Goal: Transaction & Acquisition: Purchase product/service

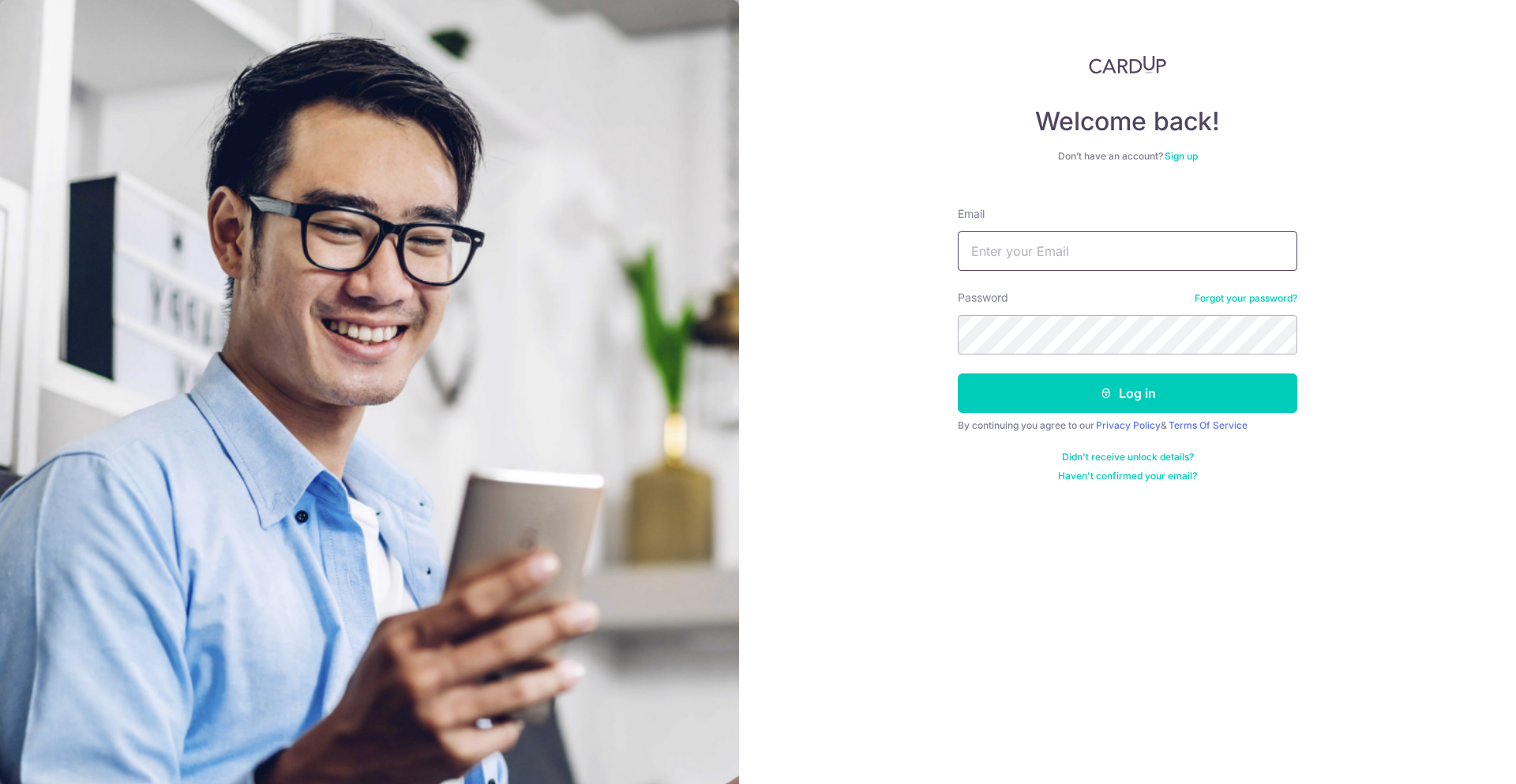
type input "hadiprayitnogunawan@gmail.com"
click at [1111, 259] on input "hadiprayitnogunawan@gmail.com" at bounding box center [1127, 251] width 339 height 39
click at [1139, 387] on button "Log in" at bounding box center [1127, 393] width 339 height 39
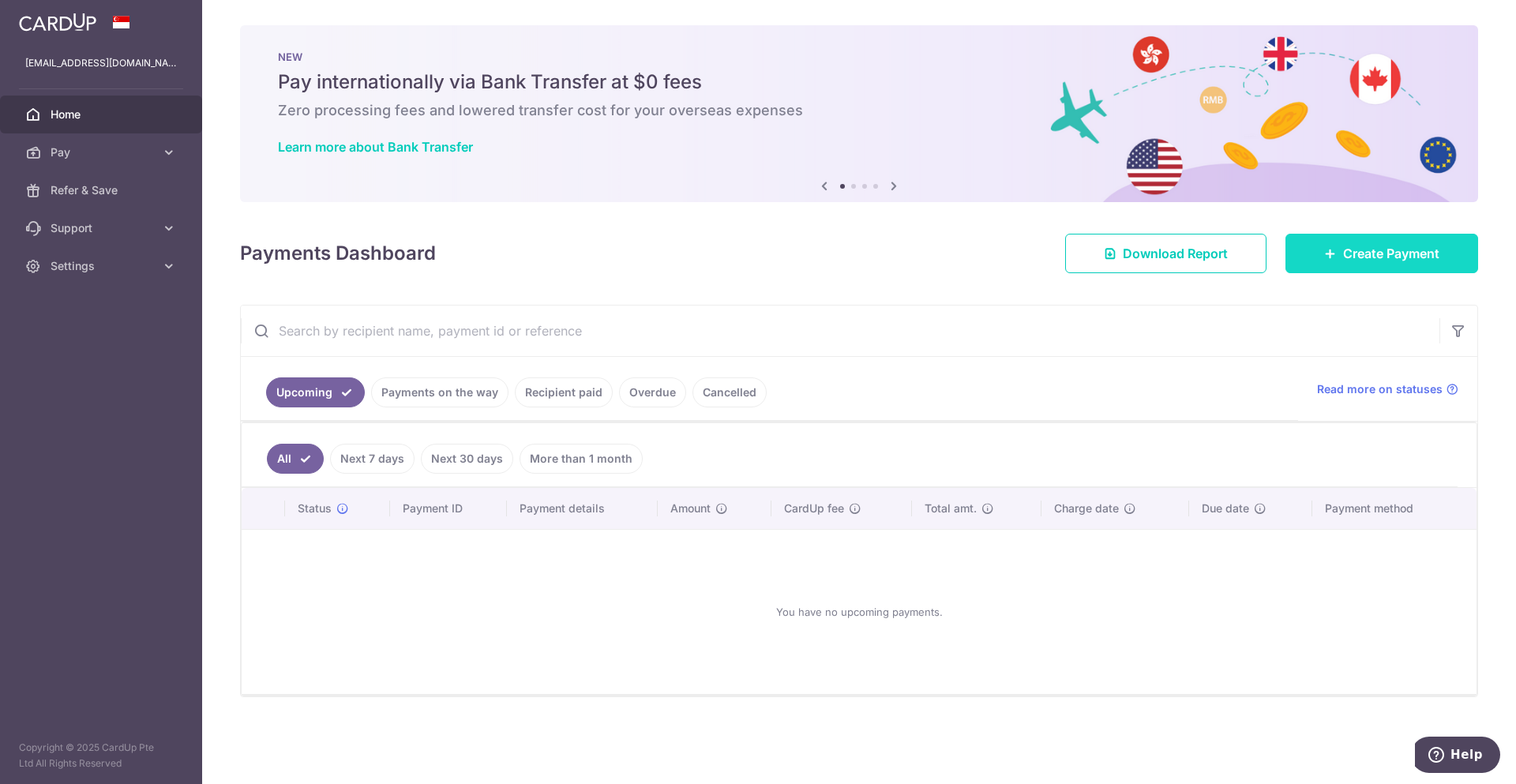
click at [1395, 250] on span "Create Payment" at bounding box center [1391, 254] width 97 height 19
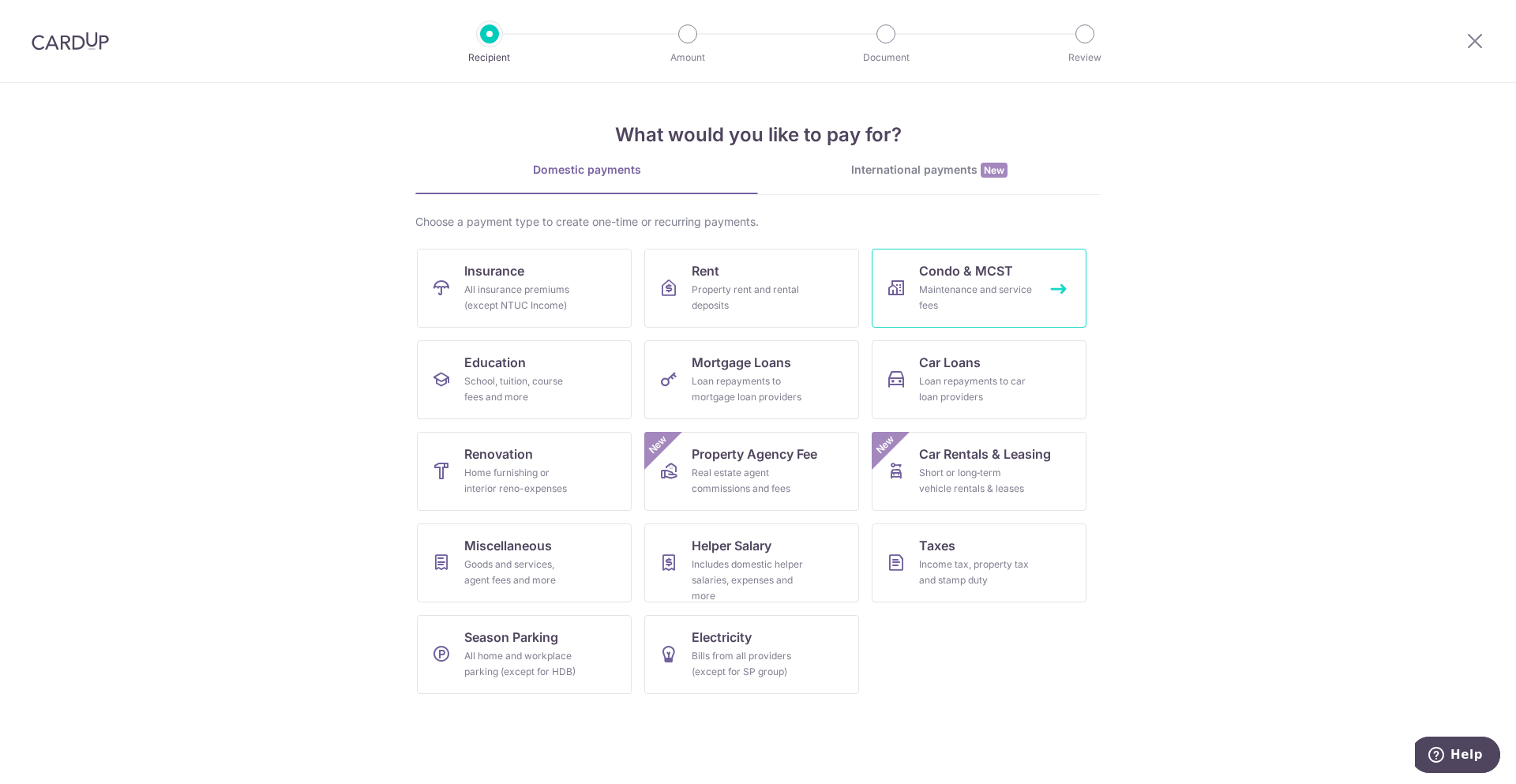
click at [970, 279] on span "Condo & MCST" at bounding box center [966, 270] width 94 height 19
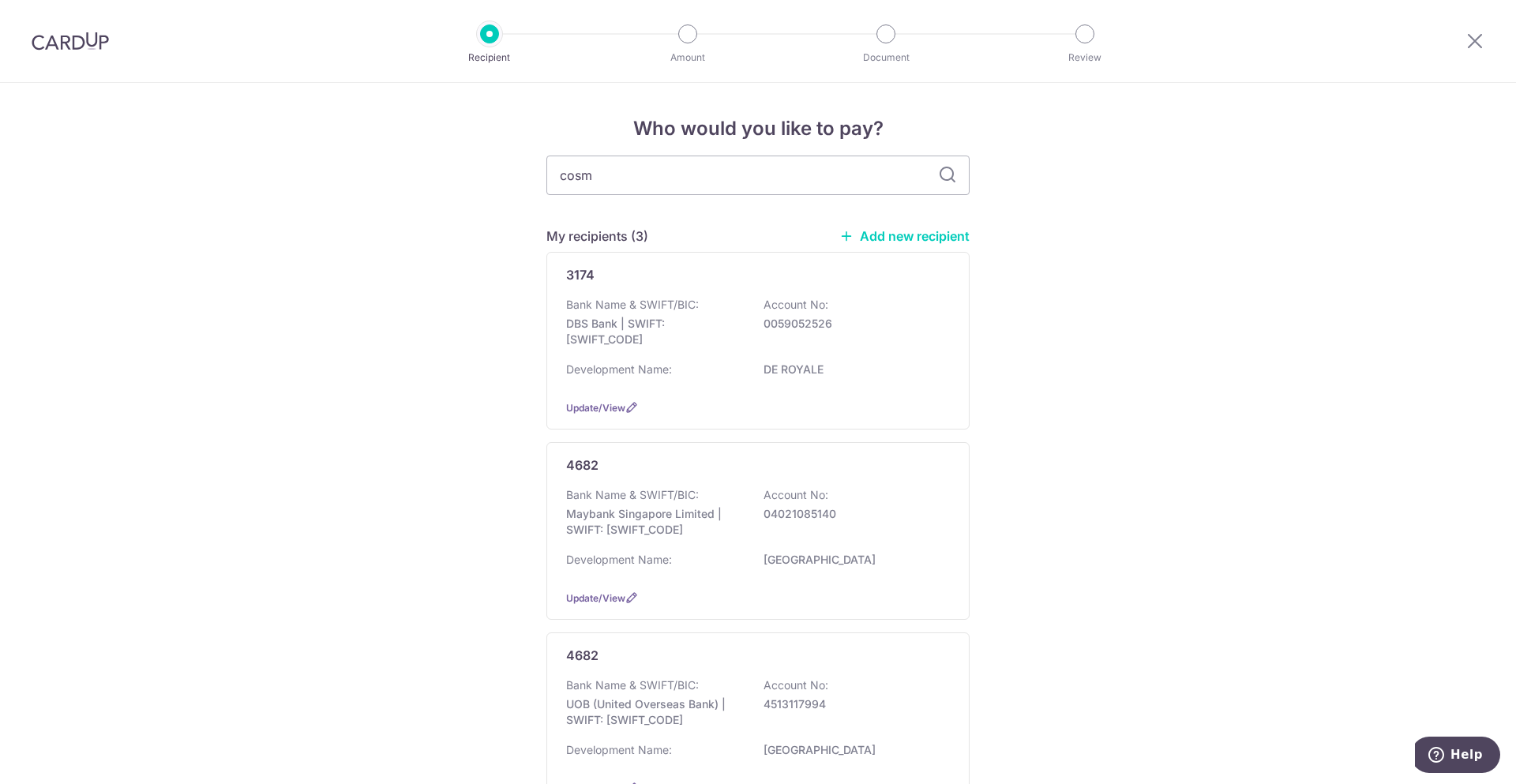
type input "cosmo"
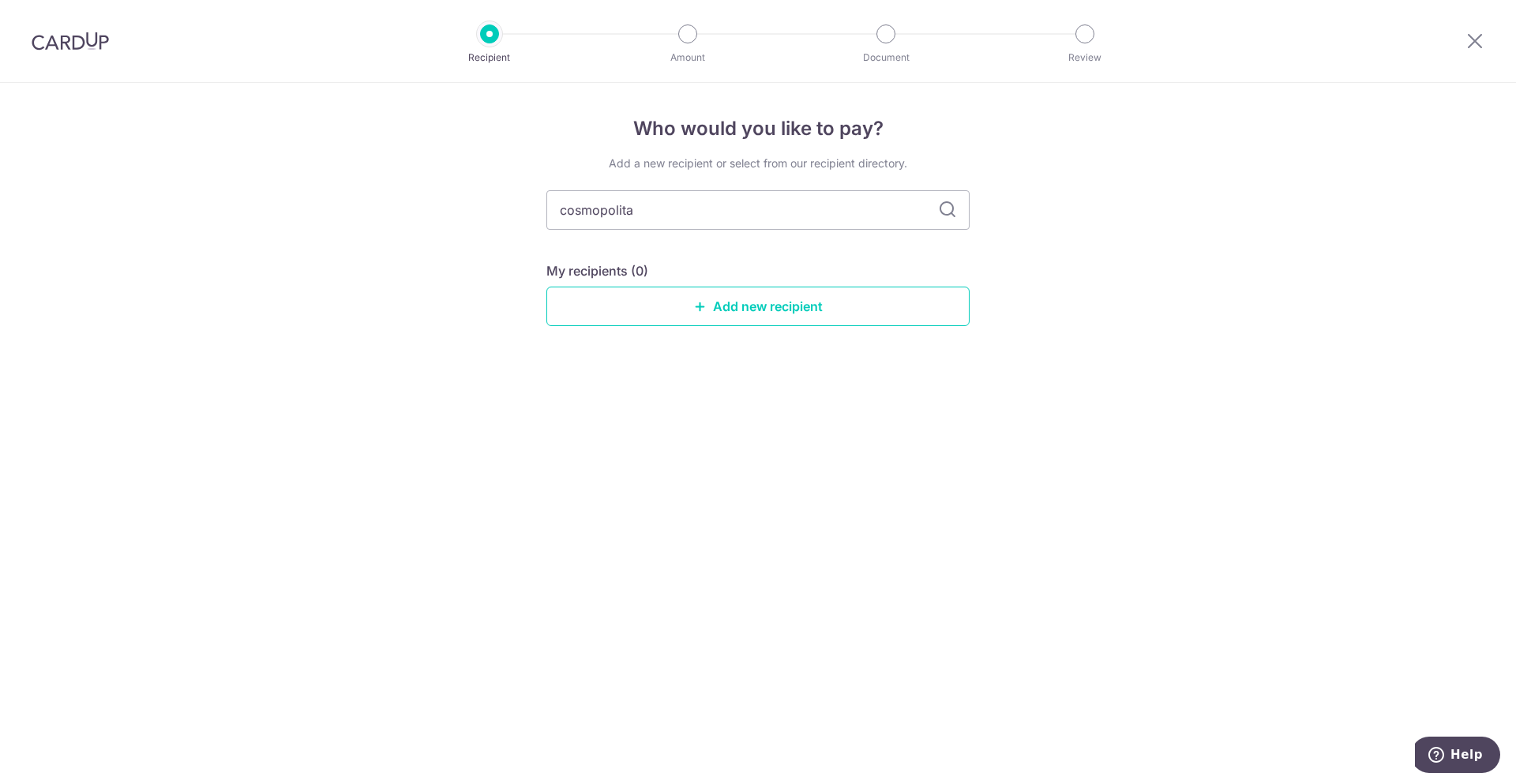
type input "cosmopolitan"
click at [1048, 263] on div "Who would you like to pay? Add a new recipient or select from our recipient dir…" at bounding box center [758, 433] width 1516 height 700
click at [777, 307] on link "Add new recipient" at bounding box center [758, 306] width 423 height 39
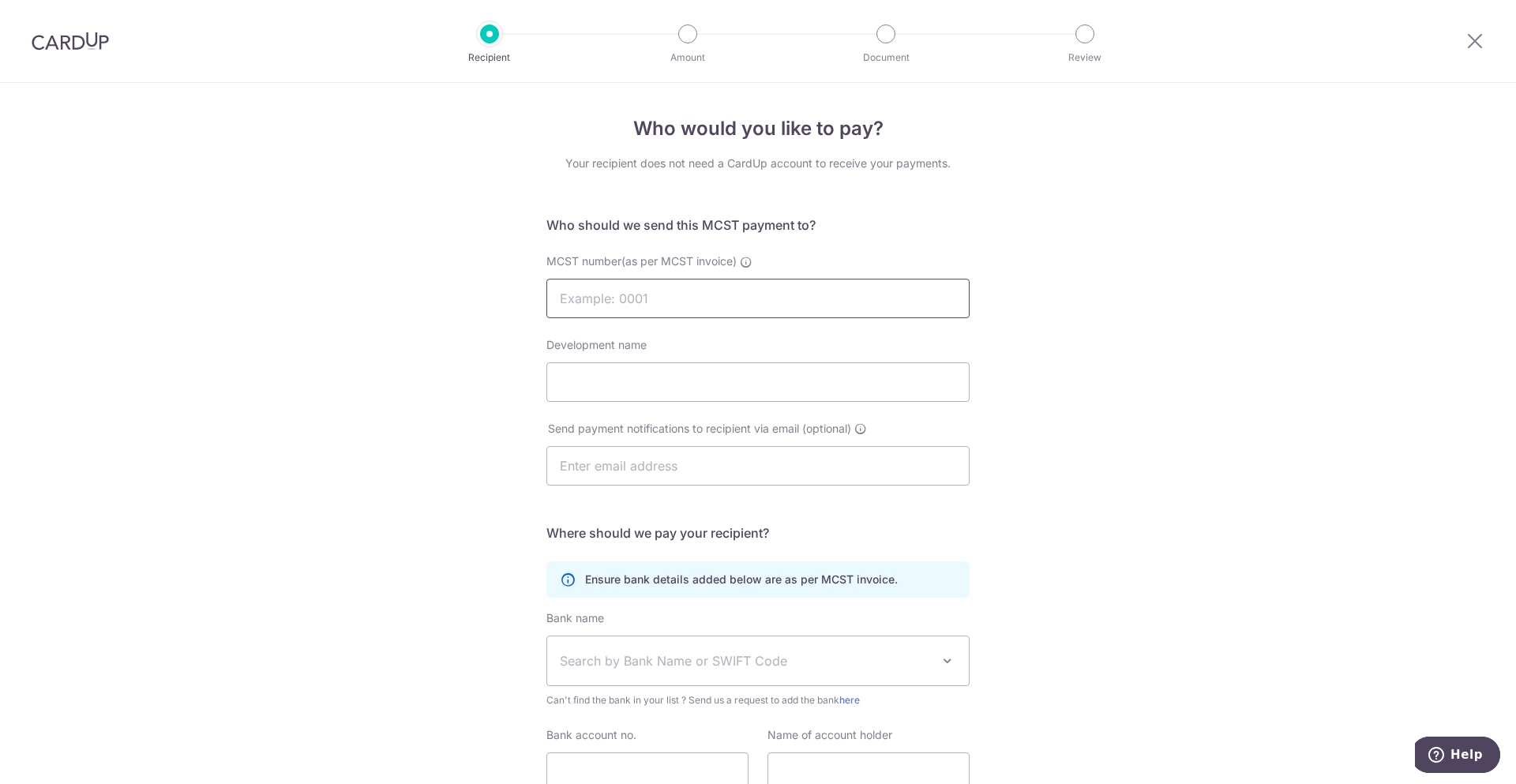
click at [659, 297] on input "MCST number(as per MCST invoice)" at bounding box center [758, 298] width 423 height 39
click at [98, 390] on div "Who would you like to pay? Your recipient does not need a CardUp account to rec…" at bounding box center [758, 500] width 1516 height 835
drag, startPoint x: 1477, startPoint y: 33, endPoint x: 831, endPoint y: 84, distance: 648.0
click at [1477, 34] on icon at bounding box center [1475, 40] width 19 height 20
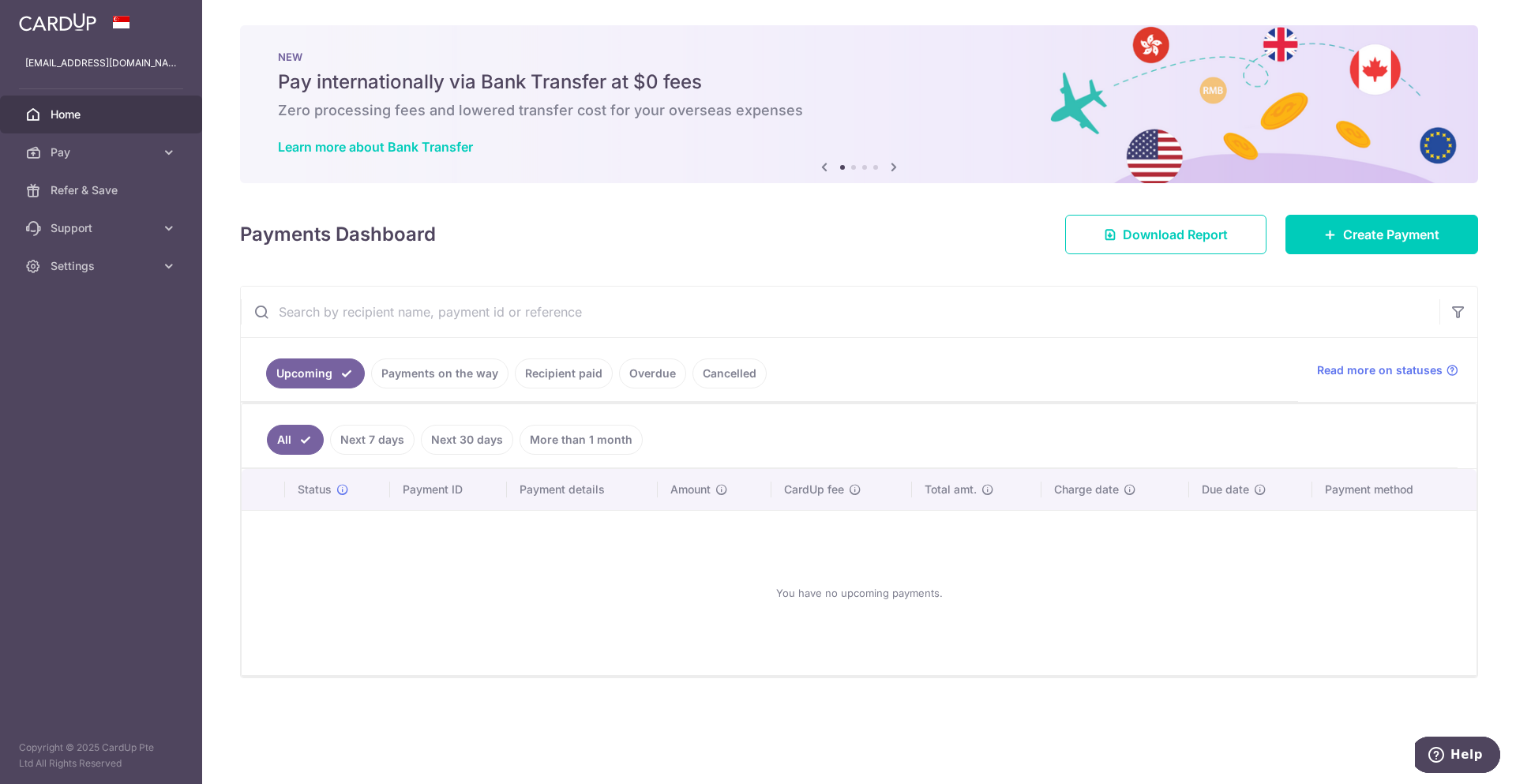
click at [578, 378] on link "Recipient paid" at bounding box center [563, 373] width 98 height 30
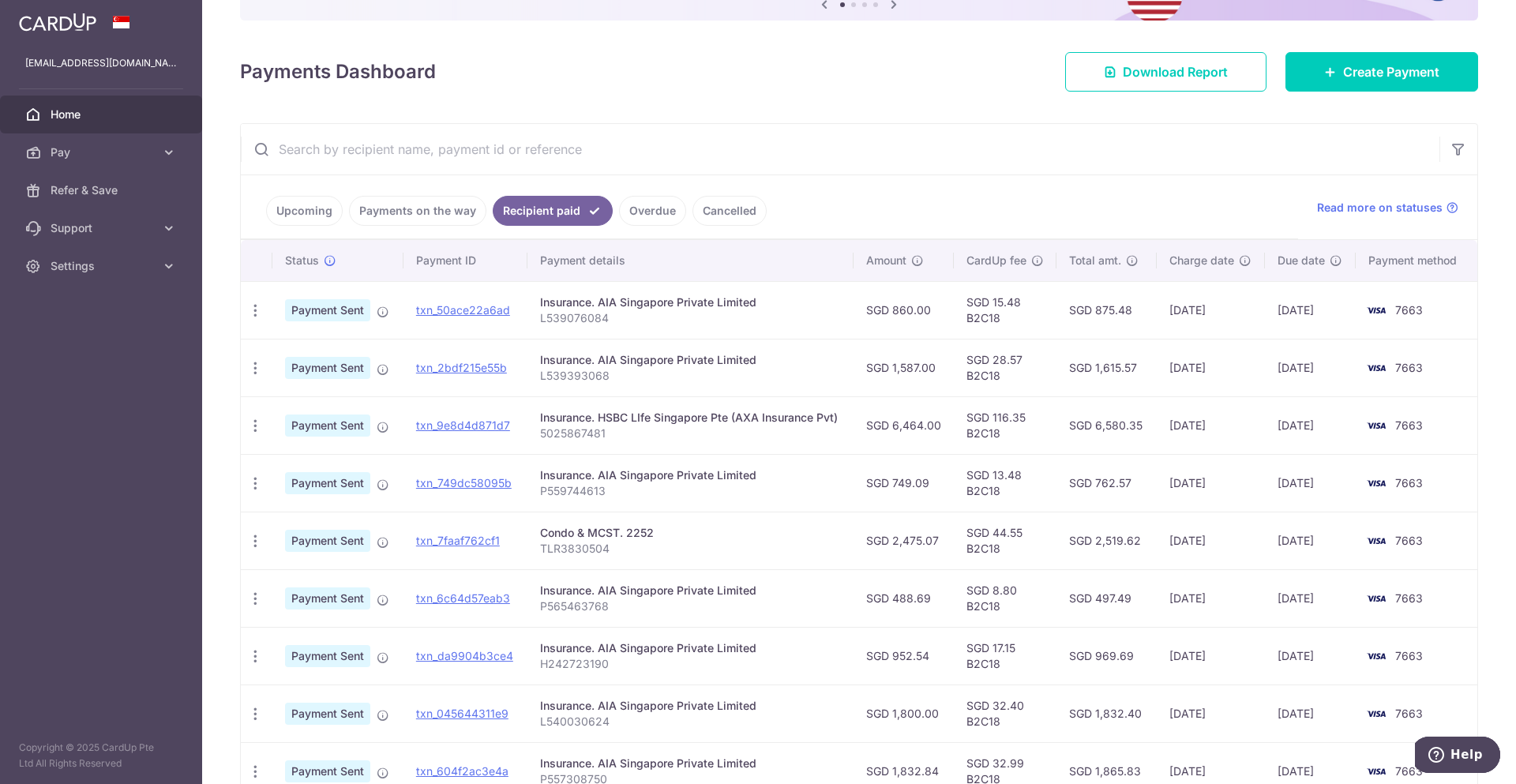
scroll to position [179, 0]
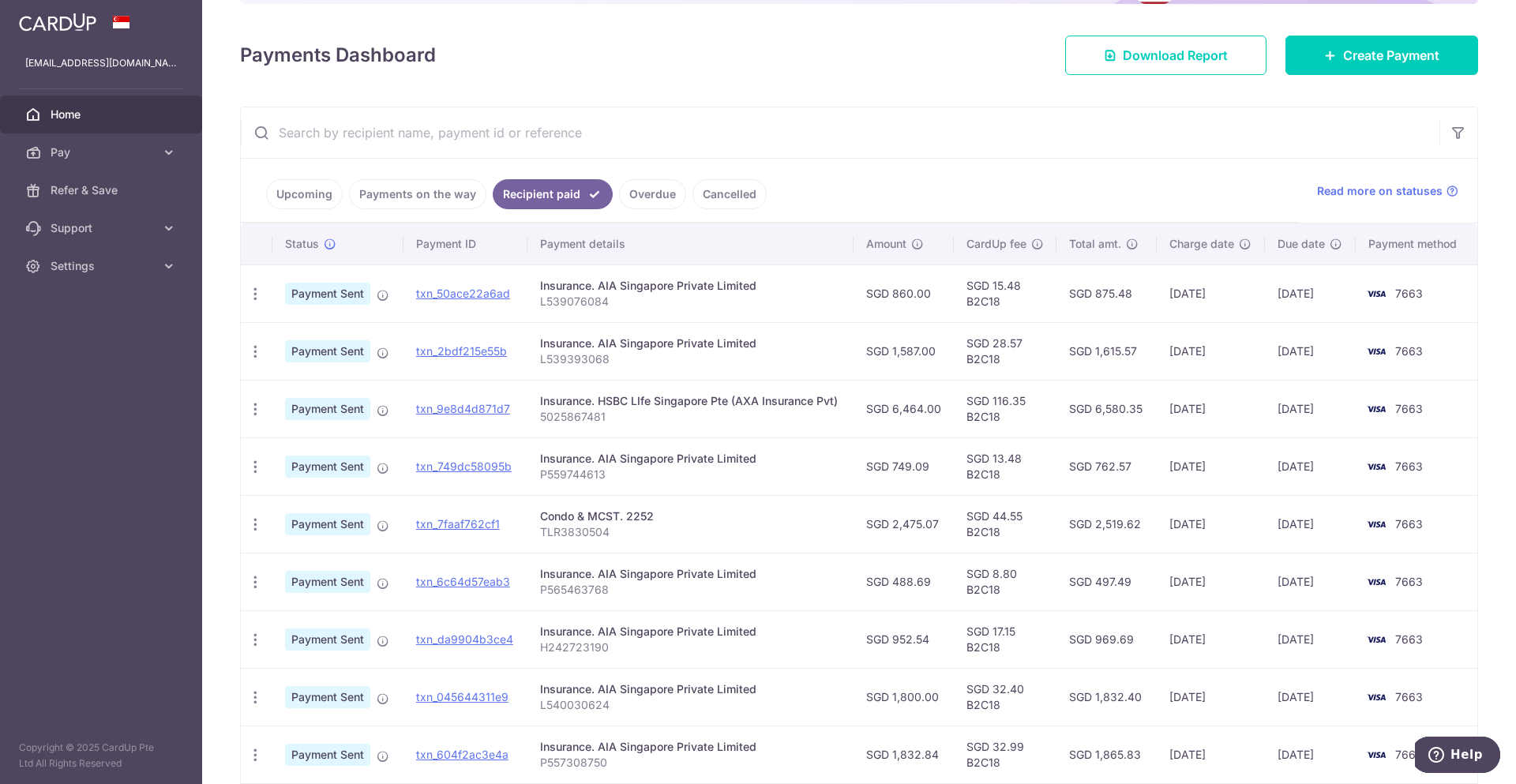
click at [642, 509] on div "Condo & MCST. 2252" at bounding box center [691, 516] width 302 height 16
click at [474, 529] on link "txn_7faaf762cf1" at bounding box center [458, 523] width 84 height 13
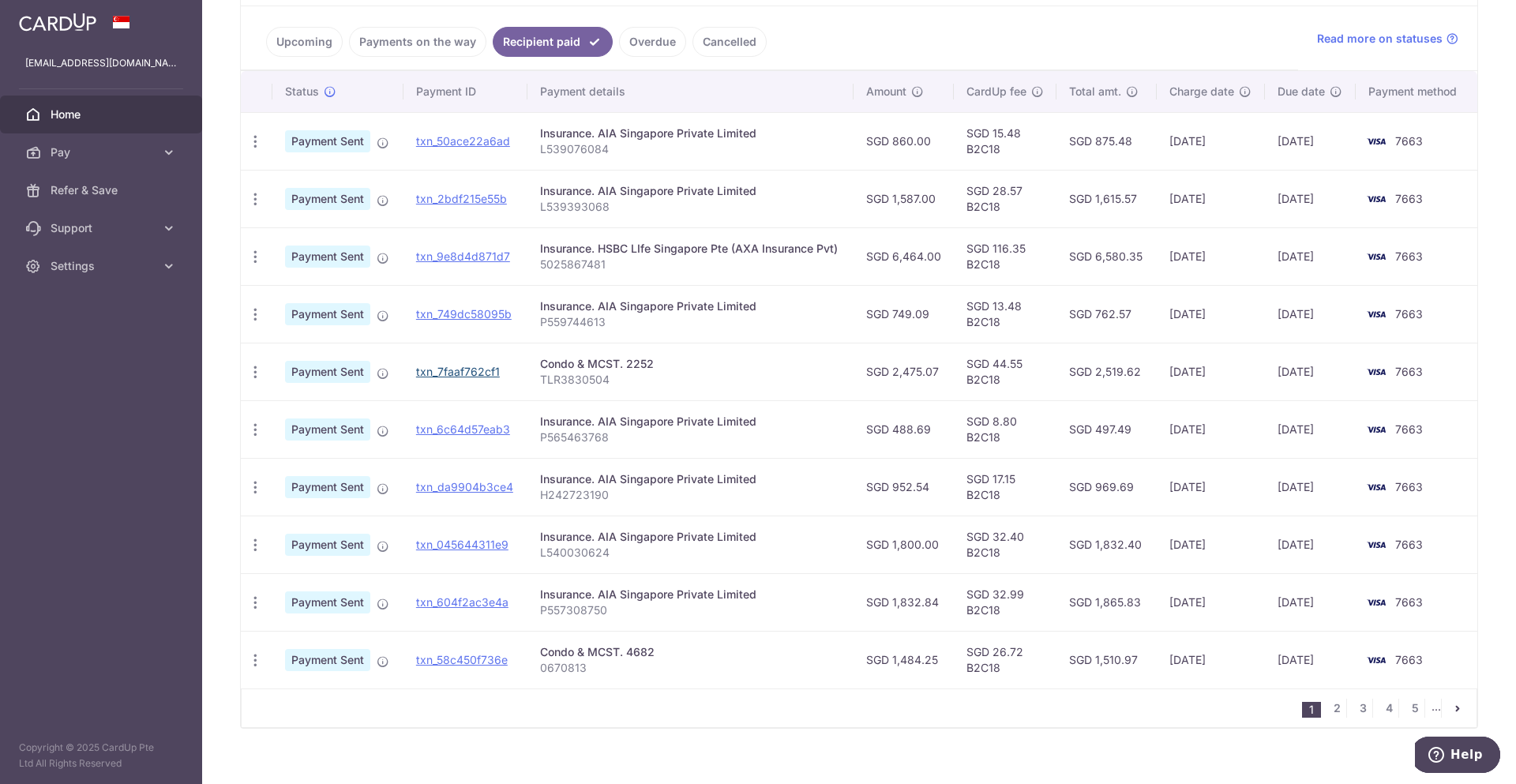
scroll to position [350, 0]
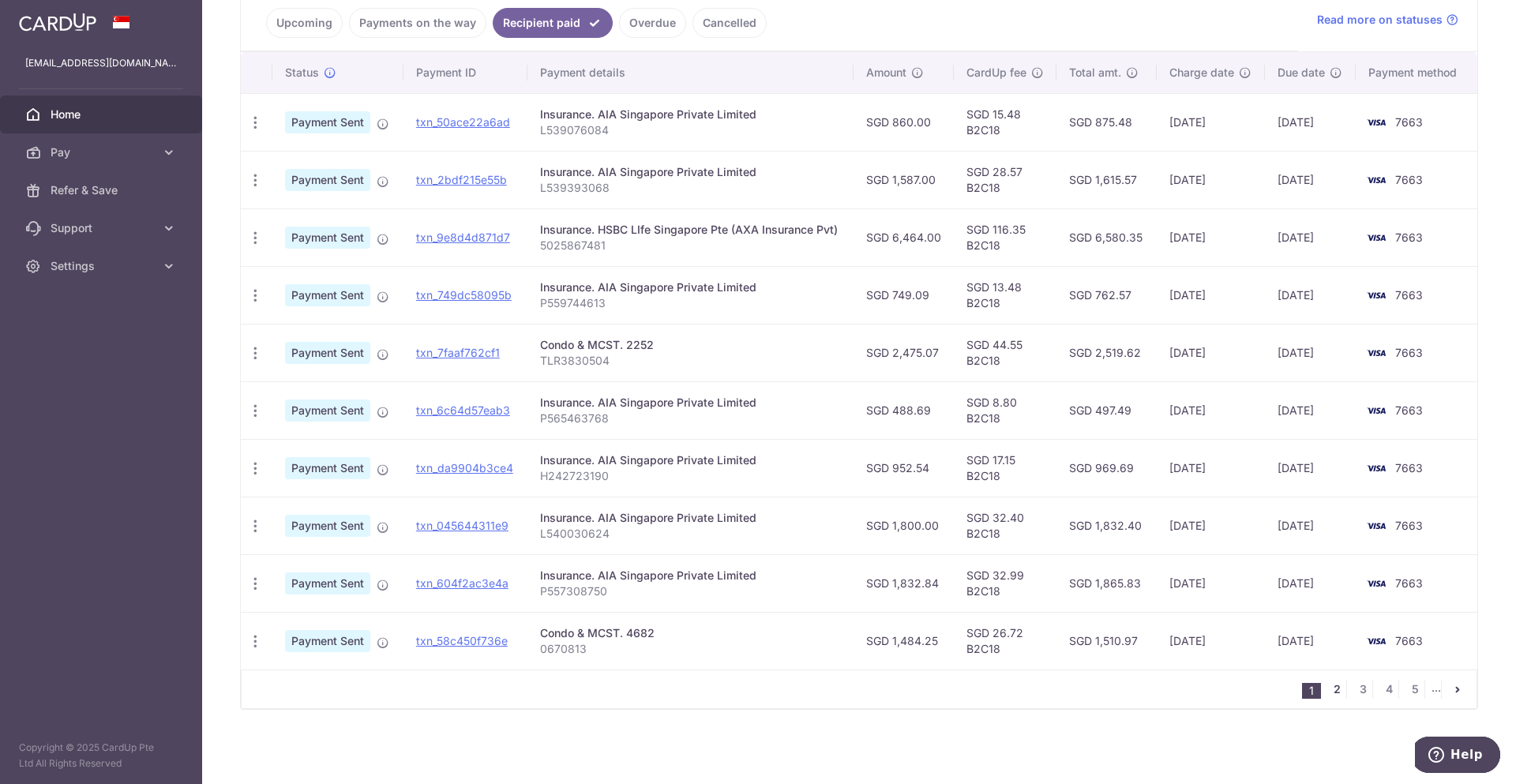
click at [1331, 688] on link "2" at bounding box center [1337, 689] width 19 height 19
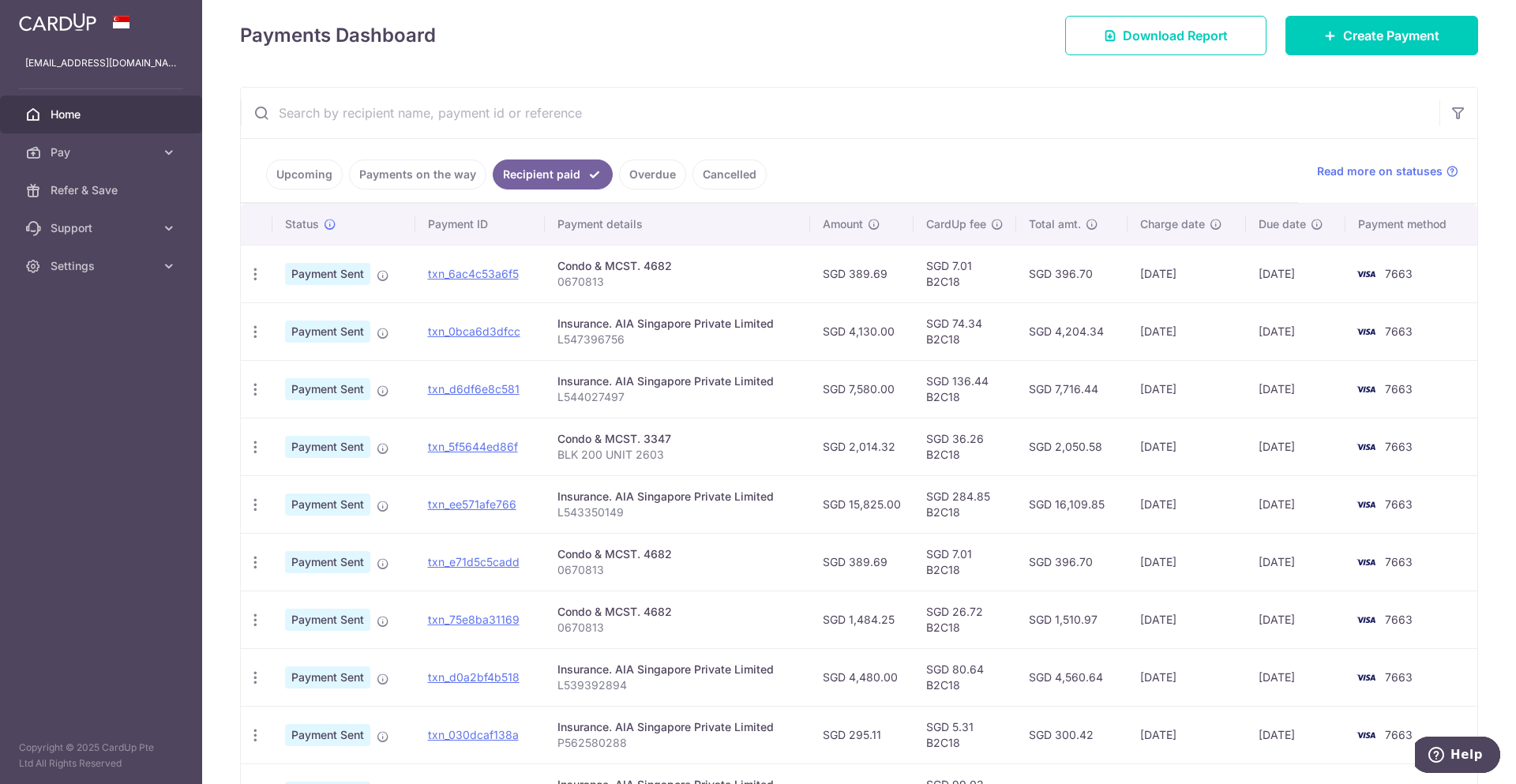
scroll to position [201, 0]
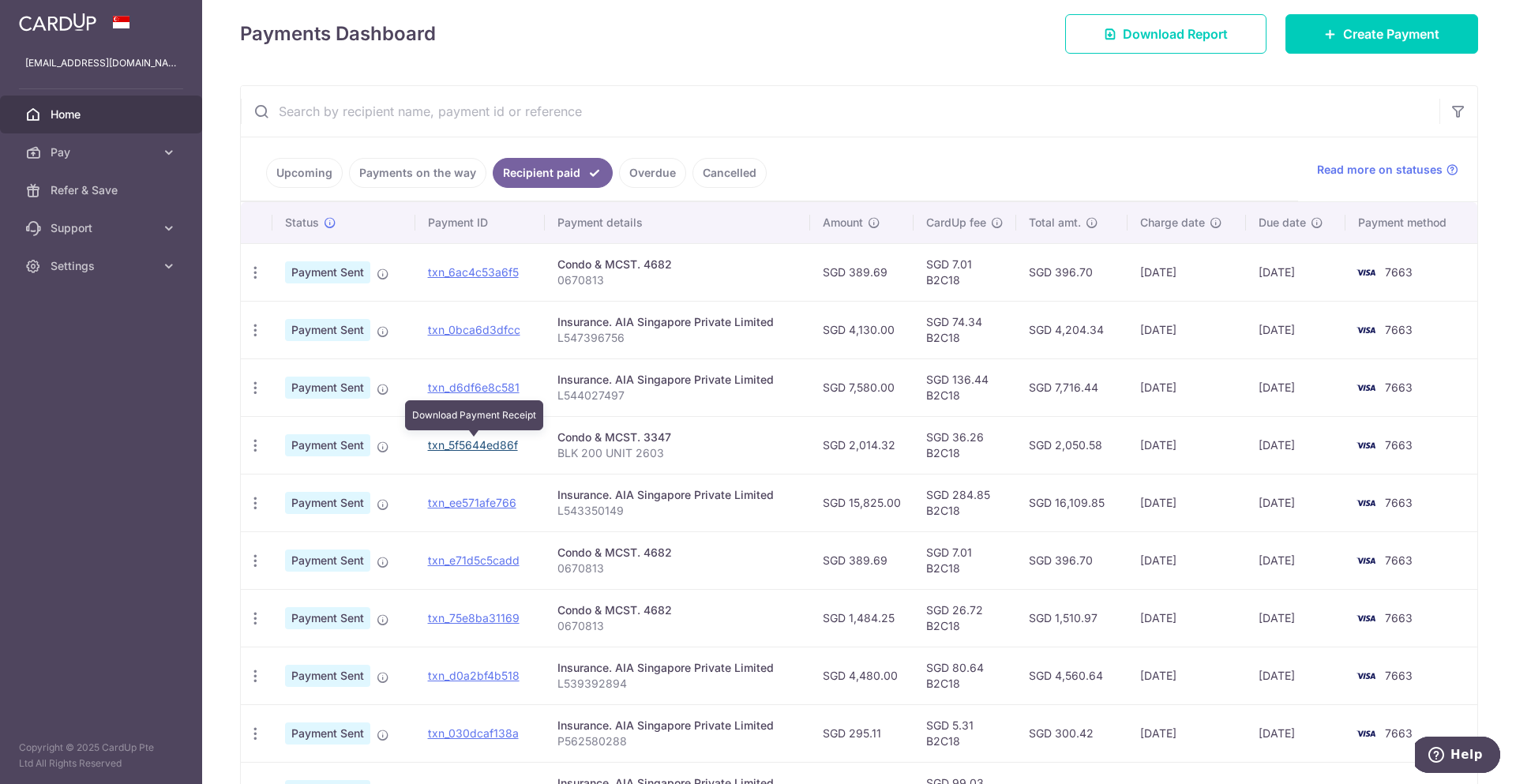
click at [508, 449] on link "txn_5f5644ed86f" at bounding box center [472, 445] width 90 height 13
click at [1375, 36] on span "Create Payment" at bounding box center [1391, 33] width 97 height 19
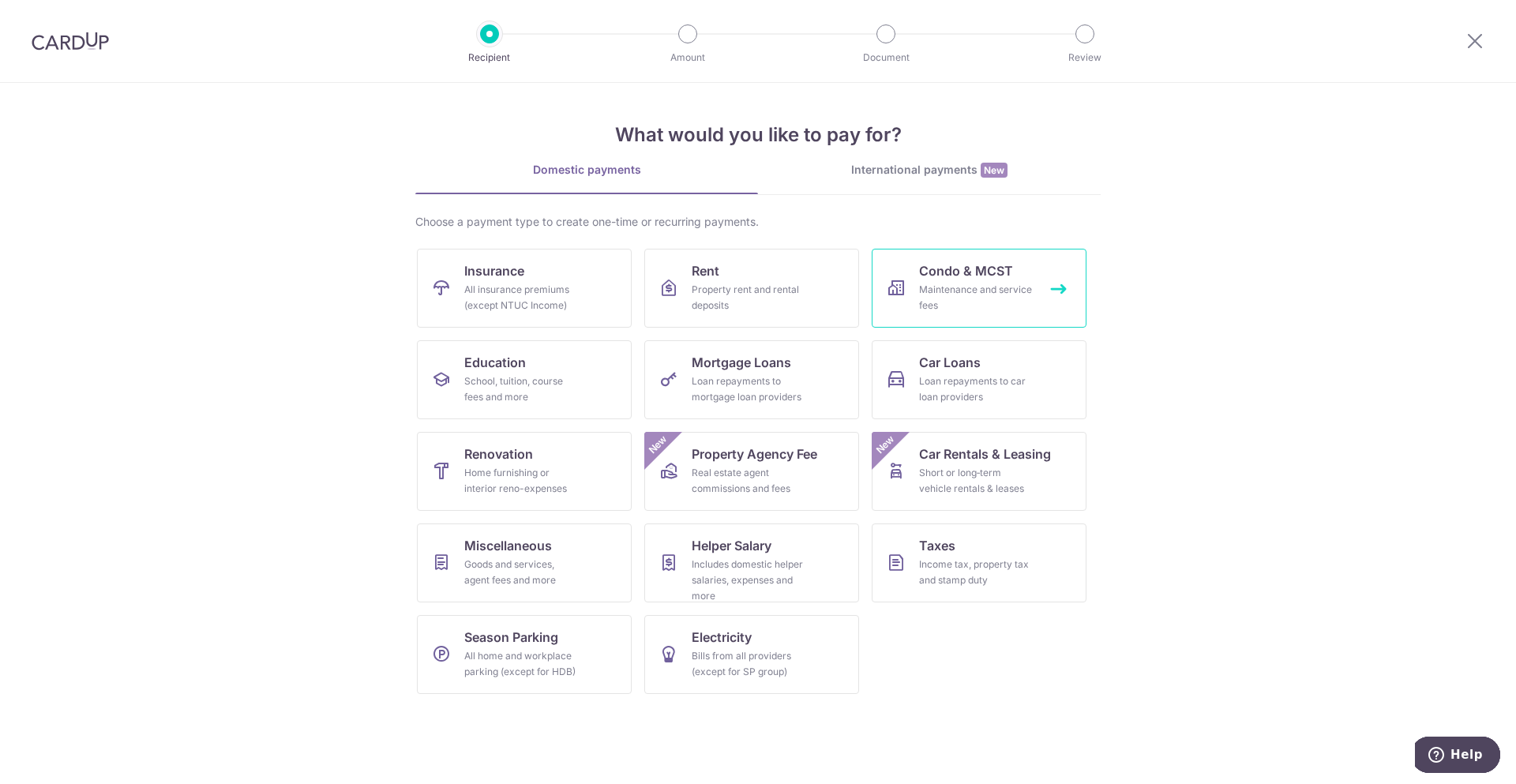
click at [957, 284] on div "Maintenance and service fees" at bounding box center [976, 297] width 113 height 32
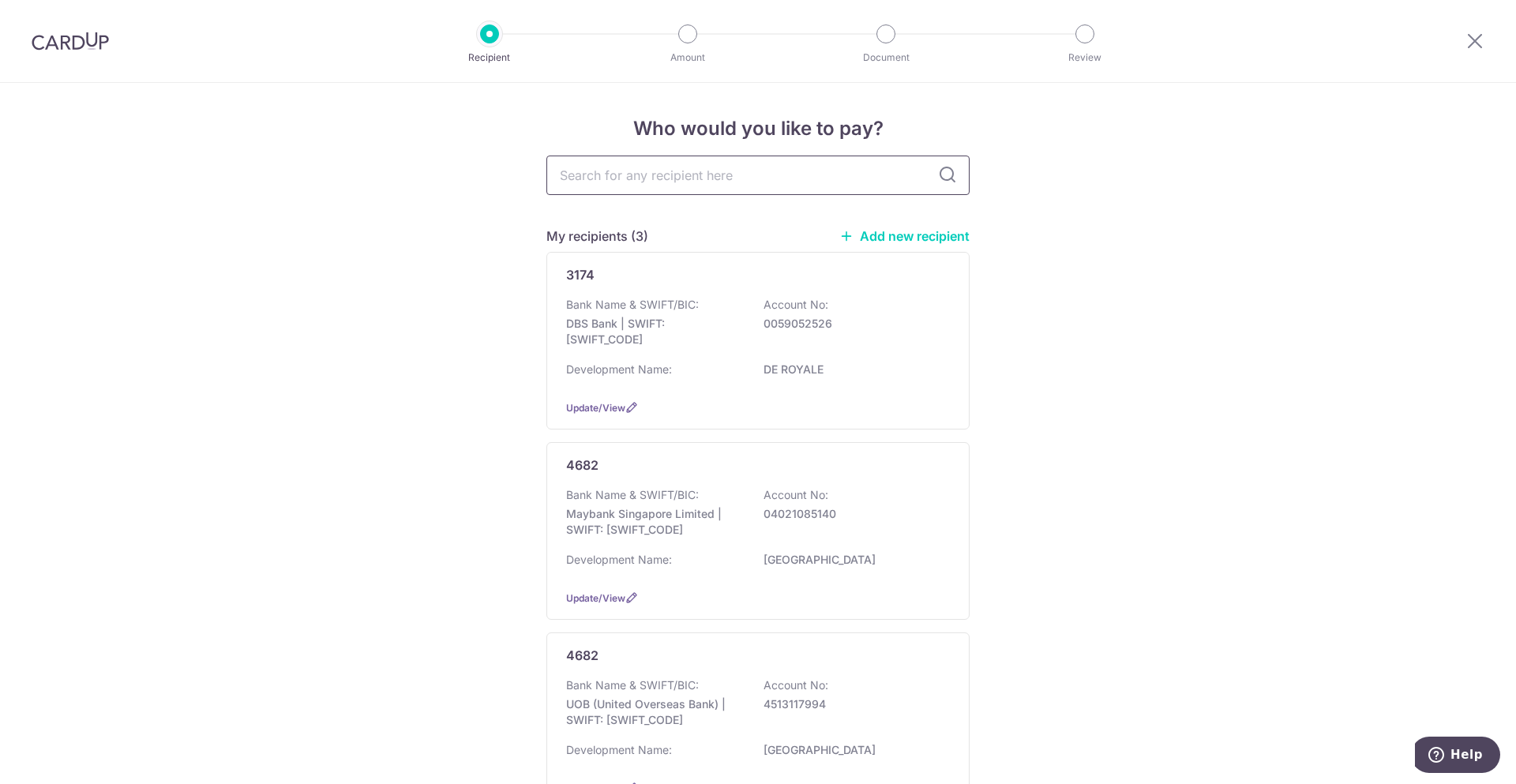
click at [747, 169] on input "text" at bounding box center [758, 175] width 423 height 39
type input "3347"
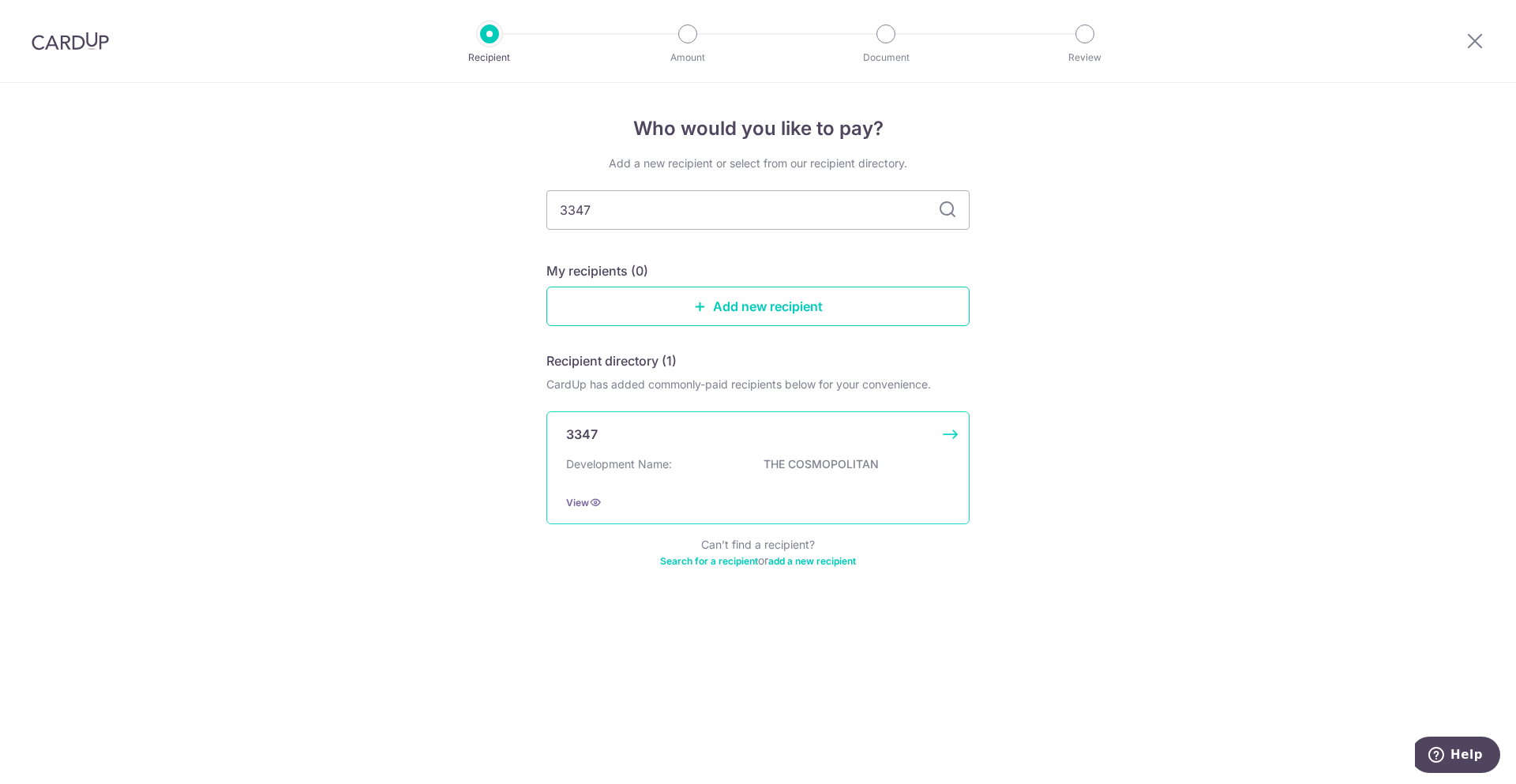
click at [572, 441] on p "3347" at bounding box center [582, 434] width 32 height 19
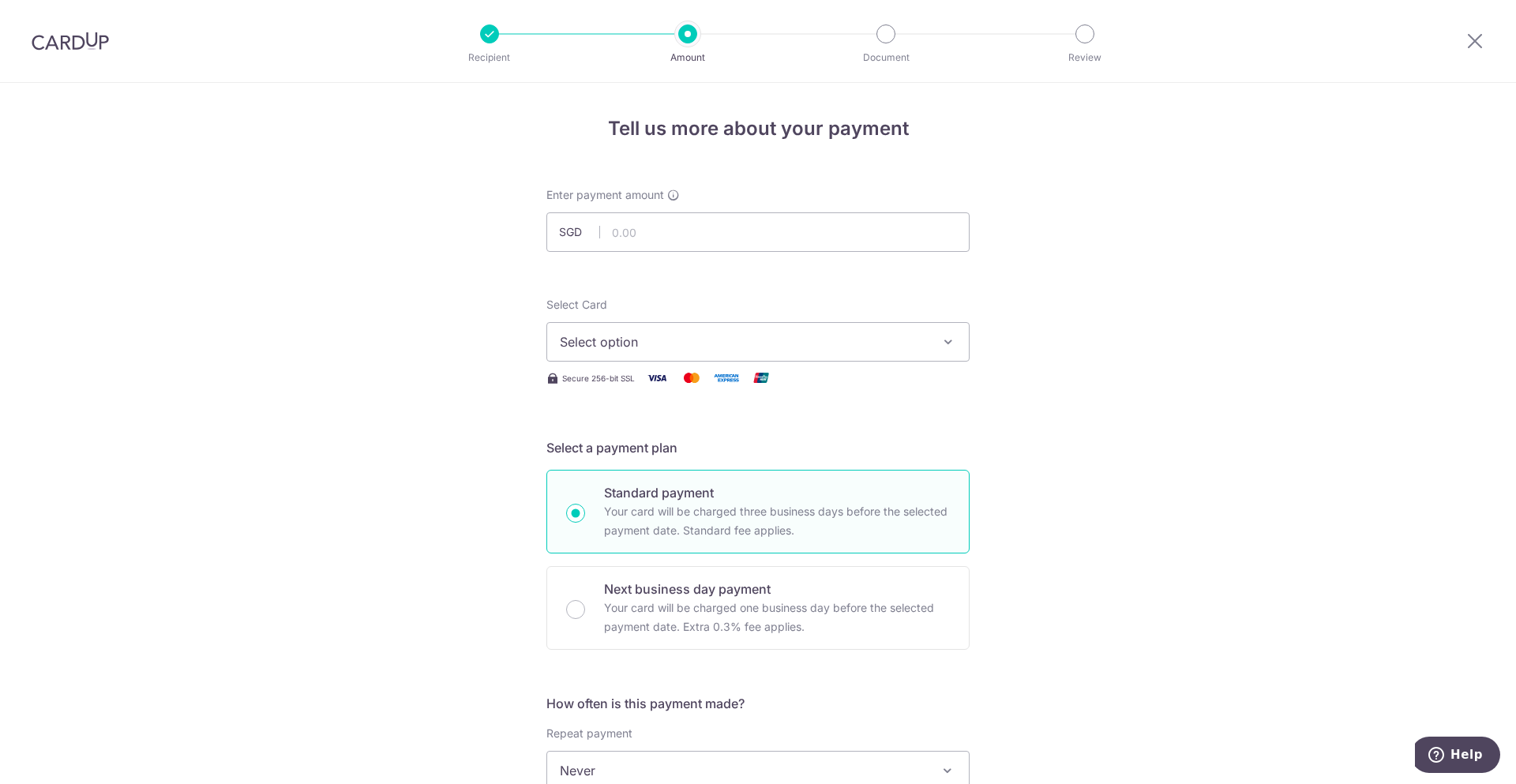
click at [1269, 503] on div "Tell us more about your payment Enter payment amount SGD Select Card Select opt…" at bounding box center [758, 796] width 1516 height 1428
click at [728, 239] on input "text" at bounding box center [758, 232] width 423 height 39
click at [907, 361] on div "Select Card Select option Add credit card Your Cards **** 2033 **** 7663 Secure…" at bounding box center [758, 342] width 423 height 91
click at [727, 235] on input "text" at bounding box center [758, 232] width 423 height 39
type input "2,200.00"
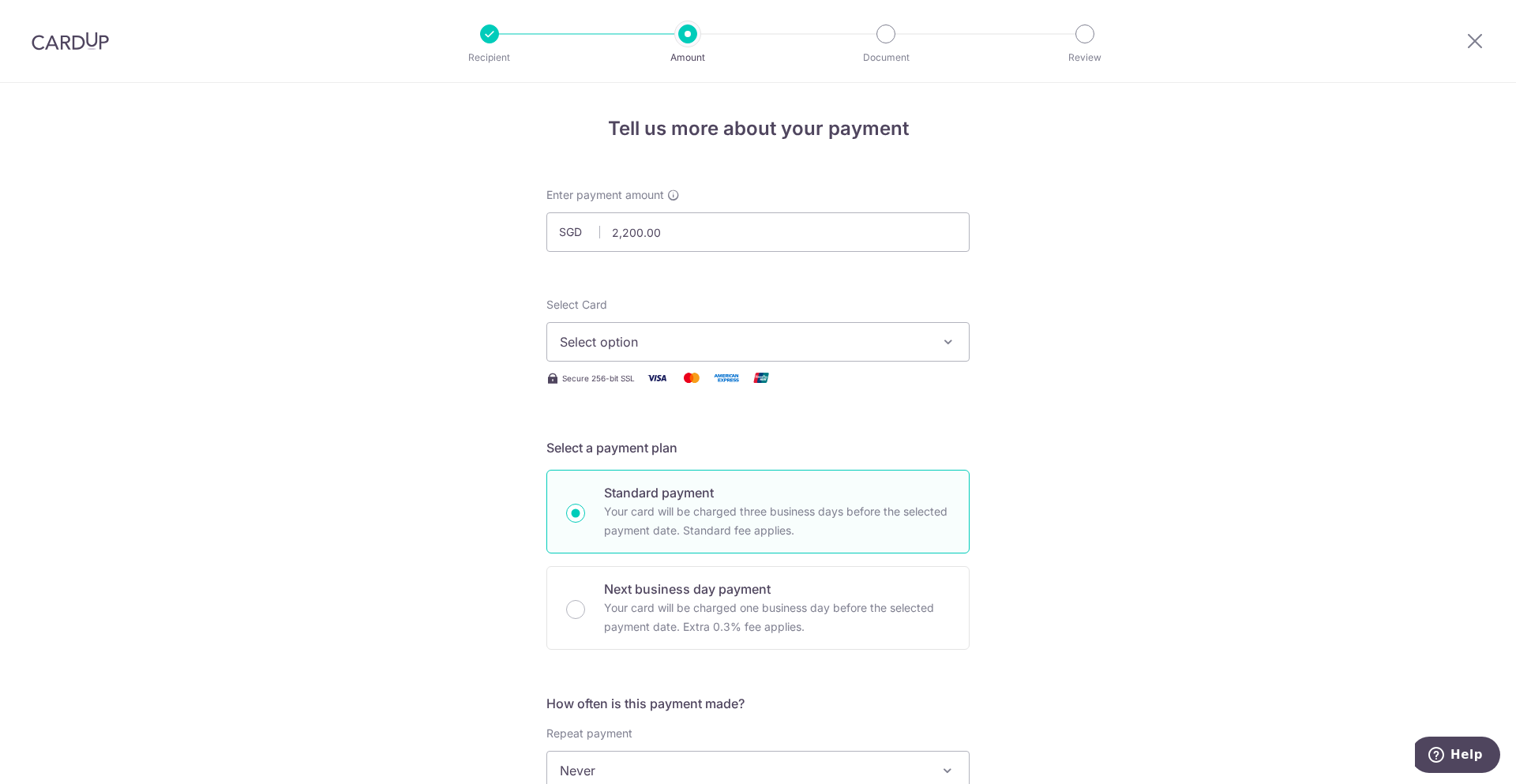
click at [1142, 300] on div "Tell us more about your payment Enter payment amount SGD 2,200.00 2200.00 Selec…" at bounding box center [758, 796] width 1516 height 1428
click at [846, 352] on button "Select option" at bounding box center [758, 342] width 423 height 39
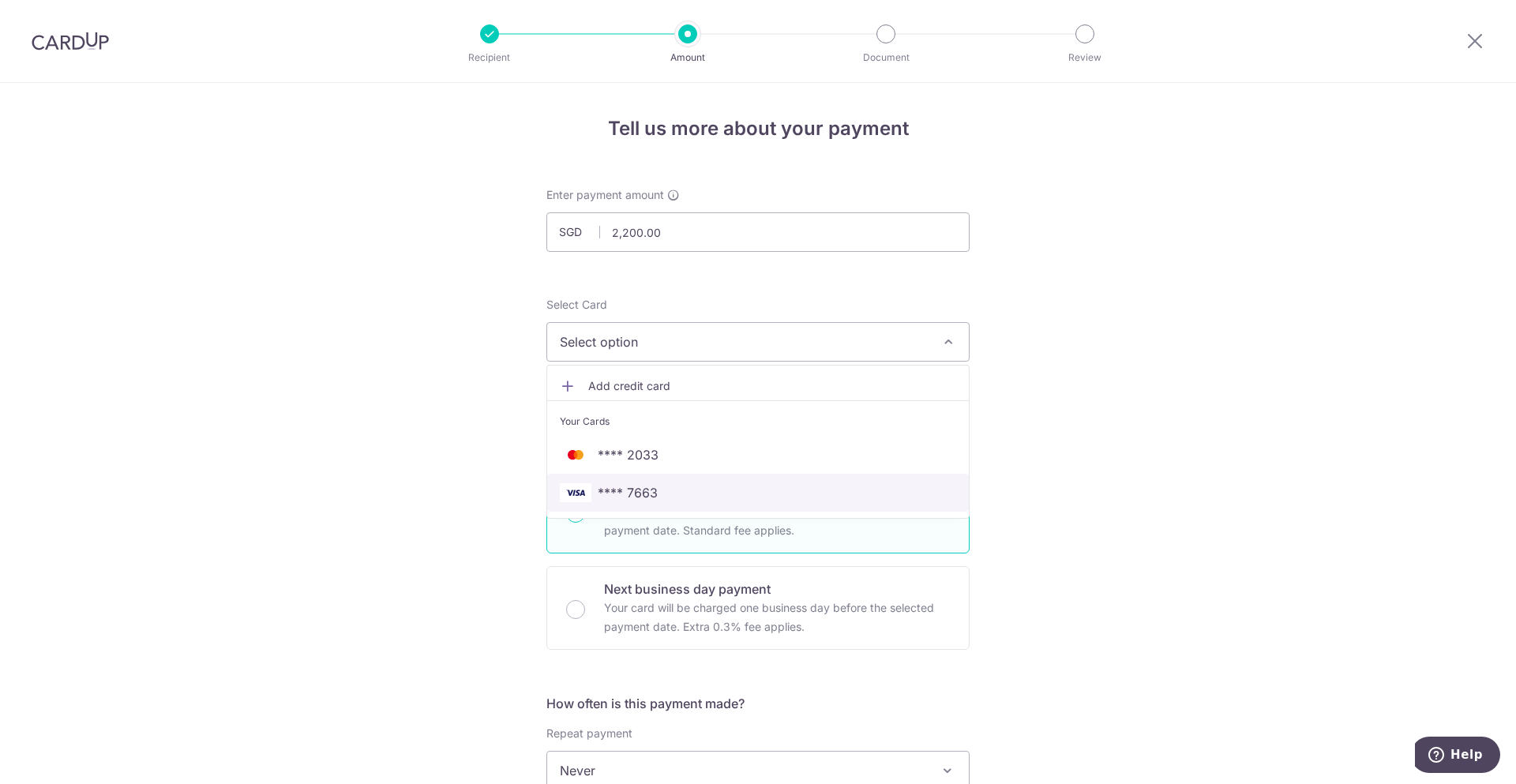
click at [642, 496] on span "**** 7663" at bounding box center [627, 492] width 60 height 19
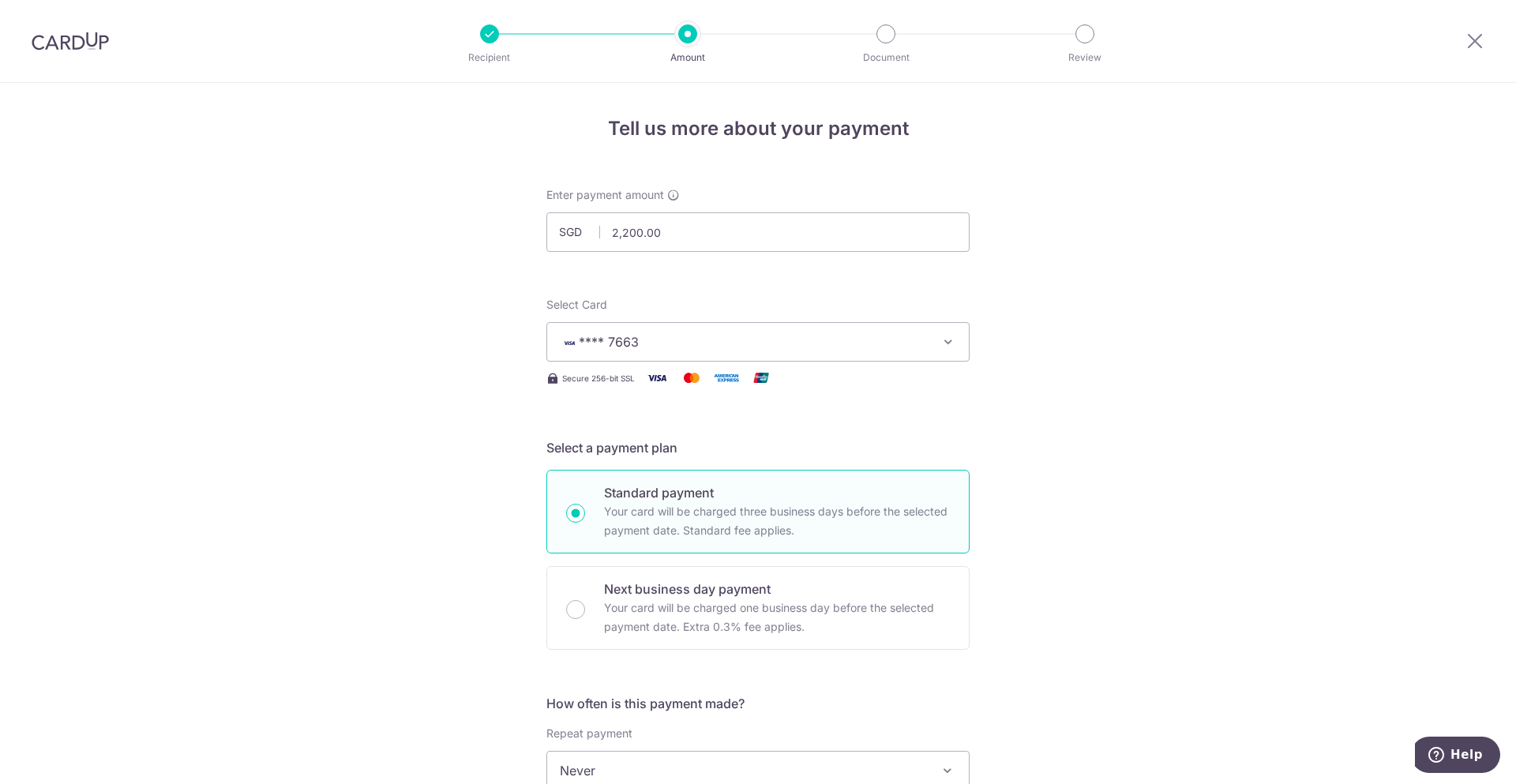
drag, startPoint x: 1074, startPoint y: 539, endPoint x: 1042, endPoint y: 549, distance: 33.5
click at [1074, 539] on div "Tell us more about your payment Enter payment amount SGD 2,200.00 2200.00 Selec…" at bounding box center [758, 796] width 1516 height 1428
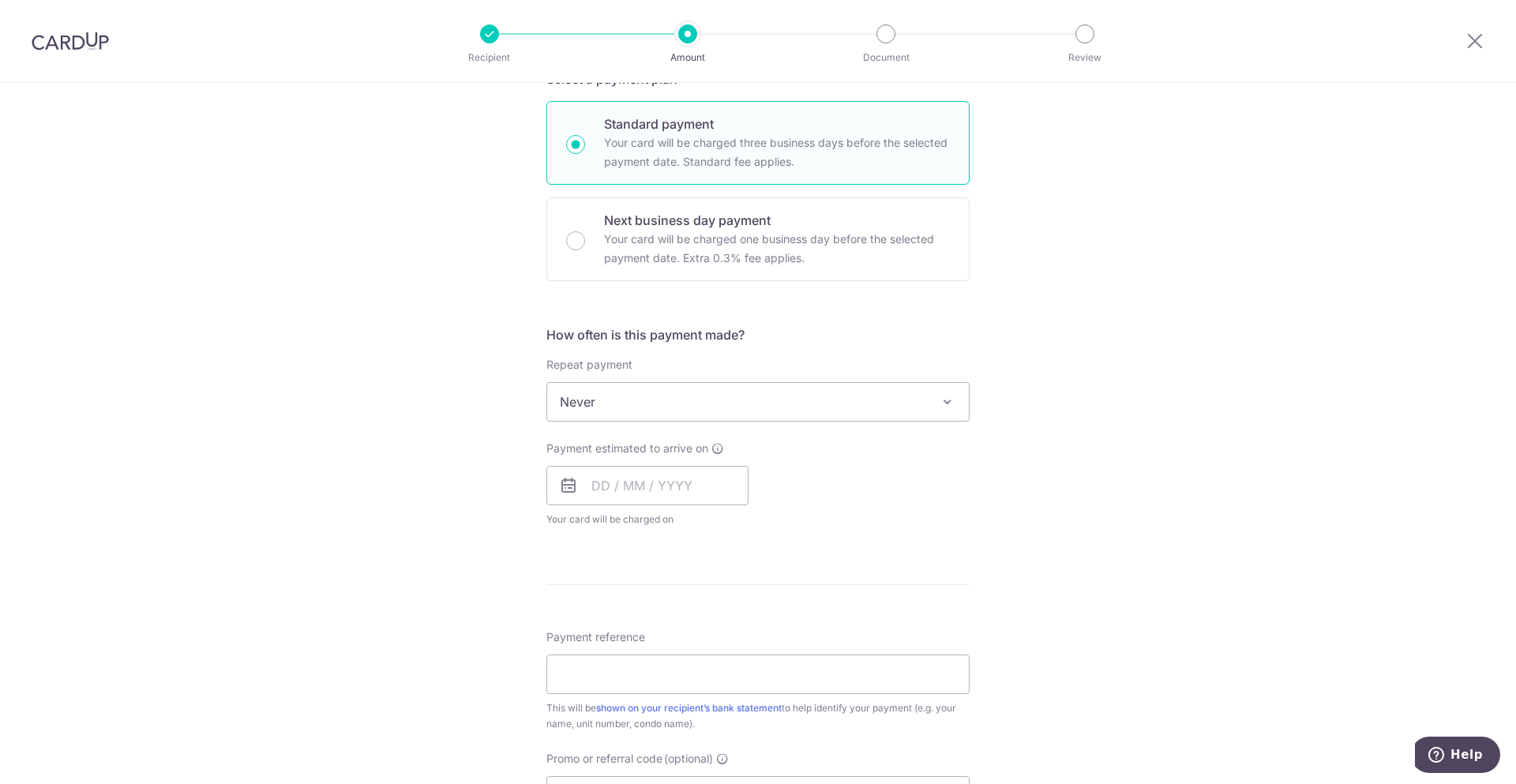
scroll to position [553, 0]
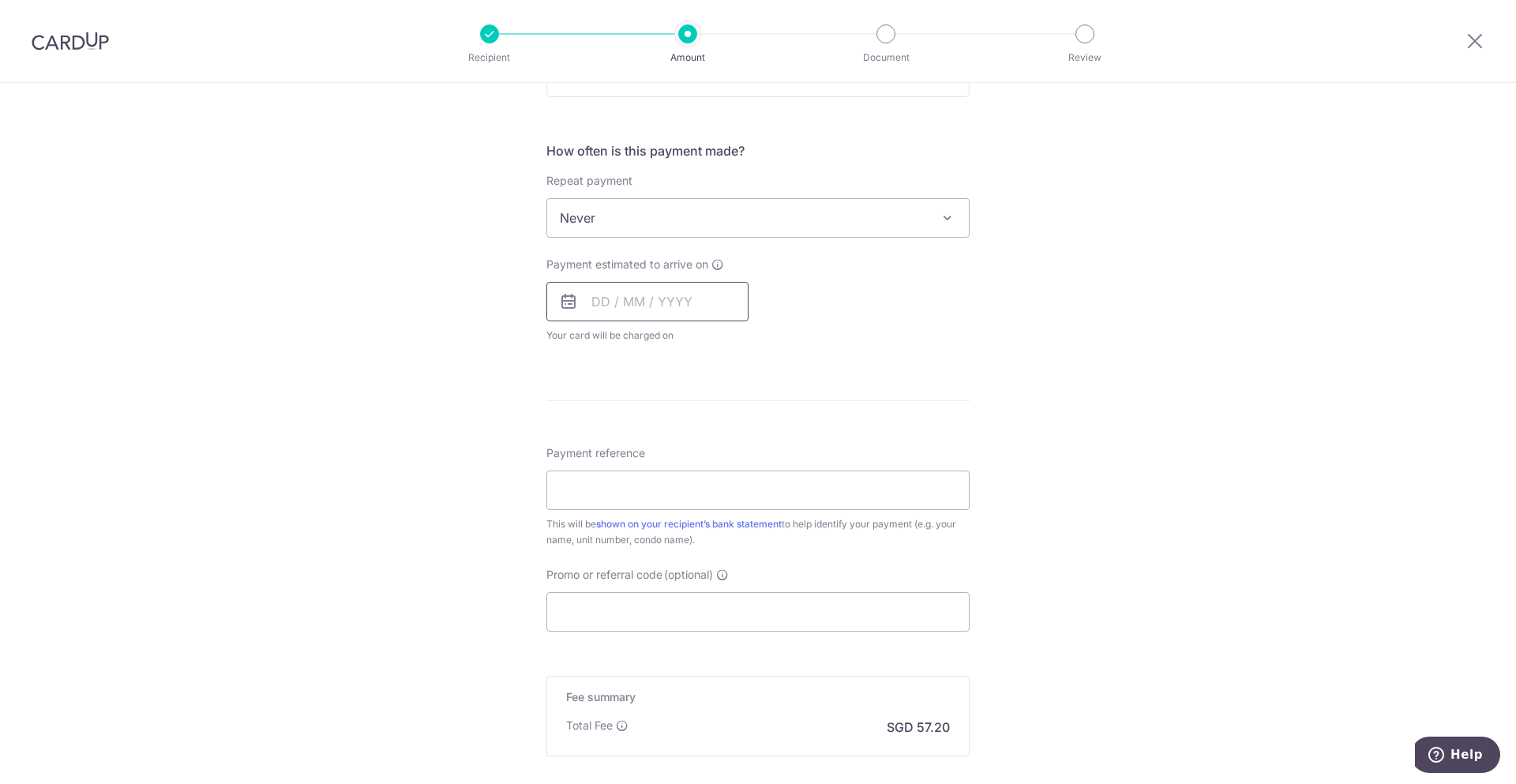
click at [643, 296] on input "text" at bounding box center [647, 301] width 202 height 39
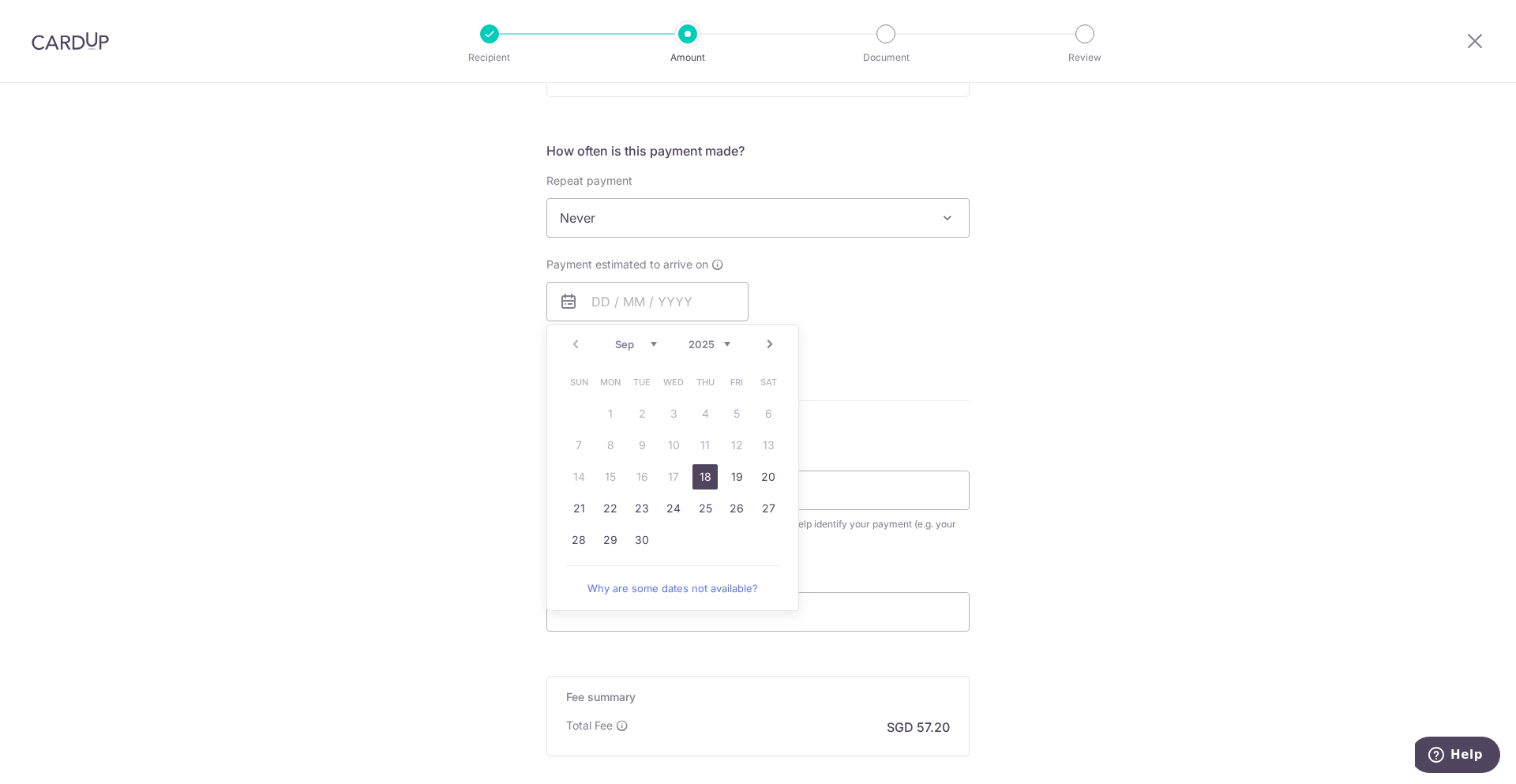
click at [1043, 356] on div "Tell us more about your payment Enter payment amount SGD 2,200.00 2200.00 Selec…" at bounding box center [758, 243] width 1516 height 1428
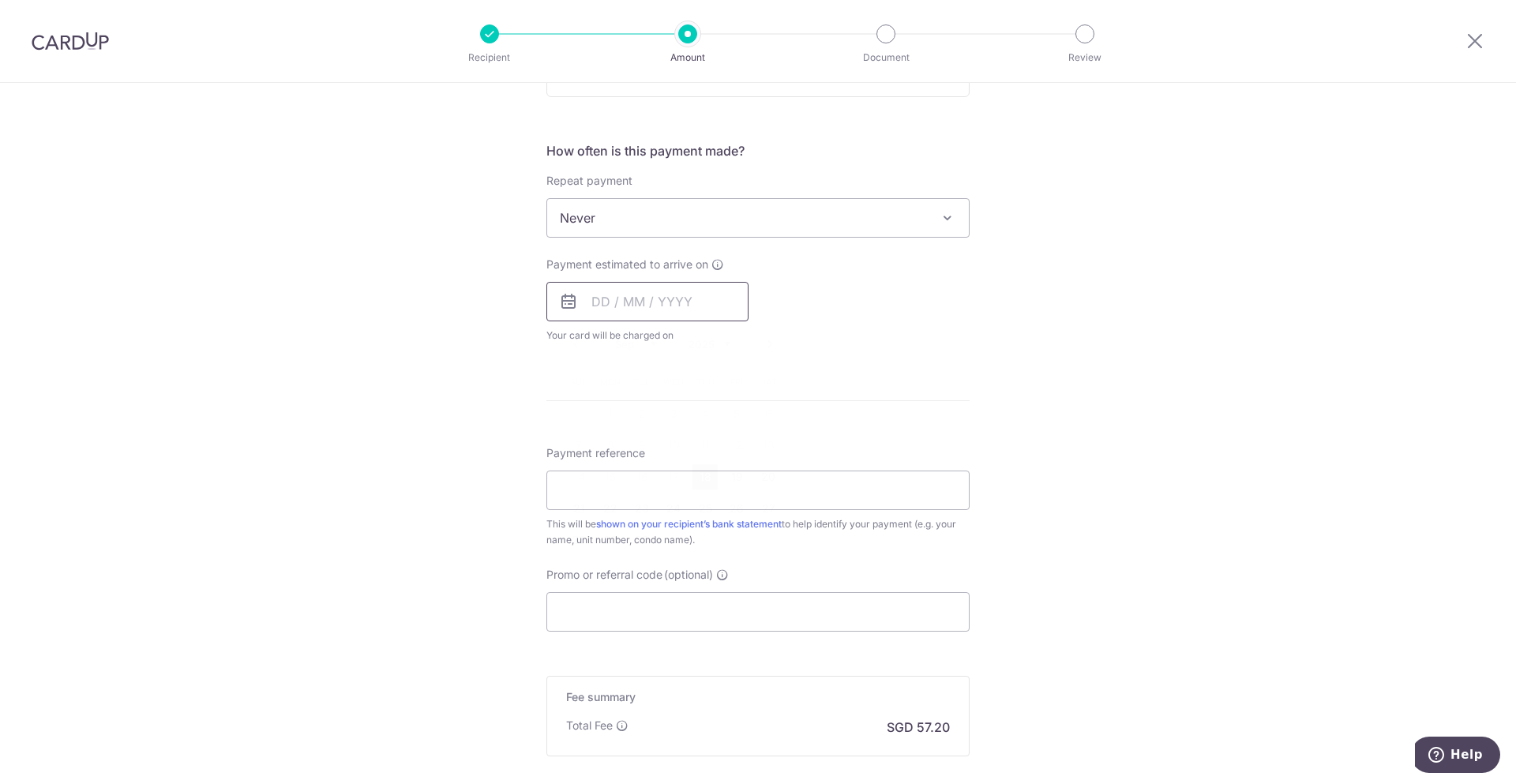
click at [630, 307] on input "text" at bounding box center [647, 301] width 202 height 39
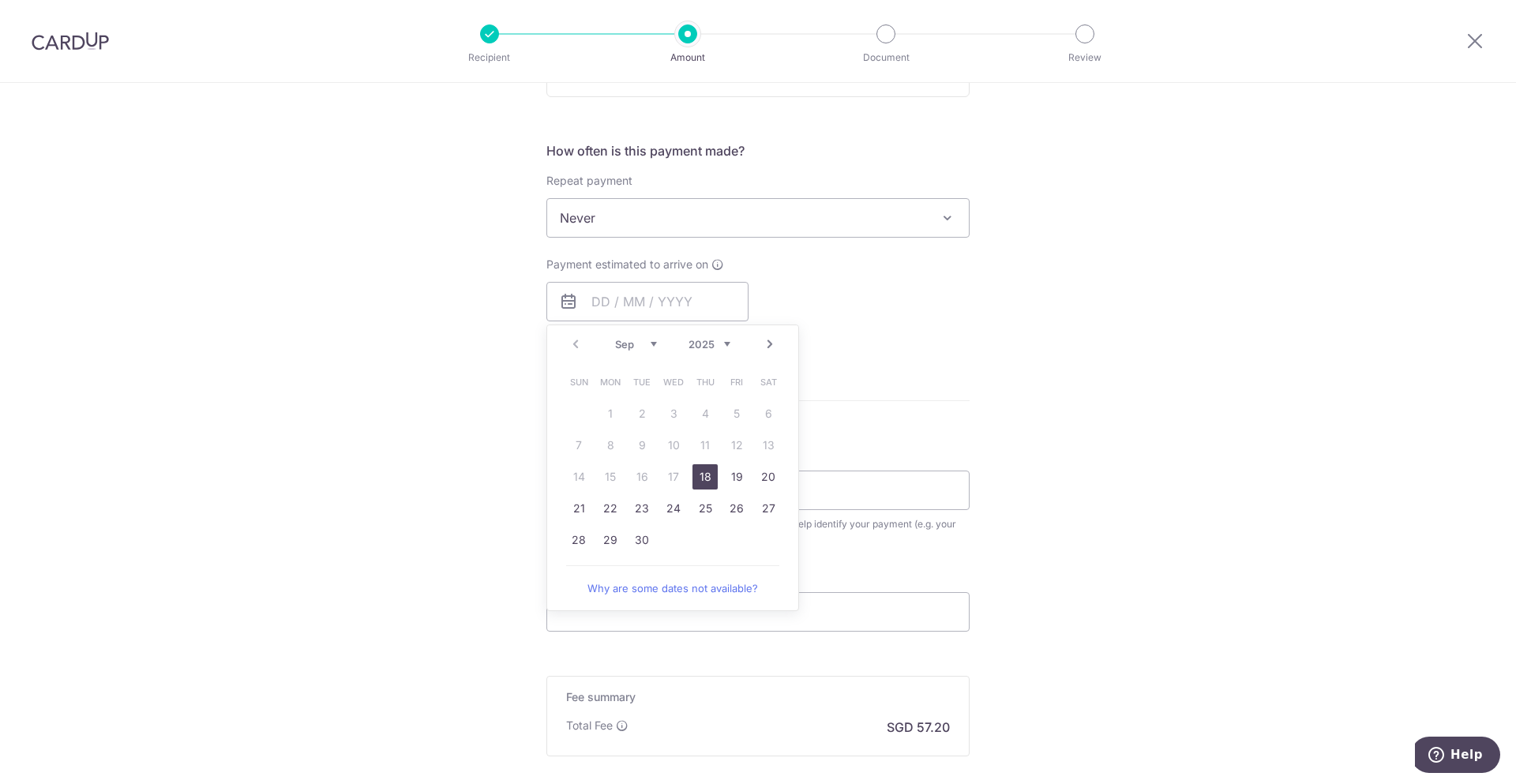
click at [706, 480] on link "18" at bounding box center [705, 477] width 25 height 25
type input "[DATE]"
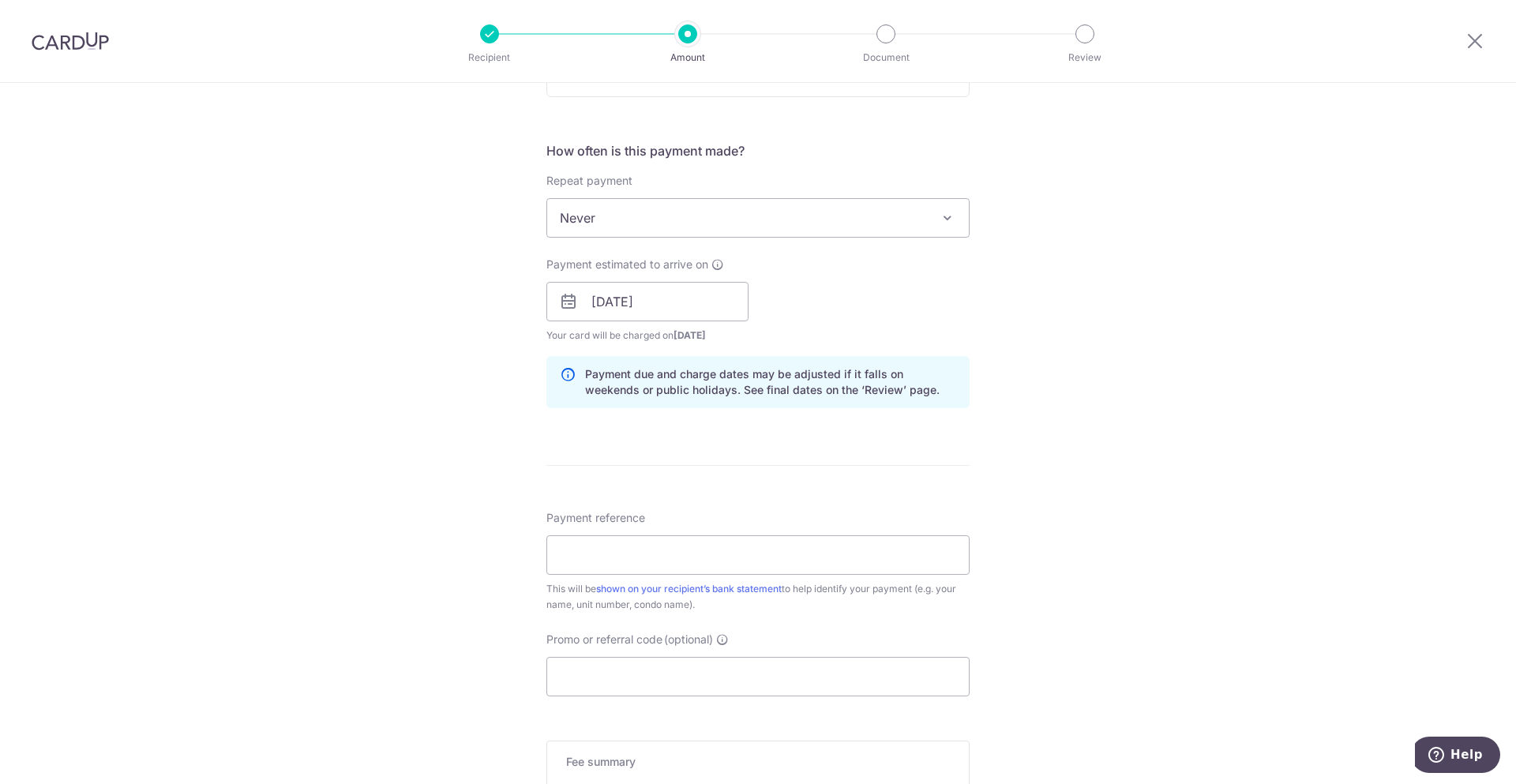
click at [1116, 472] on div "Tell us more about your payment Enter payment amount SGD 2,200.00 2200.00 Selec…" at bounding box center [758, 276] width 1516 height 1493
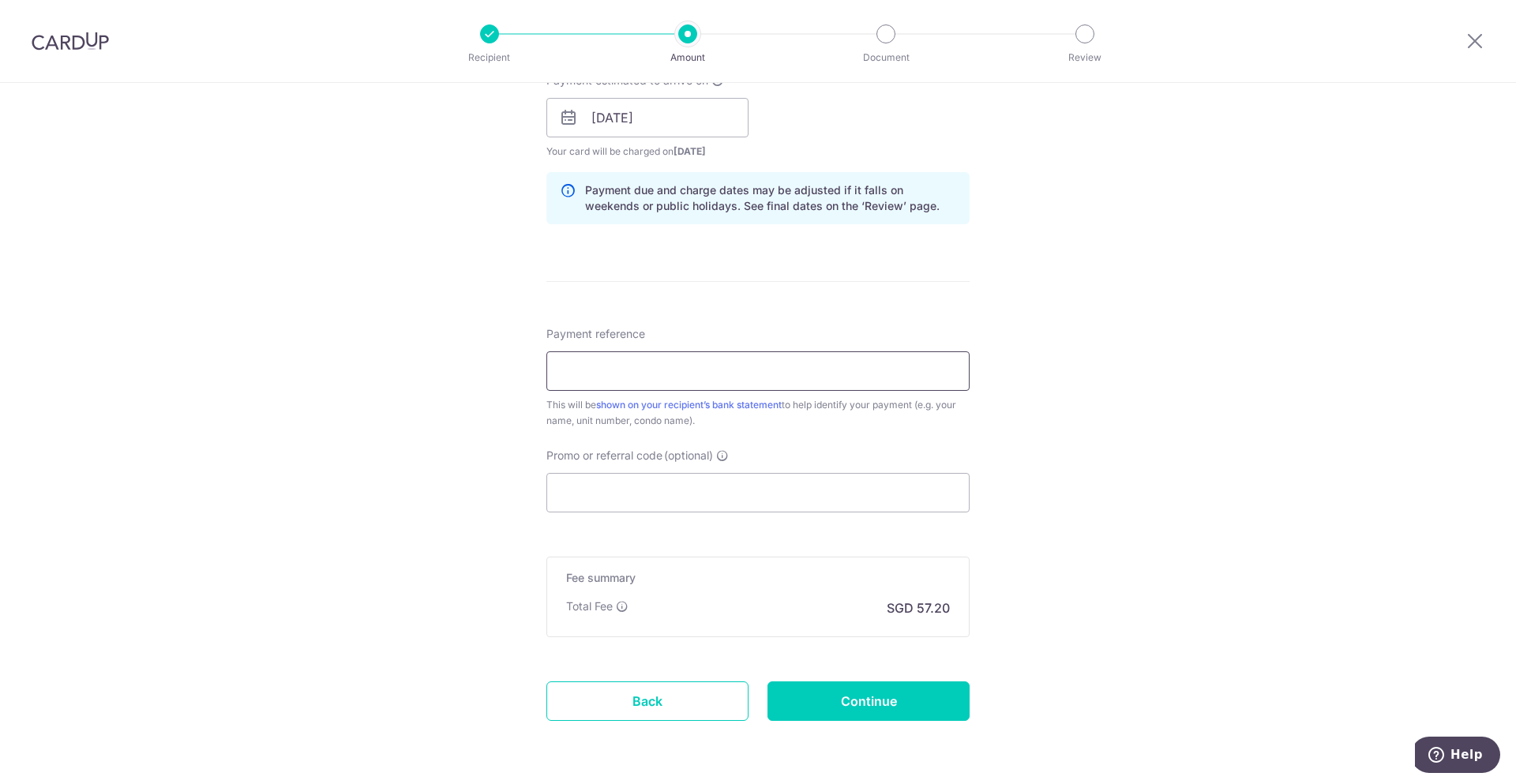
click at [684, 373] on input "Payment reference" at bounding box center [758, 371] width 423 height 39
paste input "COS071 202504"
type input "COS071 202504"
click at [1139, 426] on div "Tell us more about your payment Enter payment amount SGD 2,200.00 2200.00 Selec…" at bounding box center [758, 93] width 1516 height 1493
click at [755, 490] on input "Promo or referral code (optional)" at bounding box center [758, 492] width 423 height 39
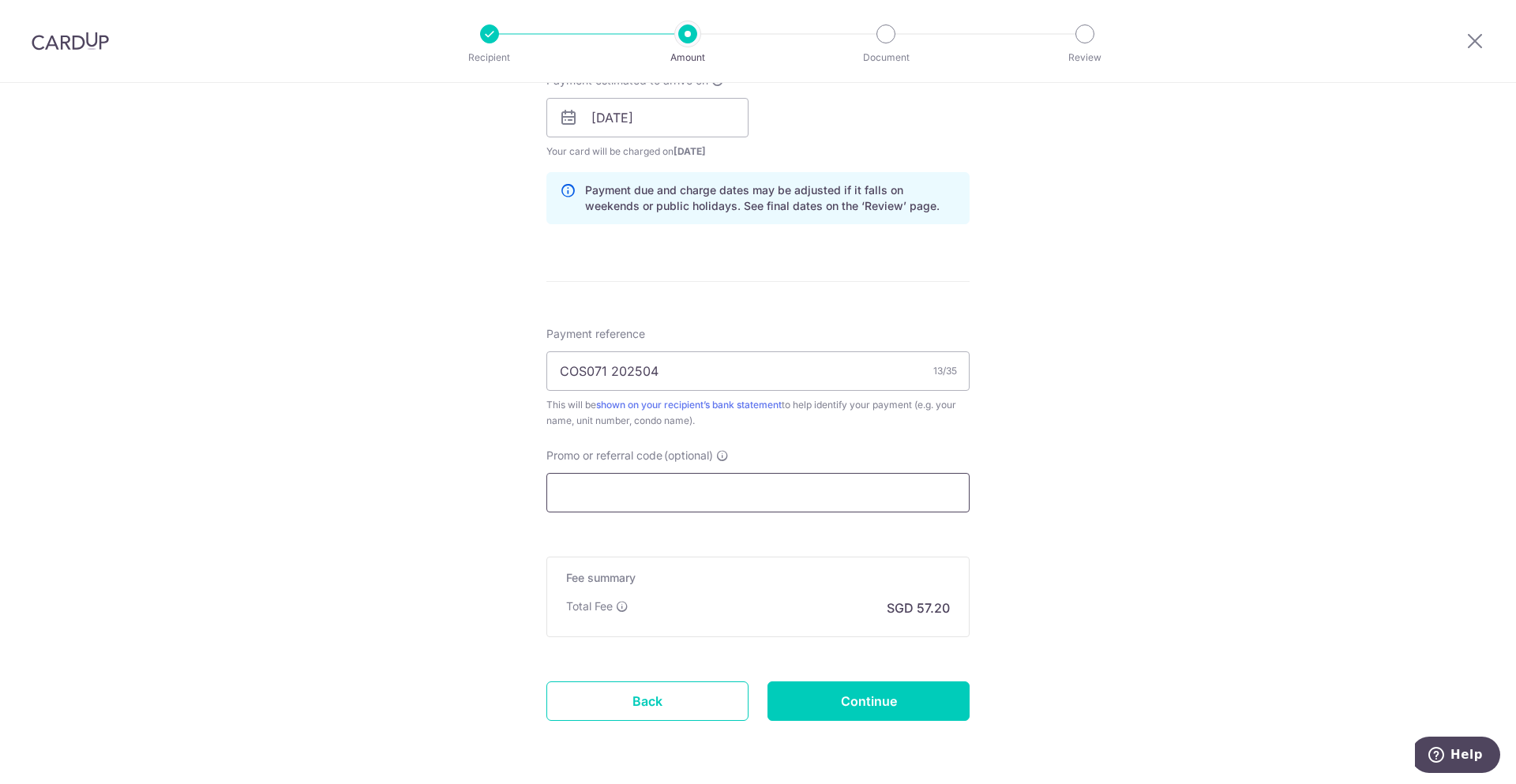
click at [723, 493] on input "Promo or referral code (optional)" at bounding box center [758, 492] width 423 height 39
paste input "B2C18"
type input "B2C18"
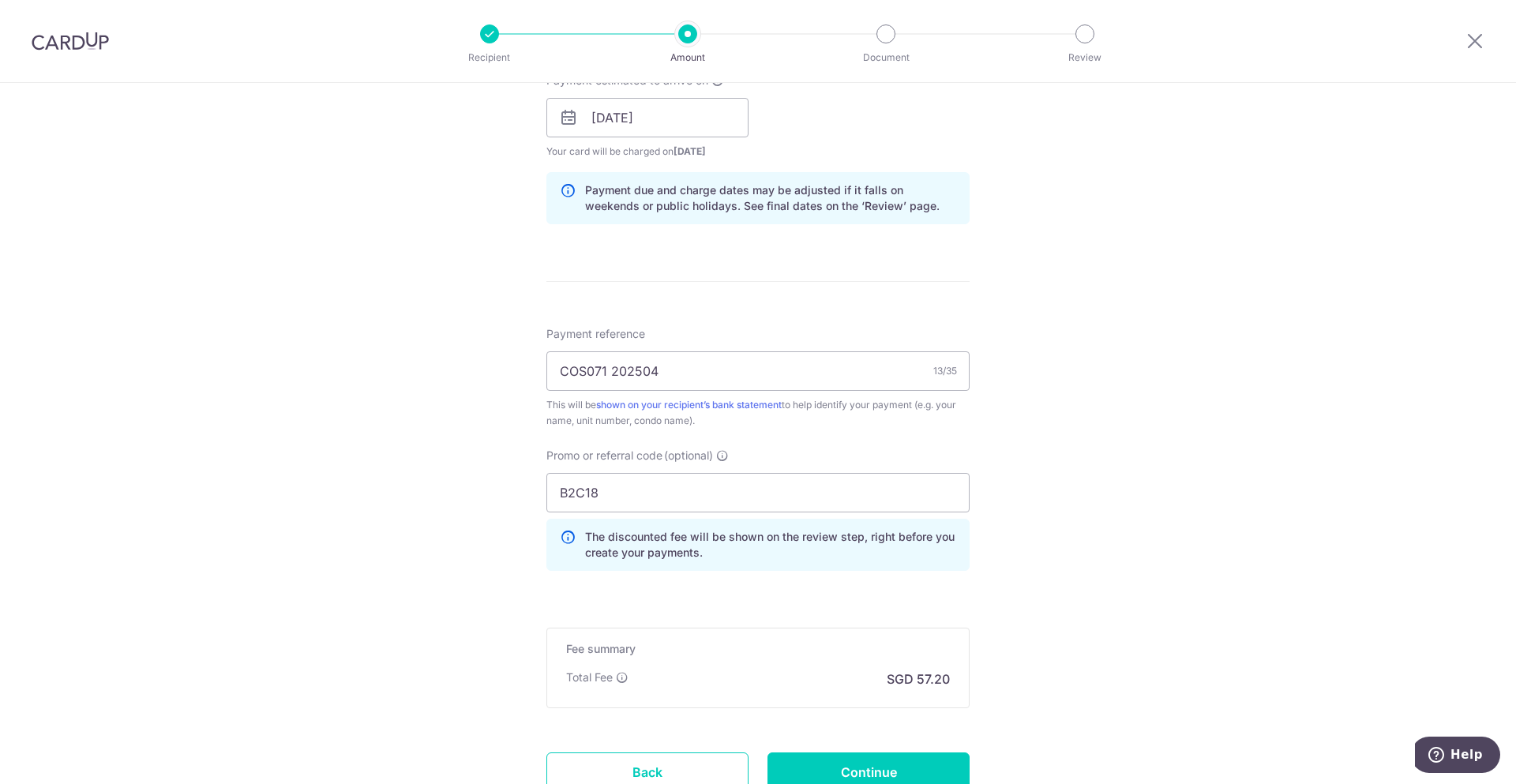
click at [1131, 492] on div "Tell us more about your payment Enter payment amount SGD 2,200.00 2200.00 Selec…" at bounding box center [758, 128] width 1516 height 1563
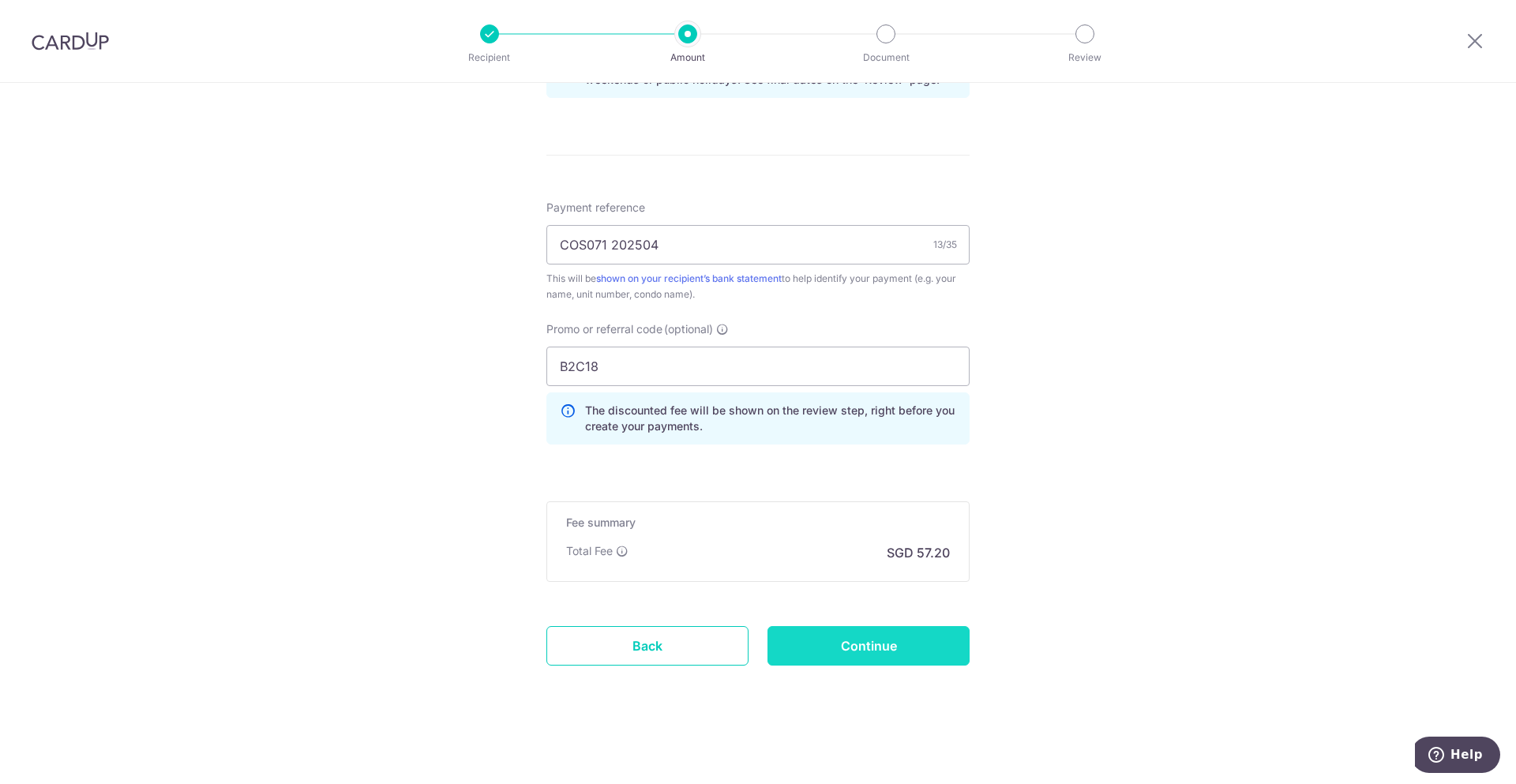
click at [906, 641] on input "Continue" at bounding box center [868, 646] width 202 height 39
type input "Create Schedule"
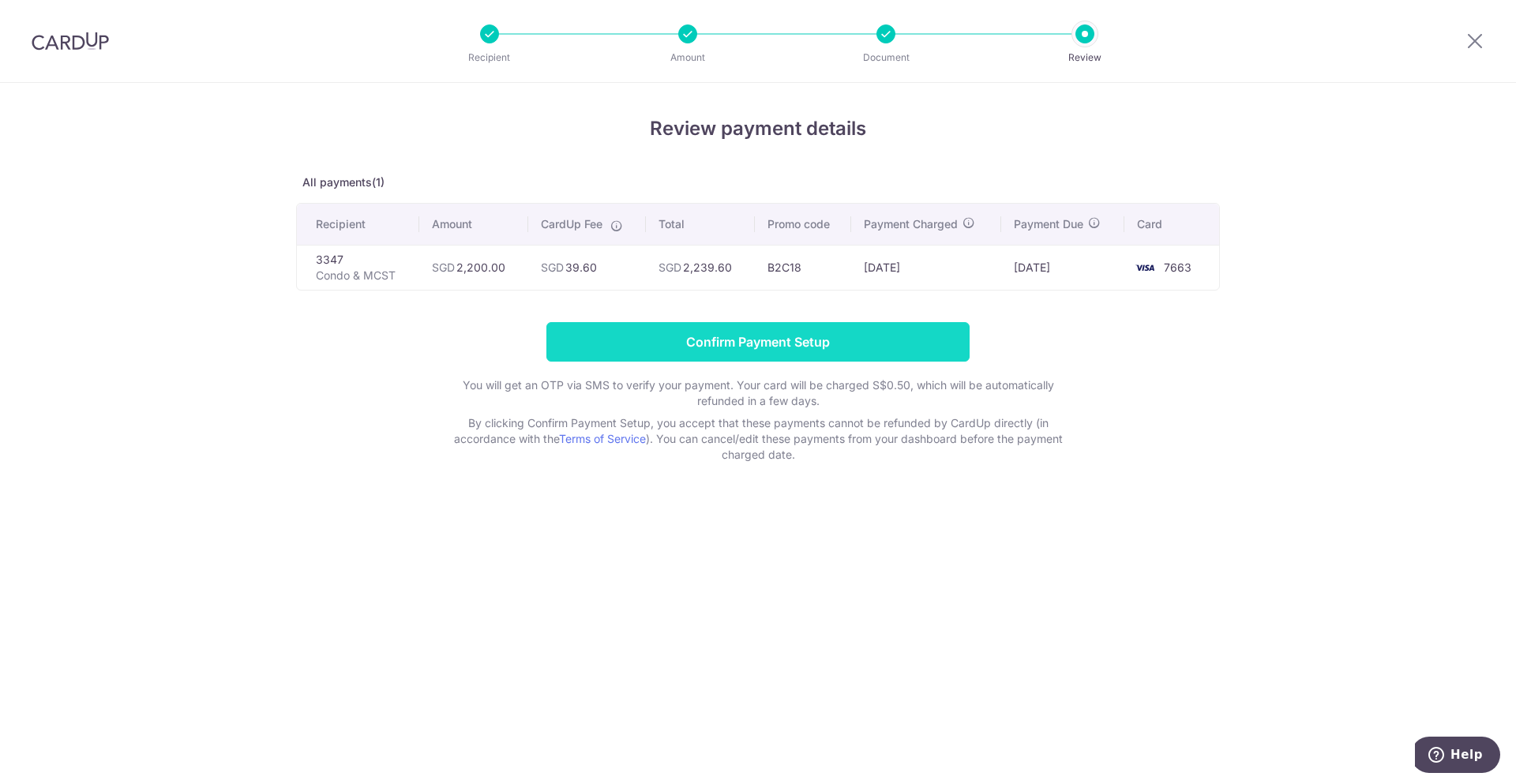
click at [850, 341] on input "Confirm Payment Setup" at bounding box center [758, 342] width 423 height 39
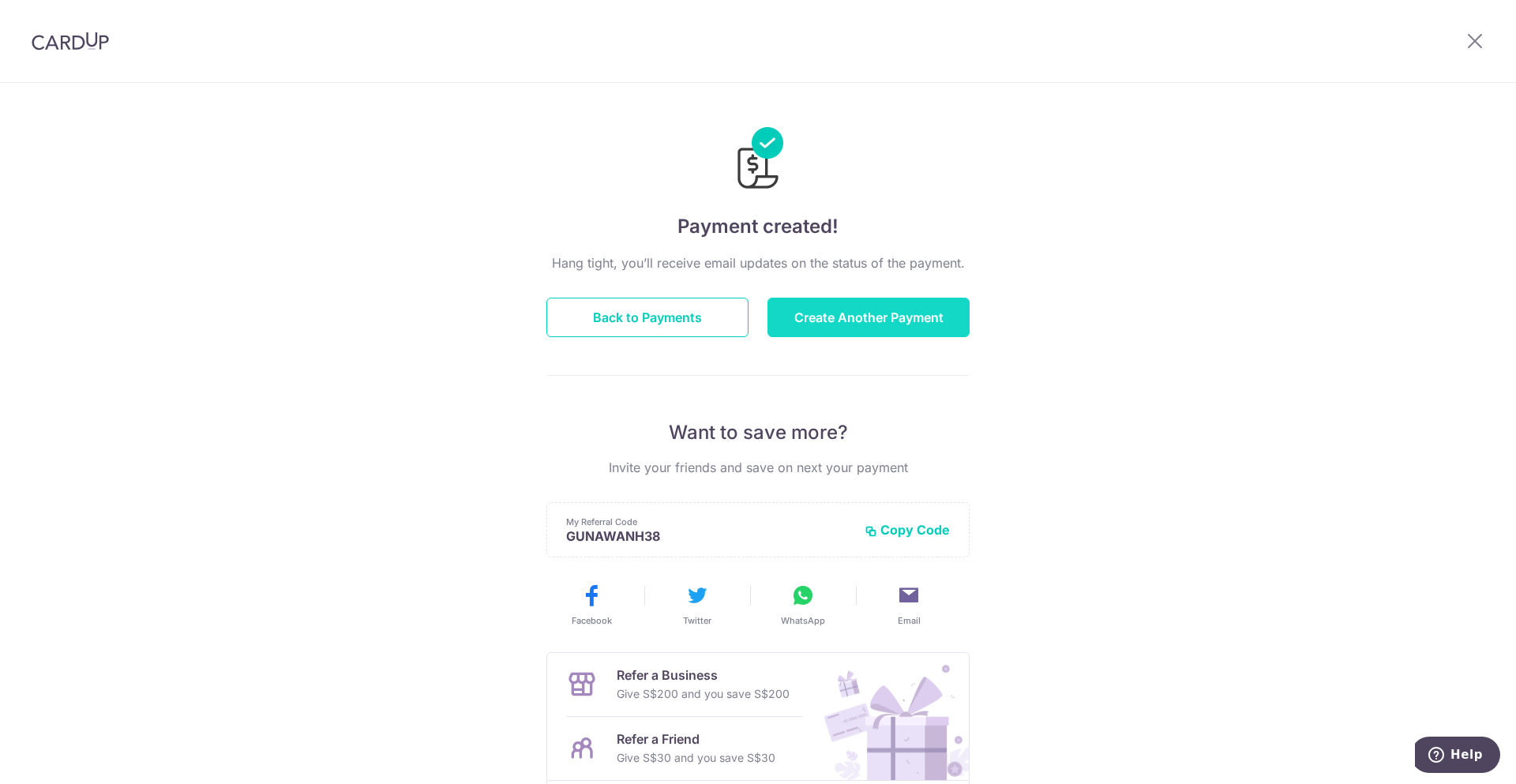
click at [875, 306] on button "Create Another Payment" at bounding box center [868, 317] width 202 height 39
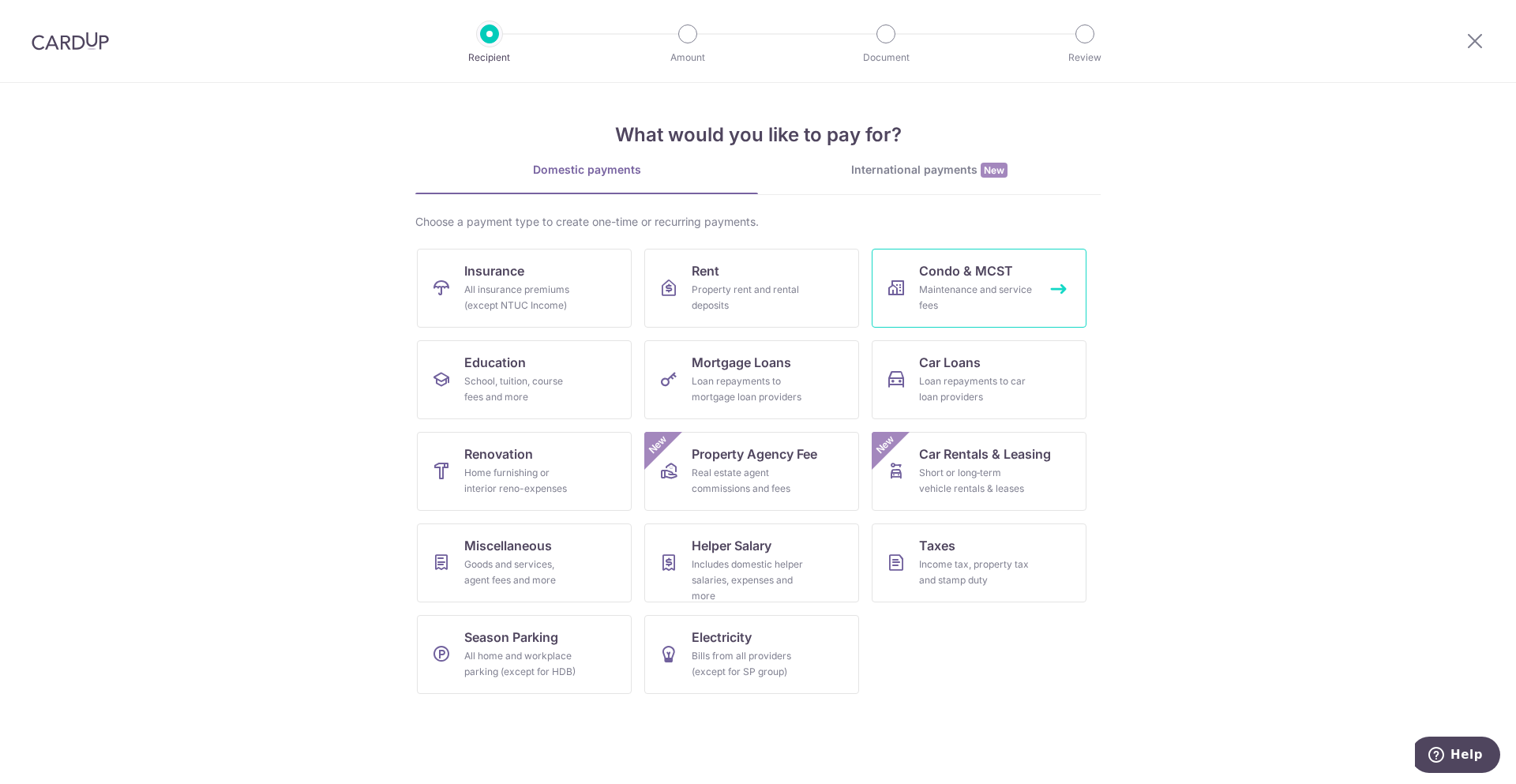
click at [984, 281] on link "Condo & MCST Maintenance and service fees" at bounding box center [979, 288] width 215 height 79
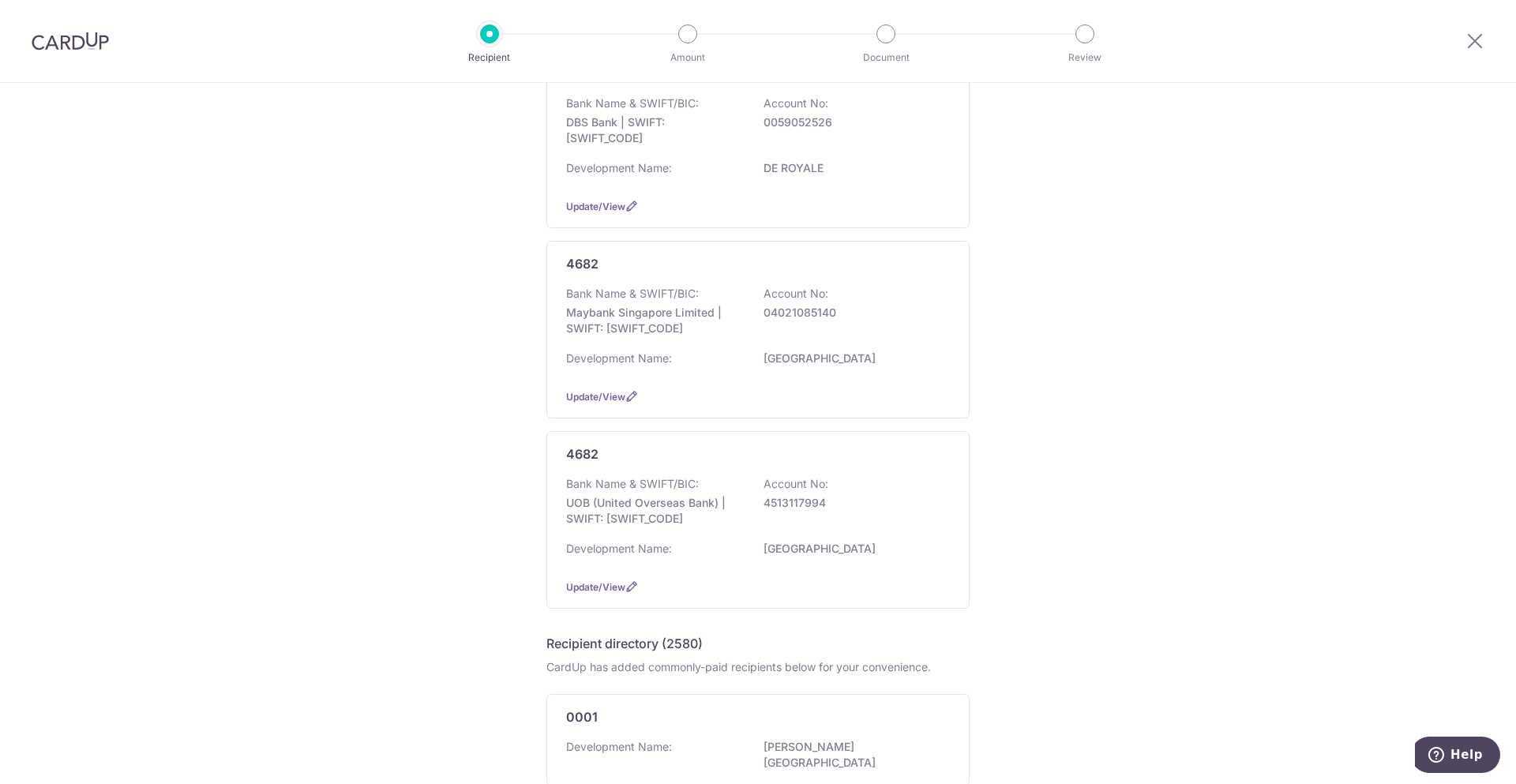
scroll to position [203, 0]
click at [640, 321] on p "Maybank Singapore Limited | SWIFT: MBBESGS2XXX" at bounding box center [654, 319] width 177 height 32
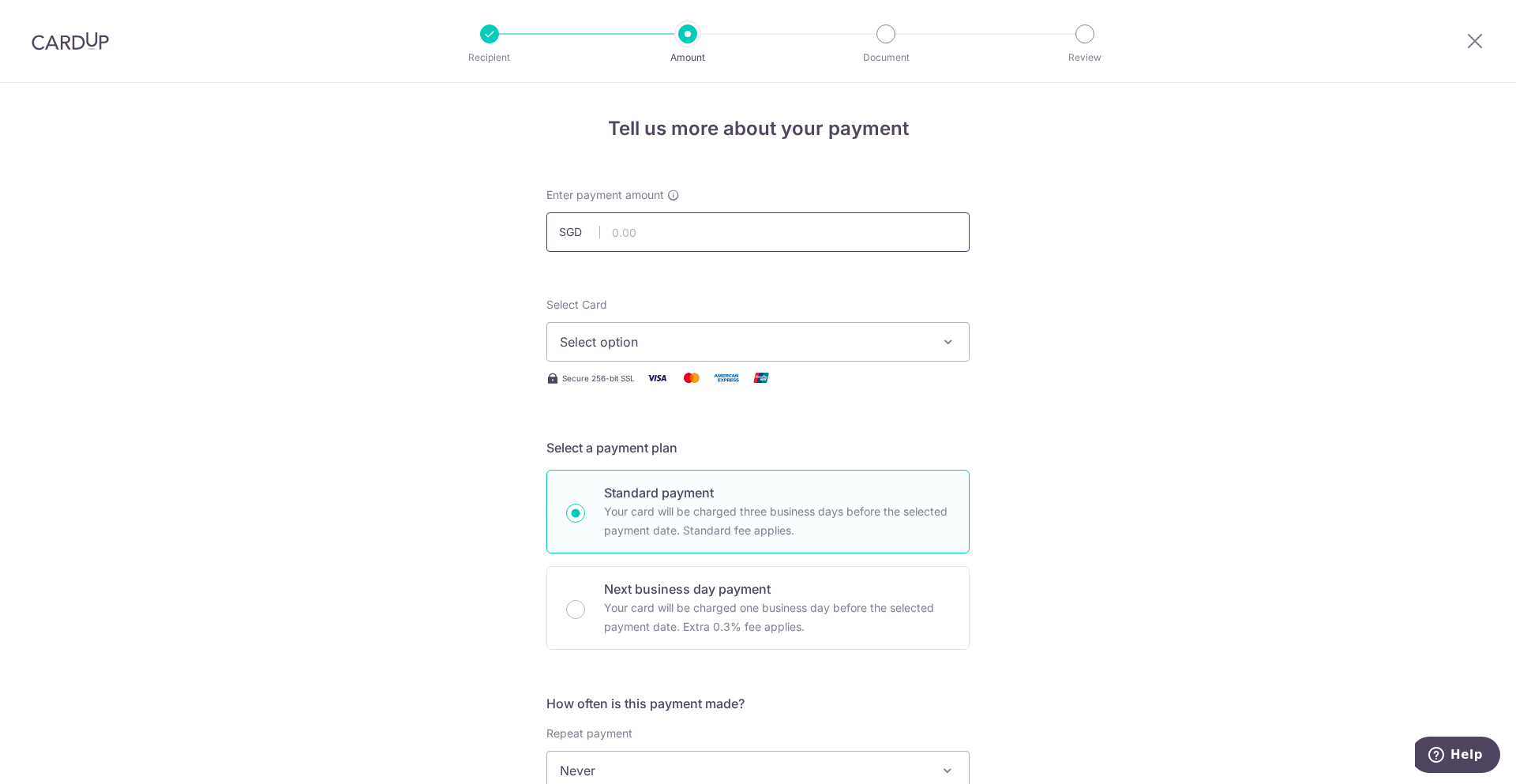
click at [685, 223] on input "text" at bounding box center [758, 232] width 423 height 39
type input "1,484.25"
click at [1140, 379] on div "Tell us more about your payment Enter payment amount SGD 1,484.25 1484.25 Selec…" at bounding box center [758, 796] width 1516 height 1428
click at [941, 346] on icon "button" at bounding box center [948, 341] width 16 height 16
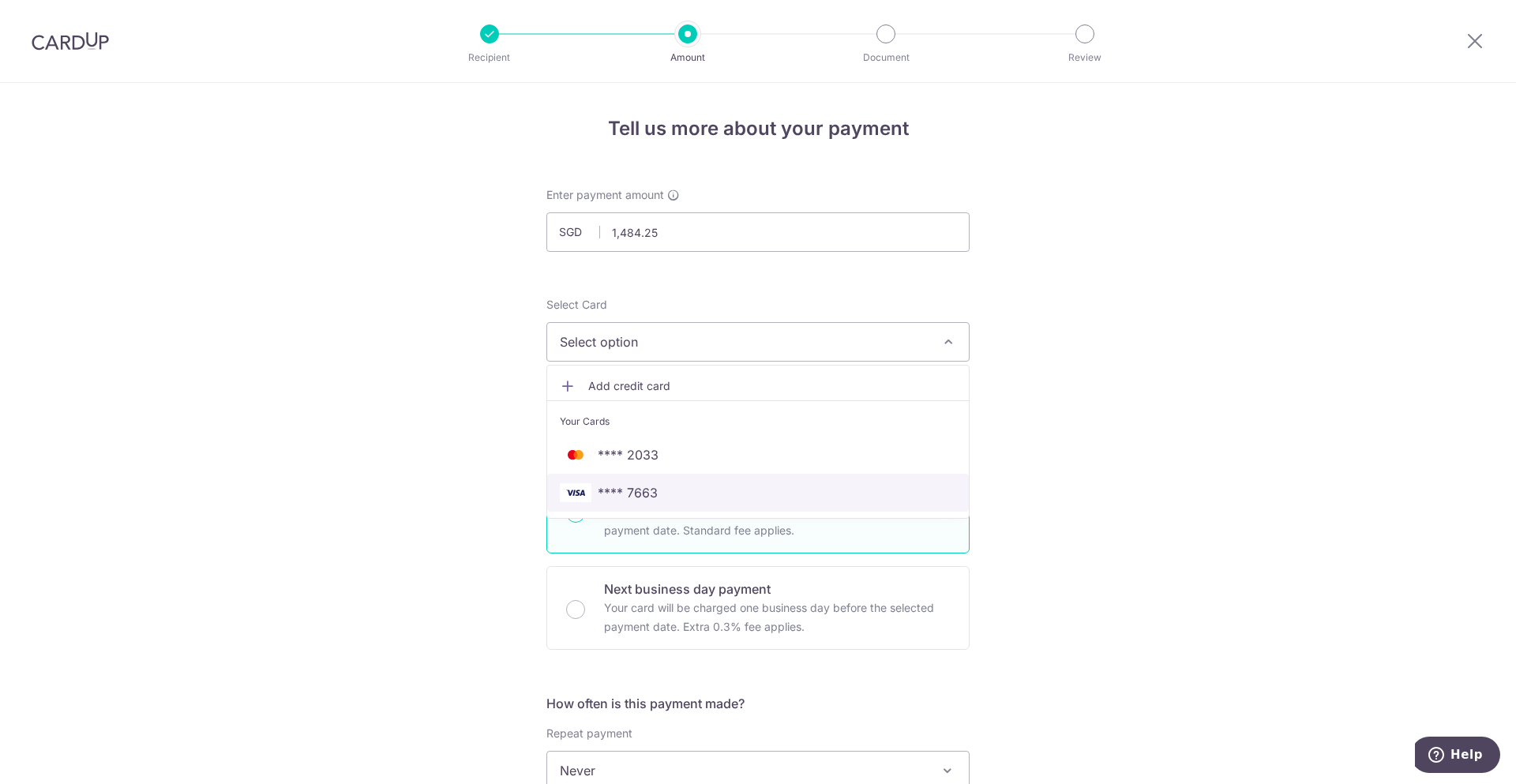
click at [749, 490] on span "**** 7663" at bounding box center [758, 492] width 397 height 19
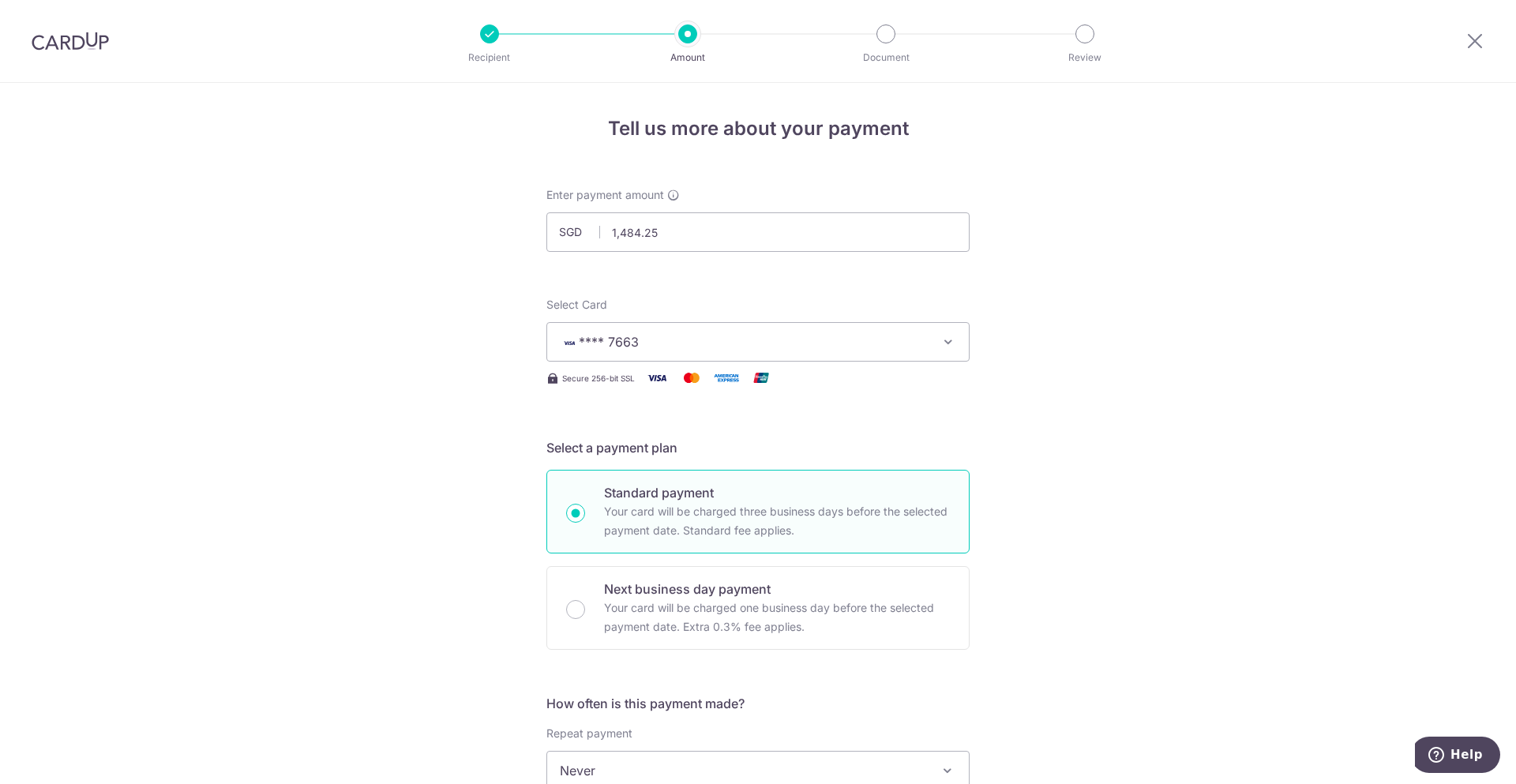
click at [1305, 506] on div "Tell us more about your payment Enter payment amount SGD 1,484.25 1484.25 Selec…" at bounding box center [758, 796] width 1516 height 1428
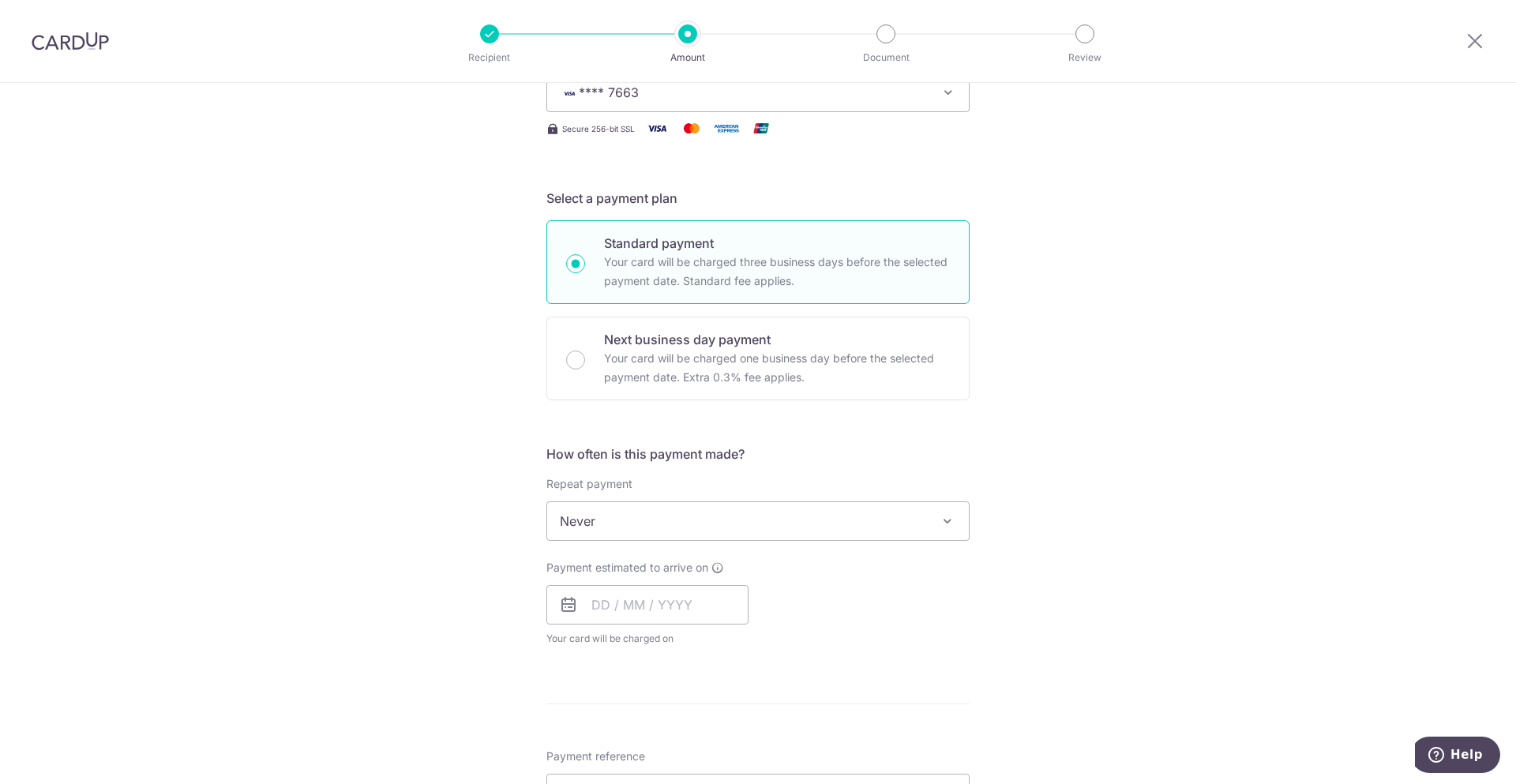
scroll to position [327, 0]
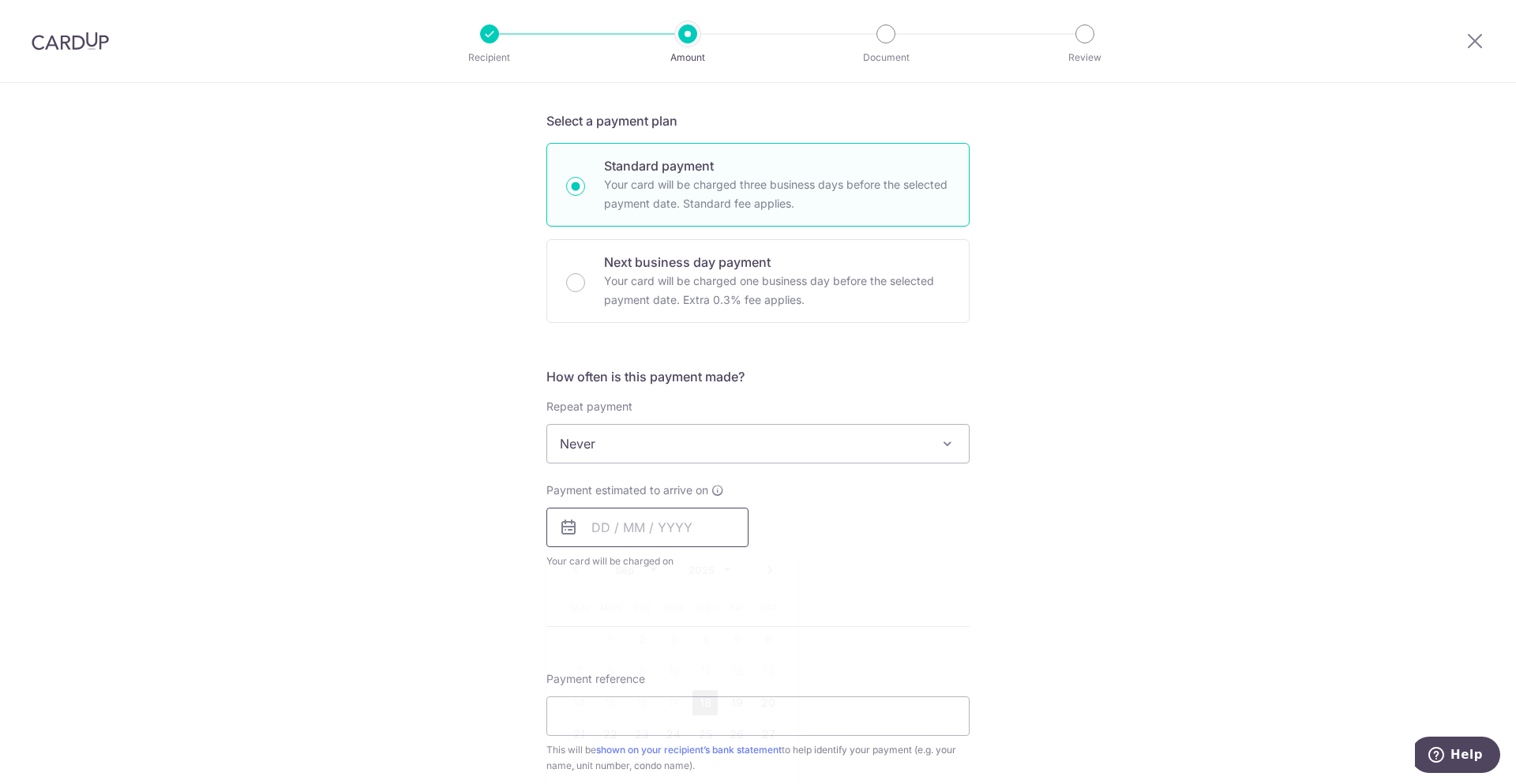
click at [613, 524] on input "text" at bounding box center [647, 527] width 202 height 39
drag, startPoint x: 698, startPoint y: 700, endPoint x: 1160, endPoint y: 608, distance: 471.1
click at [699, 700] on link "18" at bounding box center [705, 702] width 25 height 25
type input "[DATE]"
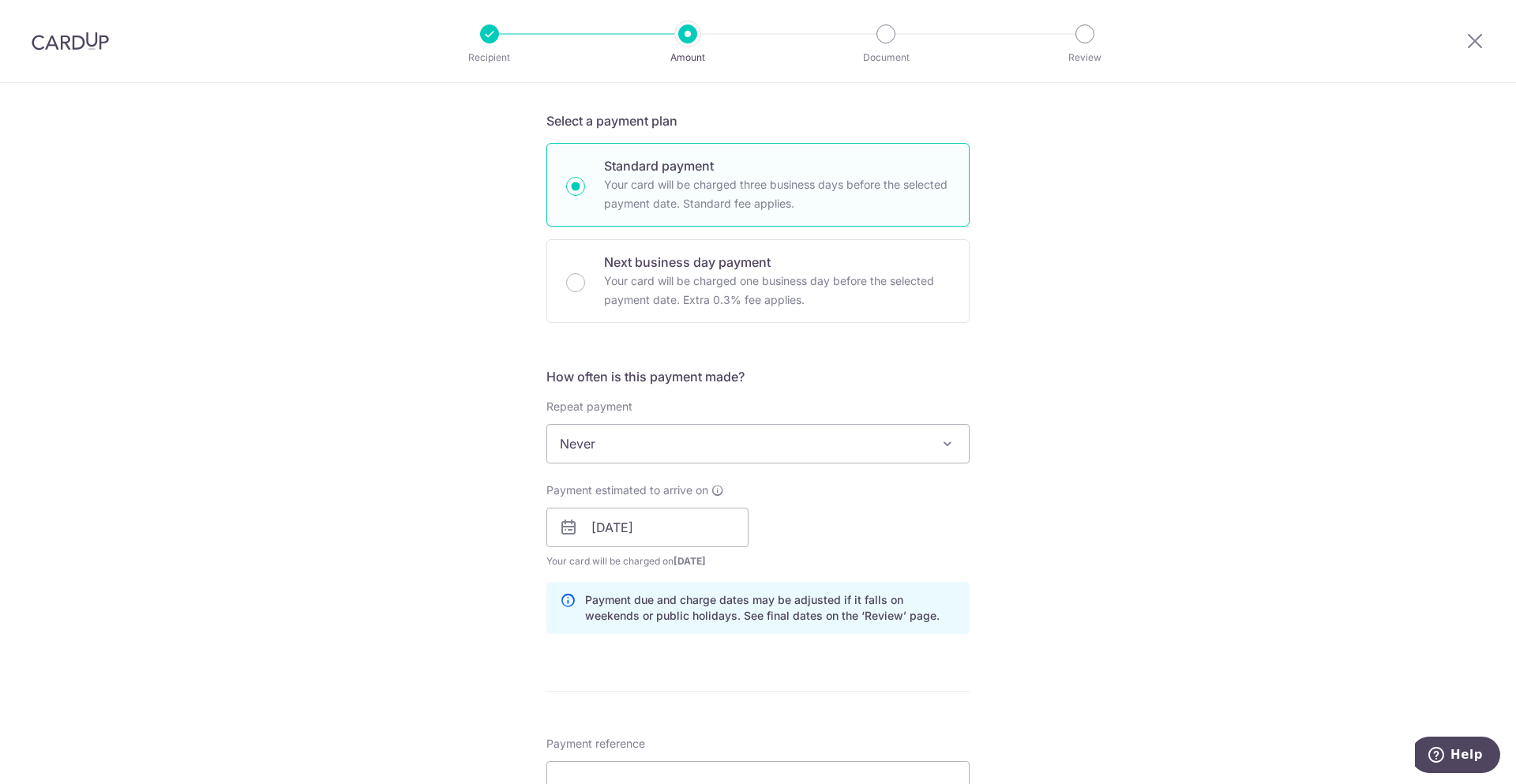
click at [1139, 611] on div "Tell us more about your payment Enter payment amount SGD 1,484.25 1484.25 Selec…" at bounding box center [758, 502] width 1516 height 1493
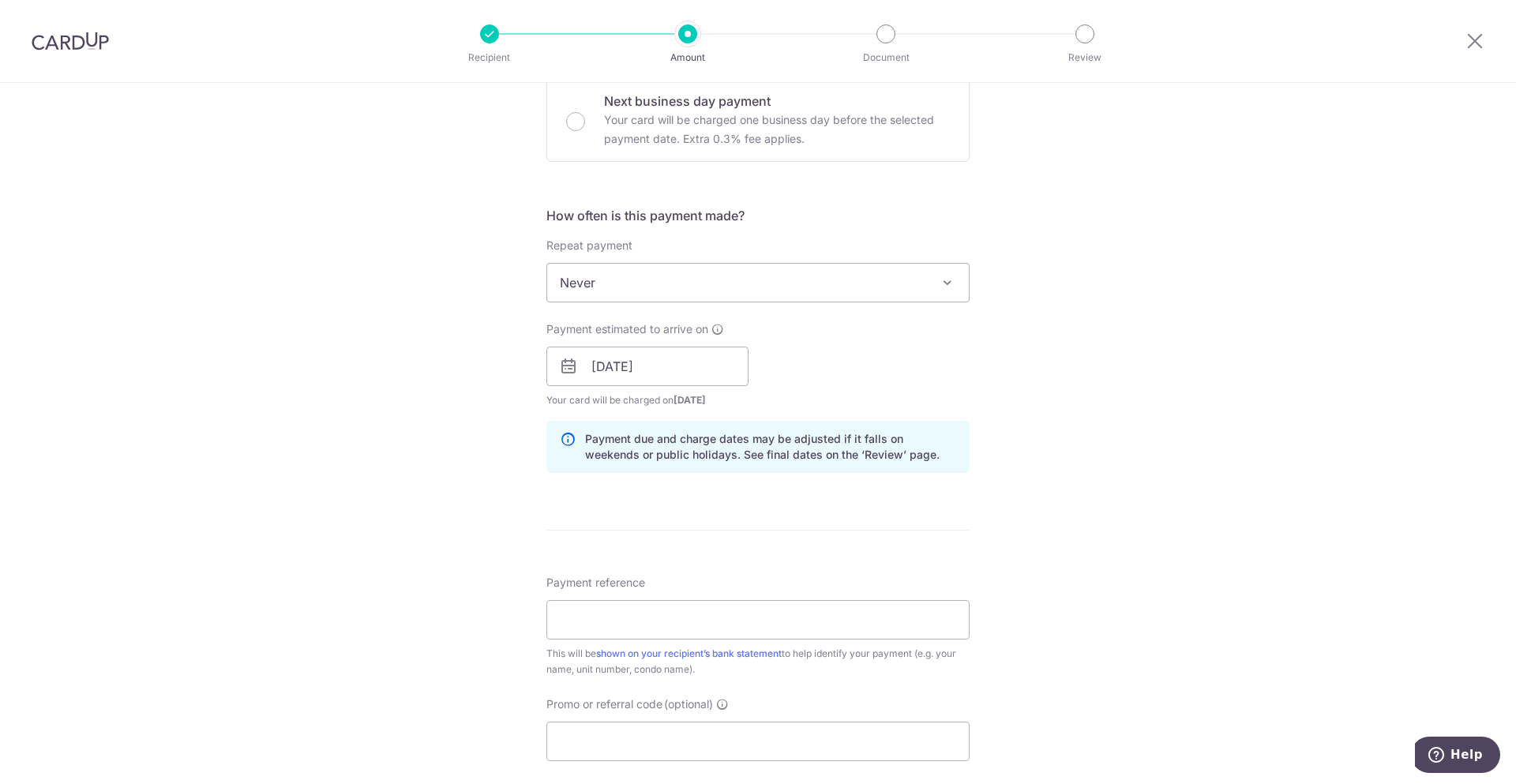
scroll to position [669, 0]
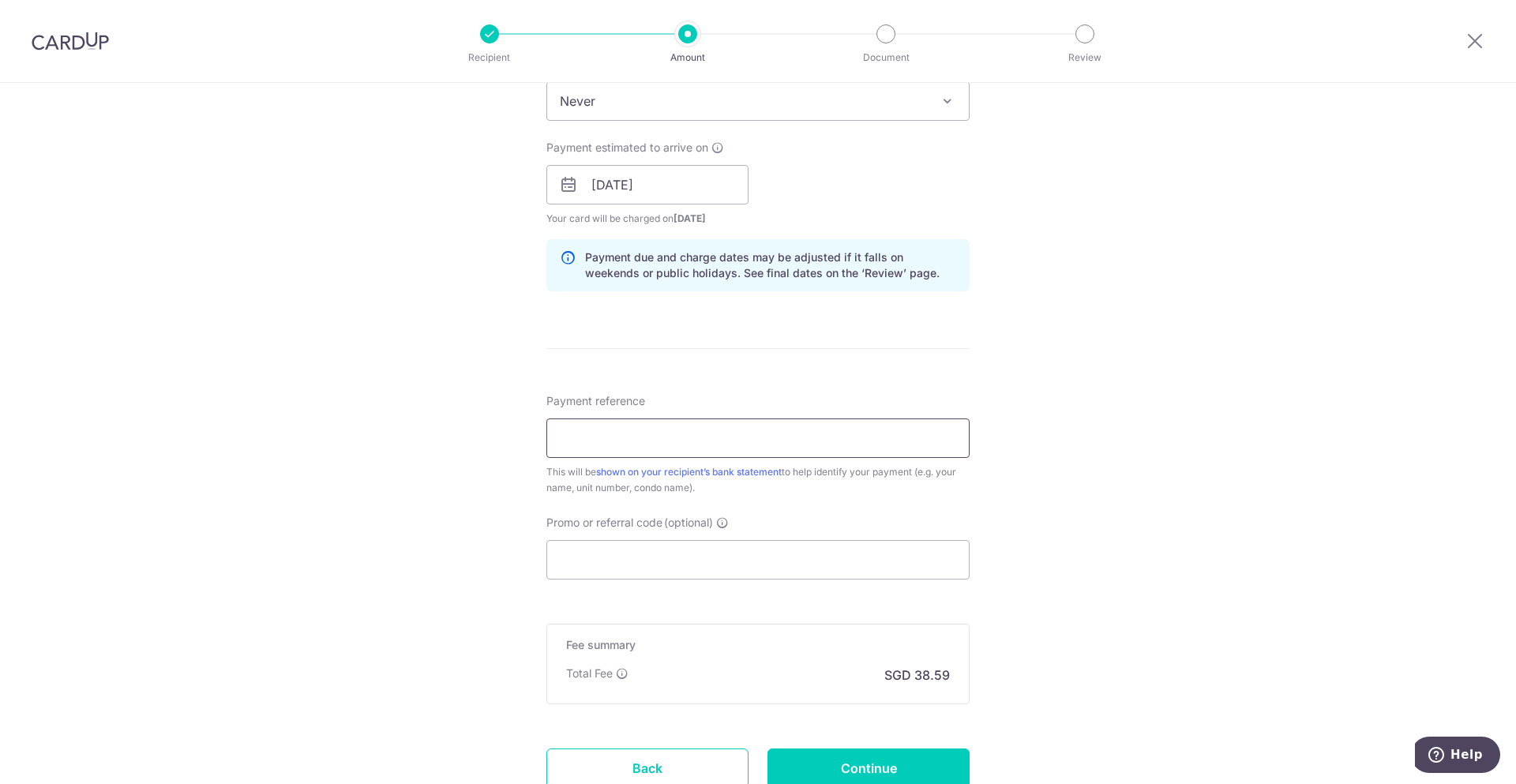
click at [764, 433] on input "Payment reference" at bounding box center [758, 438] width 423 height 39
click at [827, 440] on input "Payment reference" at bounding box center [758, 438] width 423 height 39
click at [735, 427] on input "BLK67" at bounding box center [758, 438] width 423 height 39
click at [594, 443] on input "BLK670813" at bounding box center [758, 438] width 423 height 39
type input "BLK67UNIT0813"
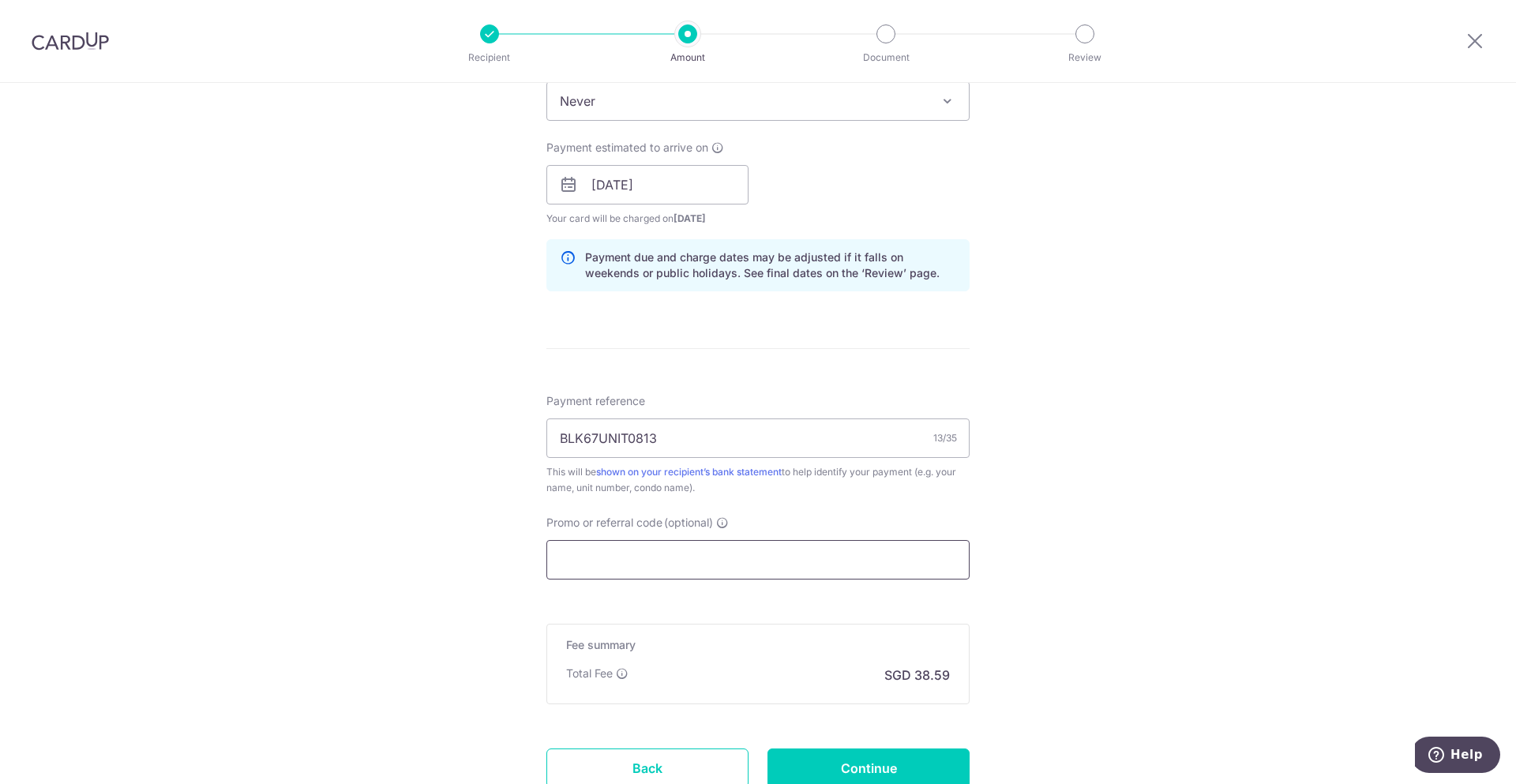
click at [776, 562] on input "Promo or referral code (optional)" at bounding box center [758, 559] width 423 height 39
paste input "B2C18"
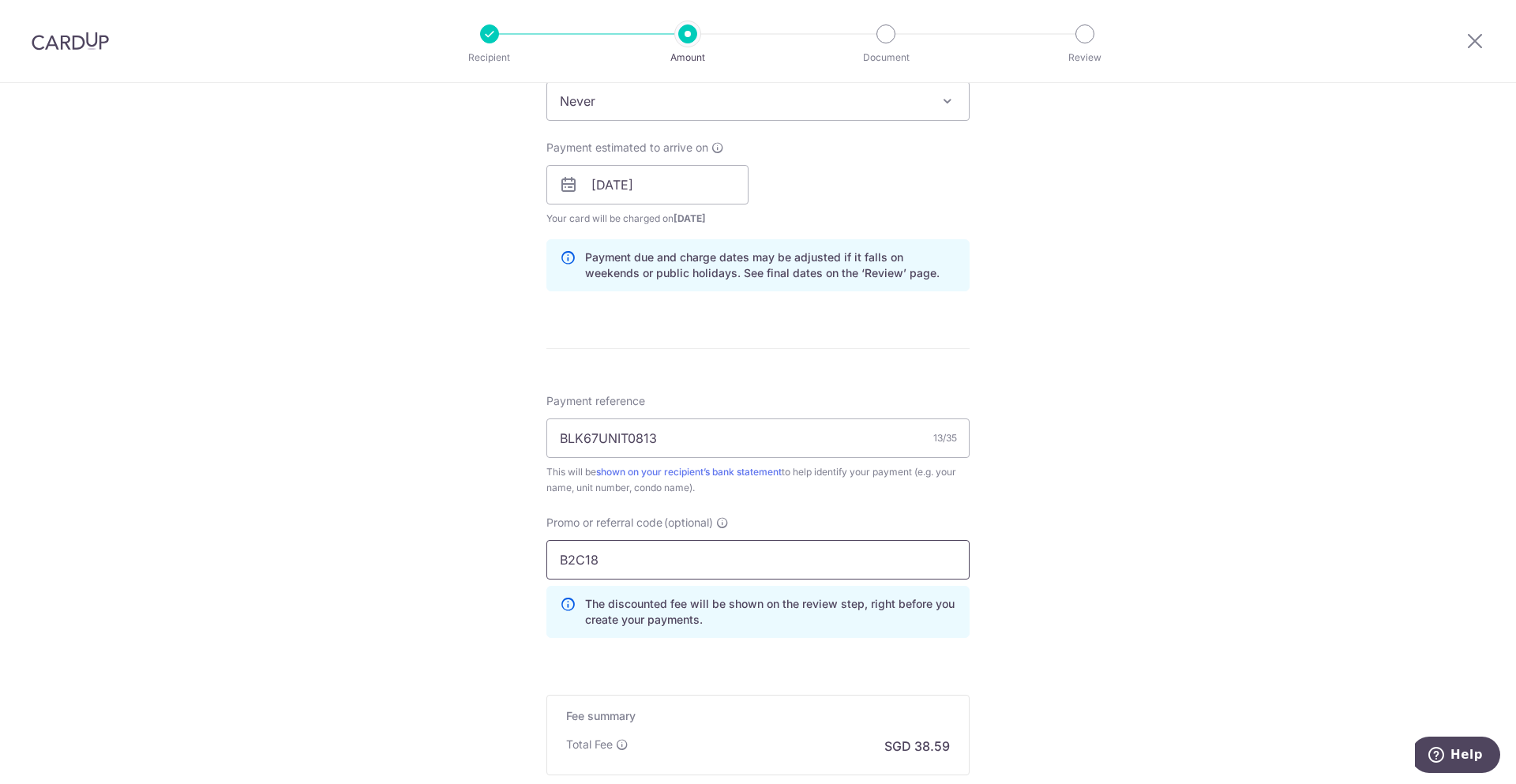
type input "B2C18"
click at [1144, 568] on div "Tell us more about your payment Enter payment amount SGD 1,484.25 1484.25 Selec…" at bounding box center [758, 195] width 1516 height 1563
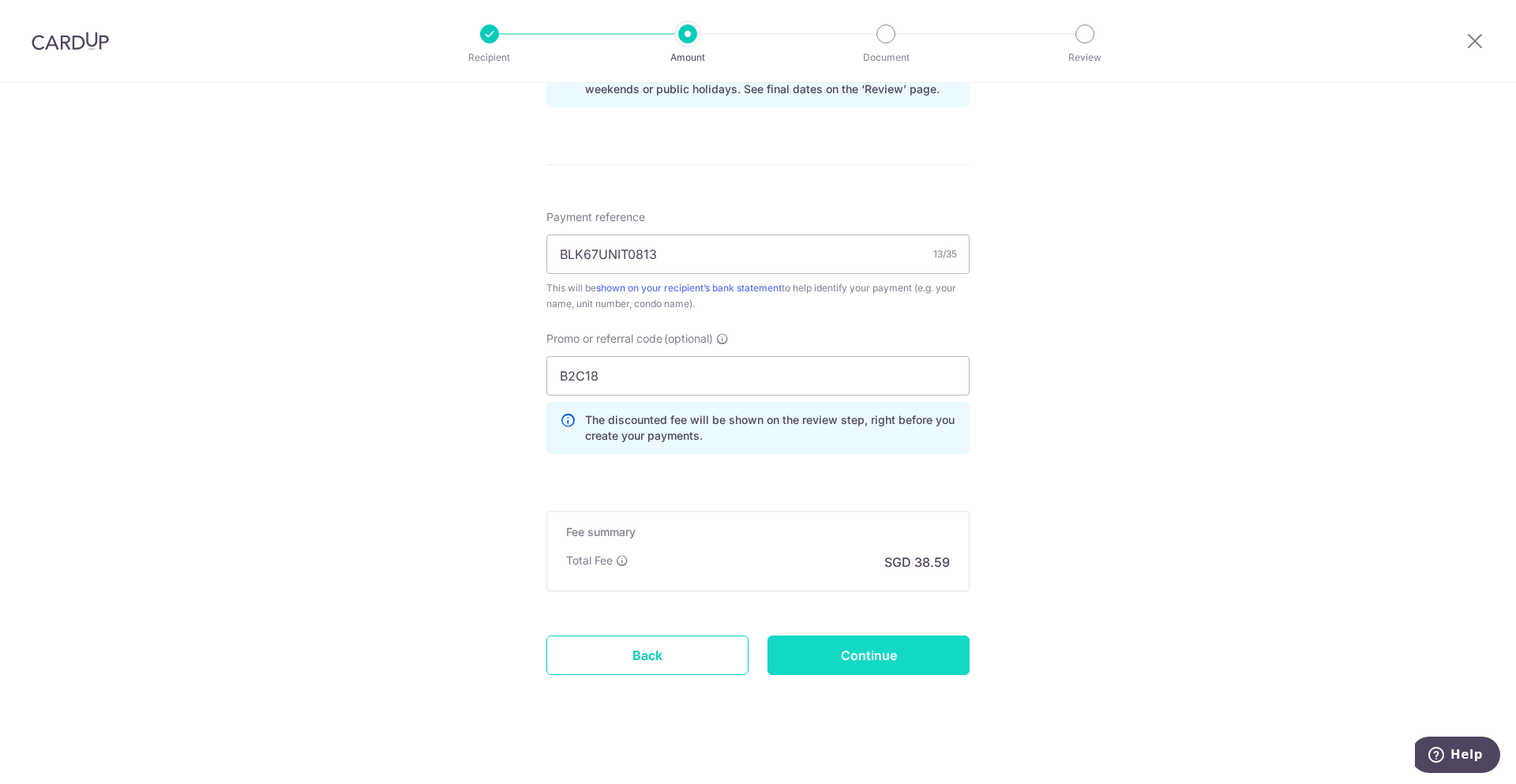
click at [877, 651] on input "Continue" at bounding box center [868, 655] width 202 height 39
type input "Create Schedule"
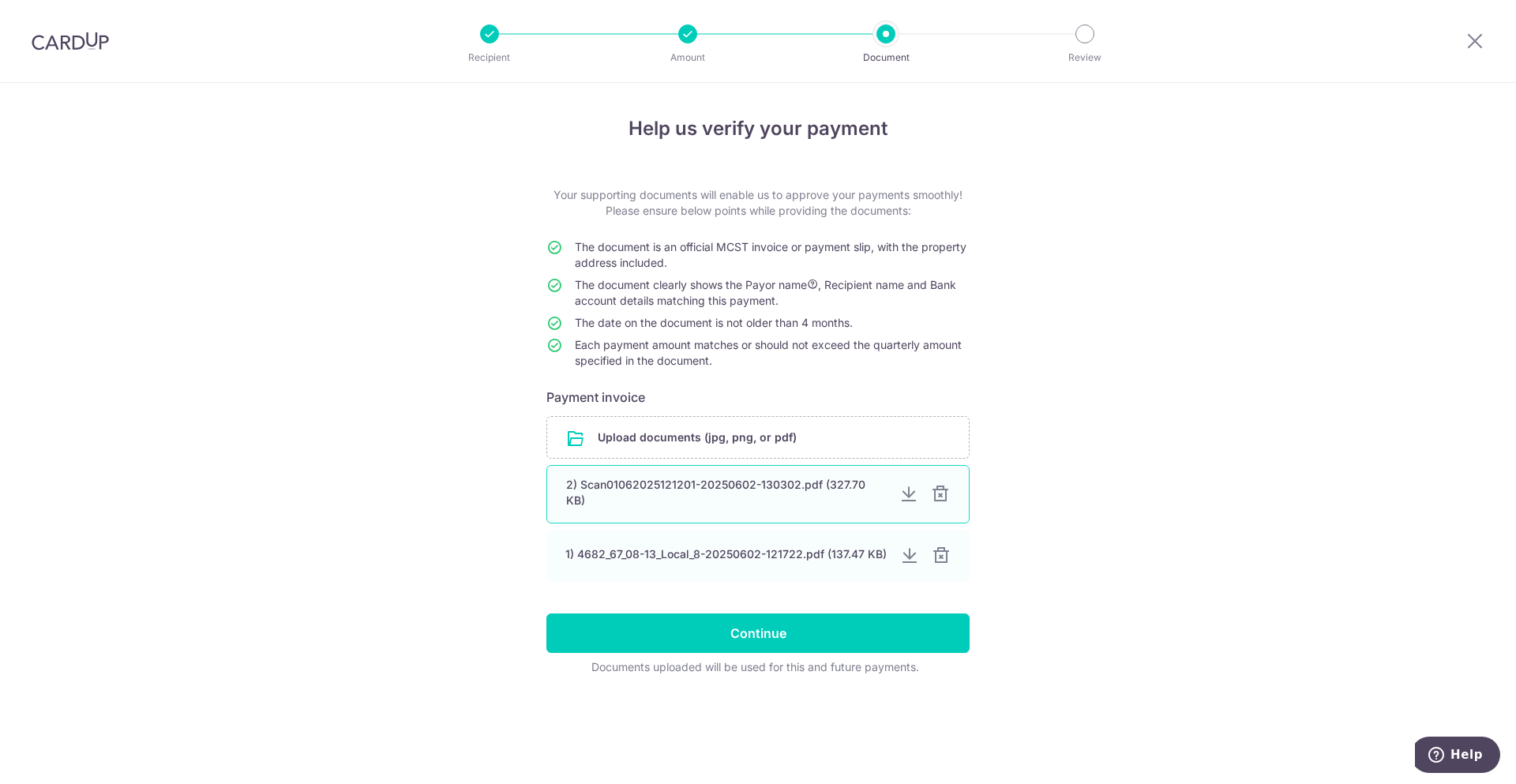
click at [935, 495] on div at bounding box center [941, 494] width 19 height 19
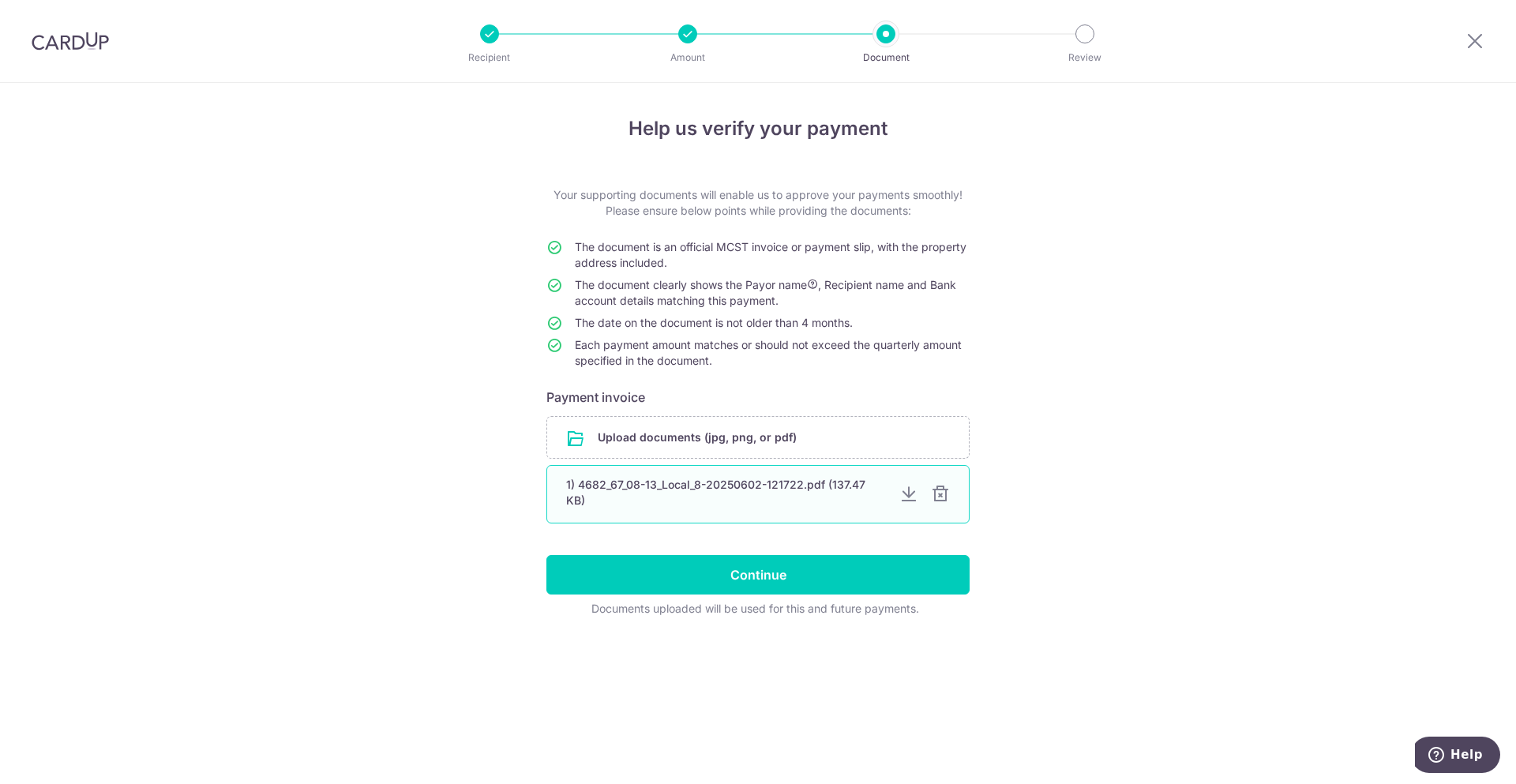
click at [939, 501] on div at bounding box center [941, 494] width 19 height 19
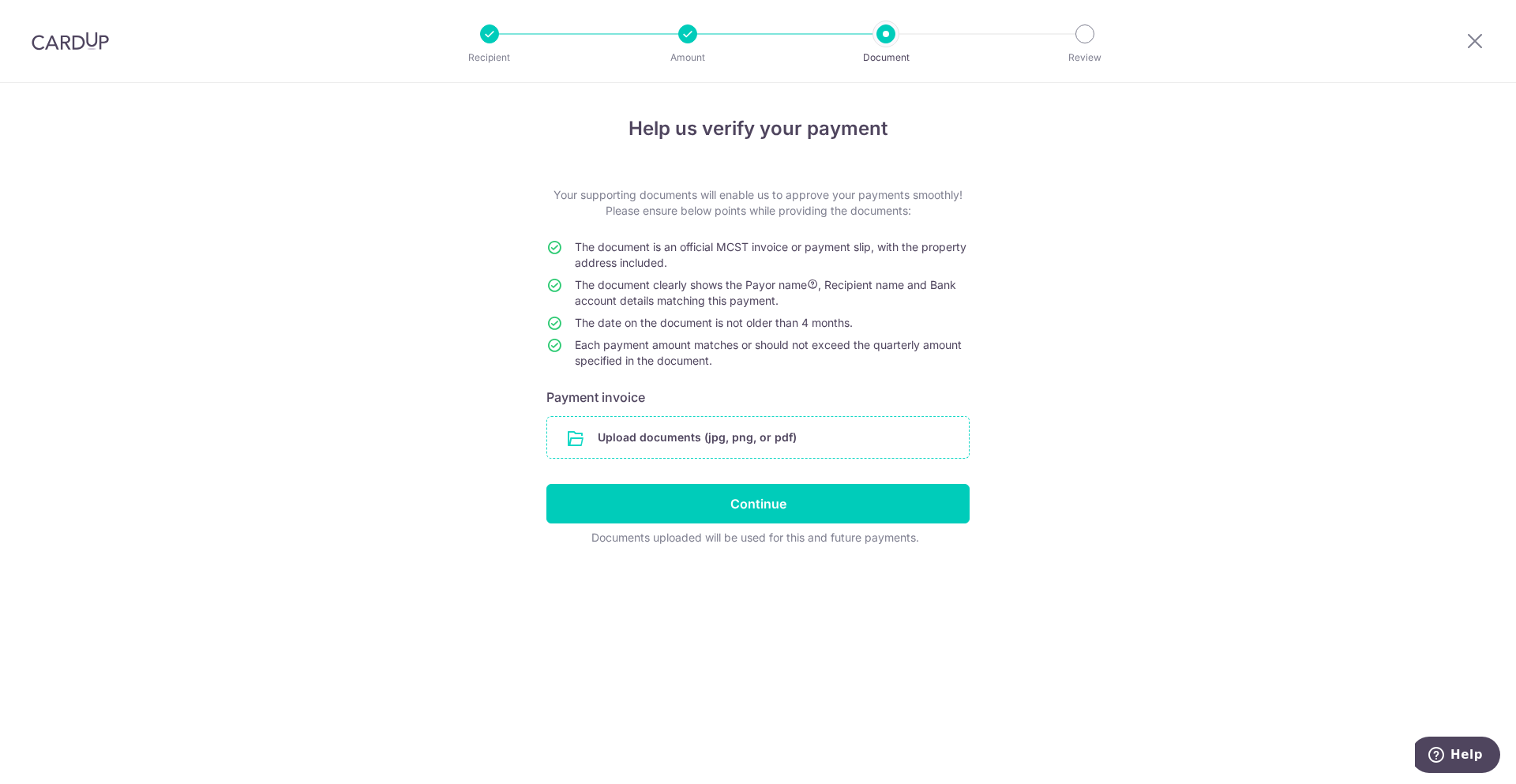
click at [724, 439] on input "file" at bounding box center [758, 438] width 422 height 41
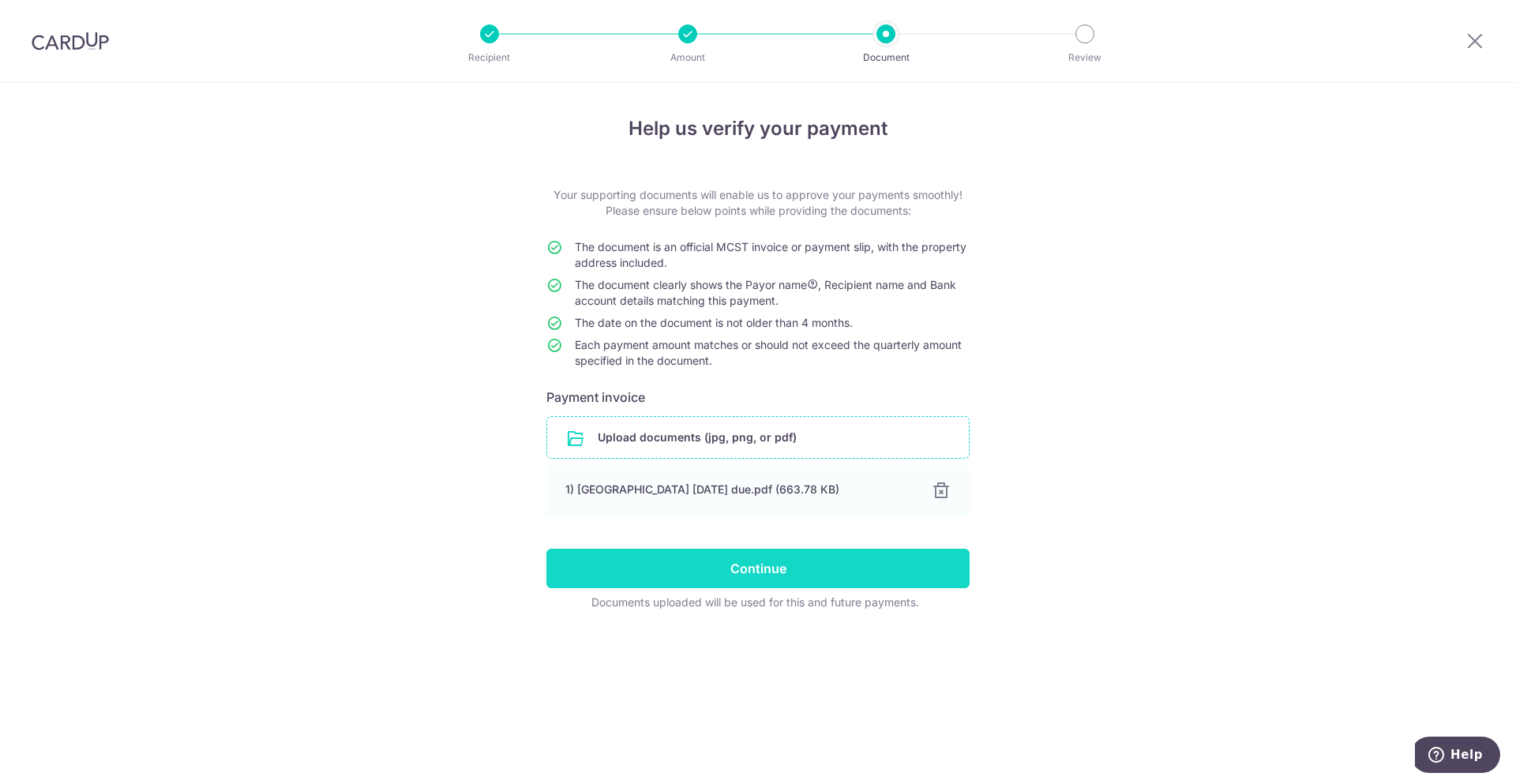
click at [788, 575] on input "Continue" at bounding box center [758, 568] width 423 height 39
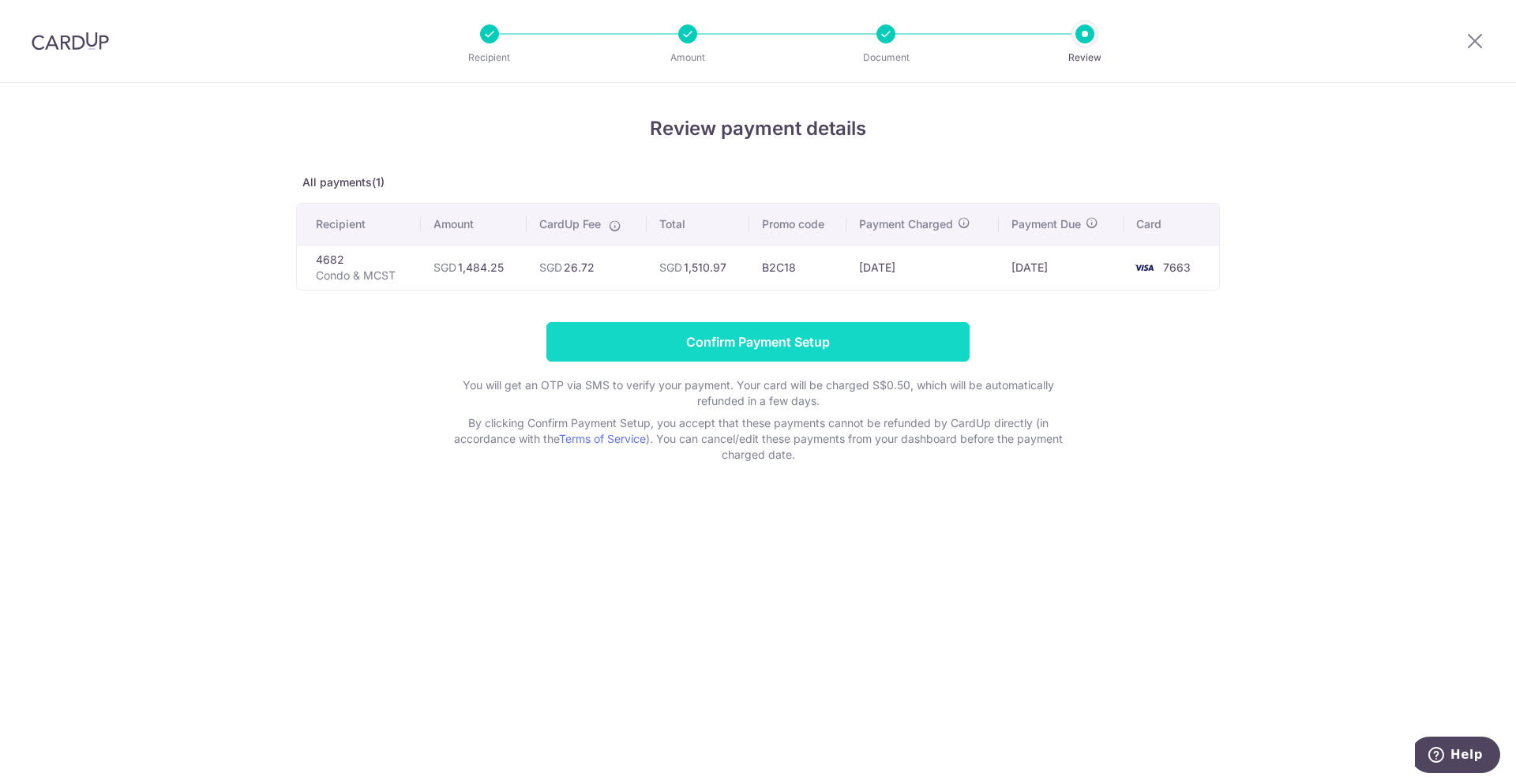
click at [804, 342] on input "Confirm Payment Setup" at bounding box center [758, 342] width 423 height 39
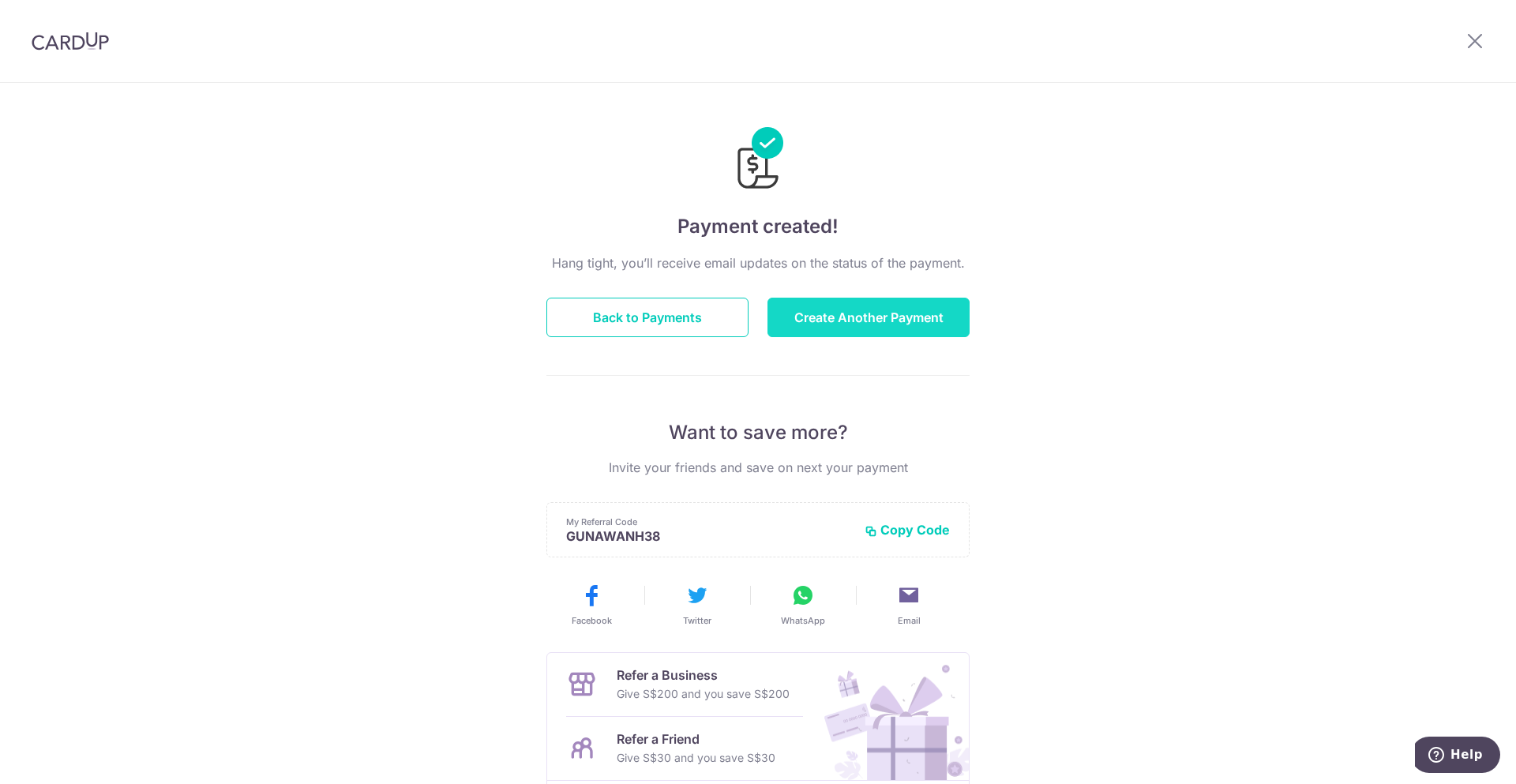
click at [884, 327] on button "Create Another Payment" at bounding box center [868, 317] width 202 height 39
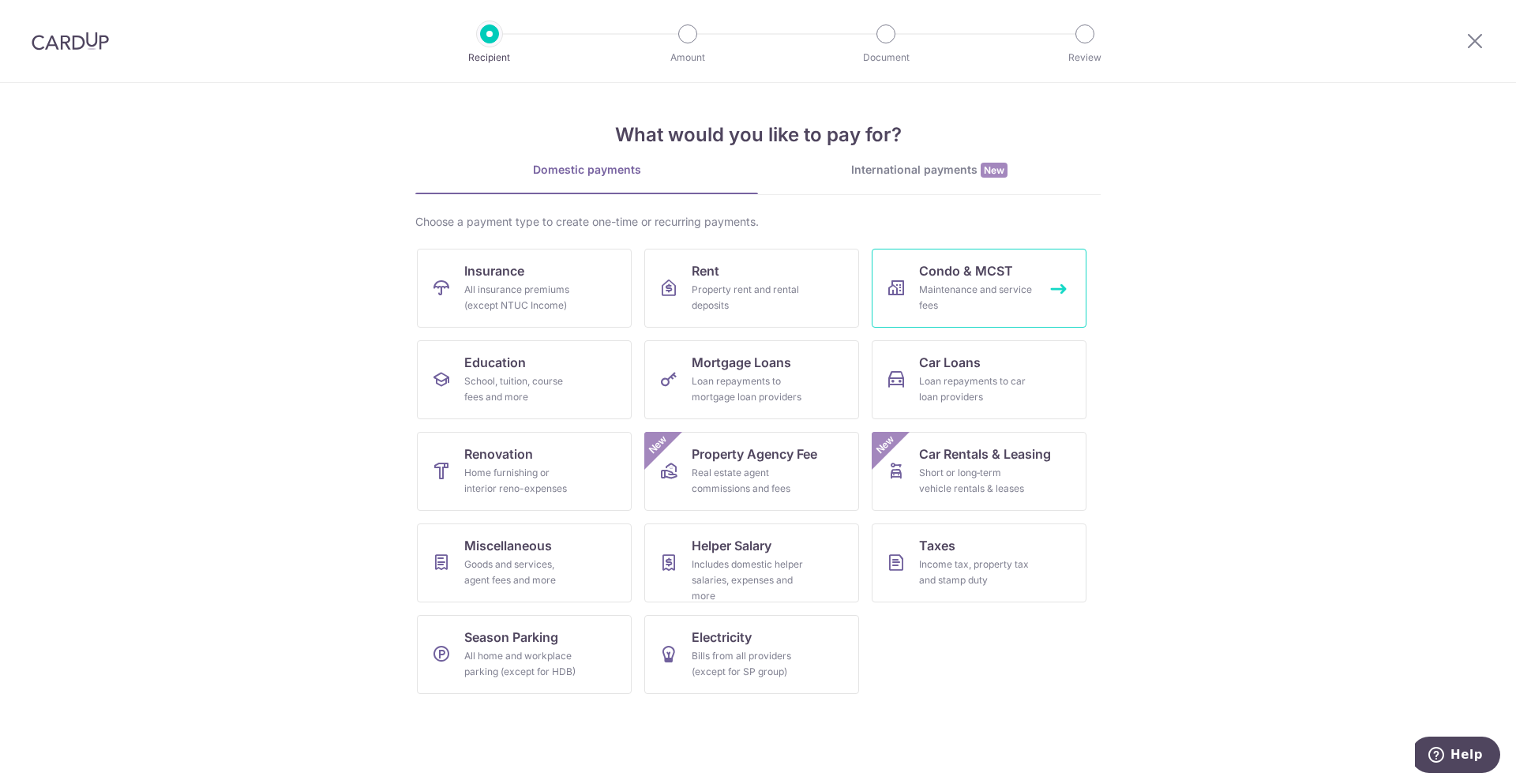
click at [956, 292] on div "Maintenance and service fees" at bounding box center [976, 297] width 113 height 32
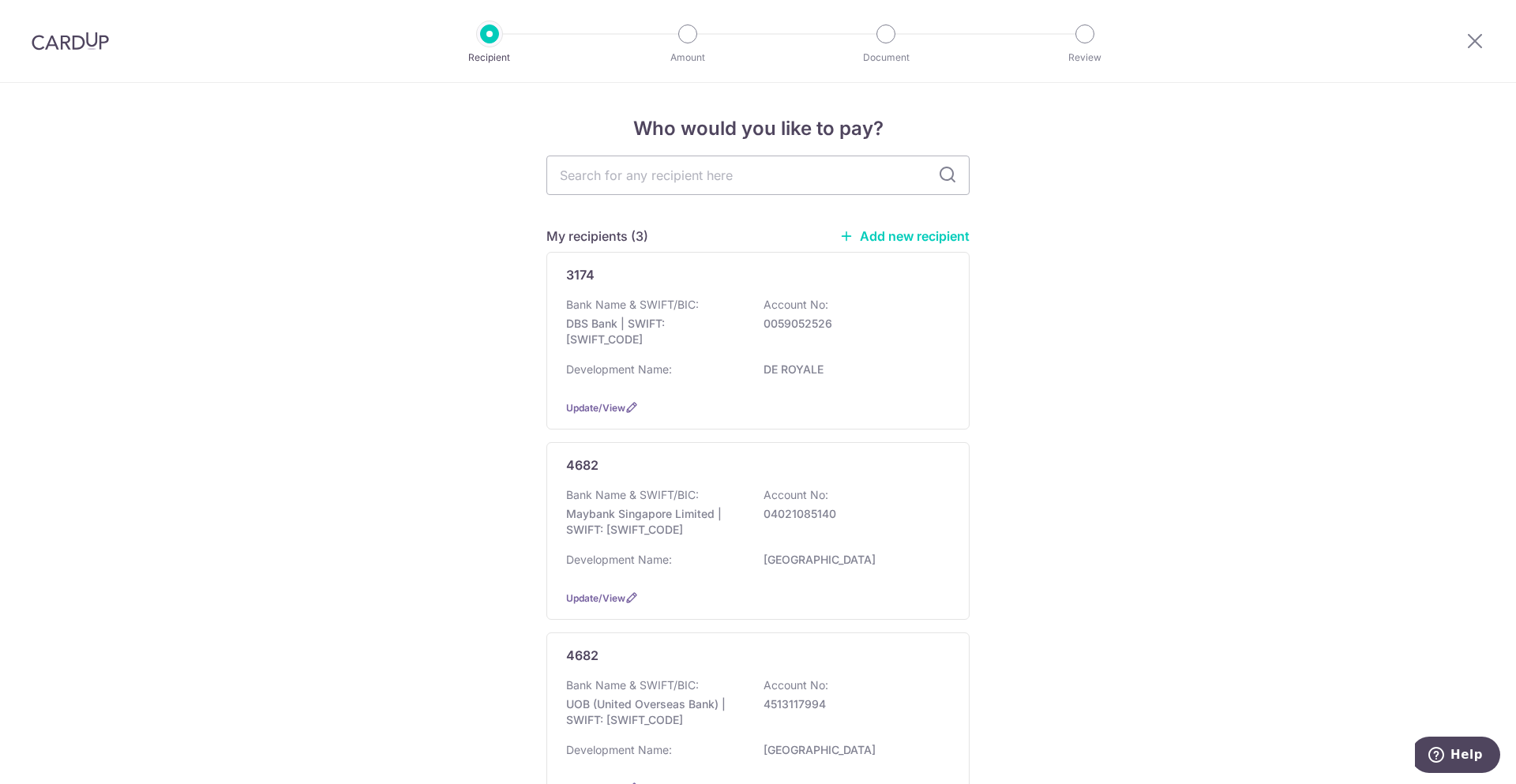
click at [803, 686] on p "Account No:" at bounding box center [797, 685] width 65 height 16
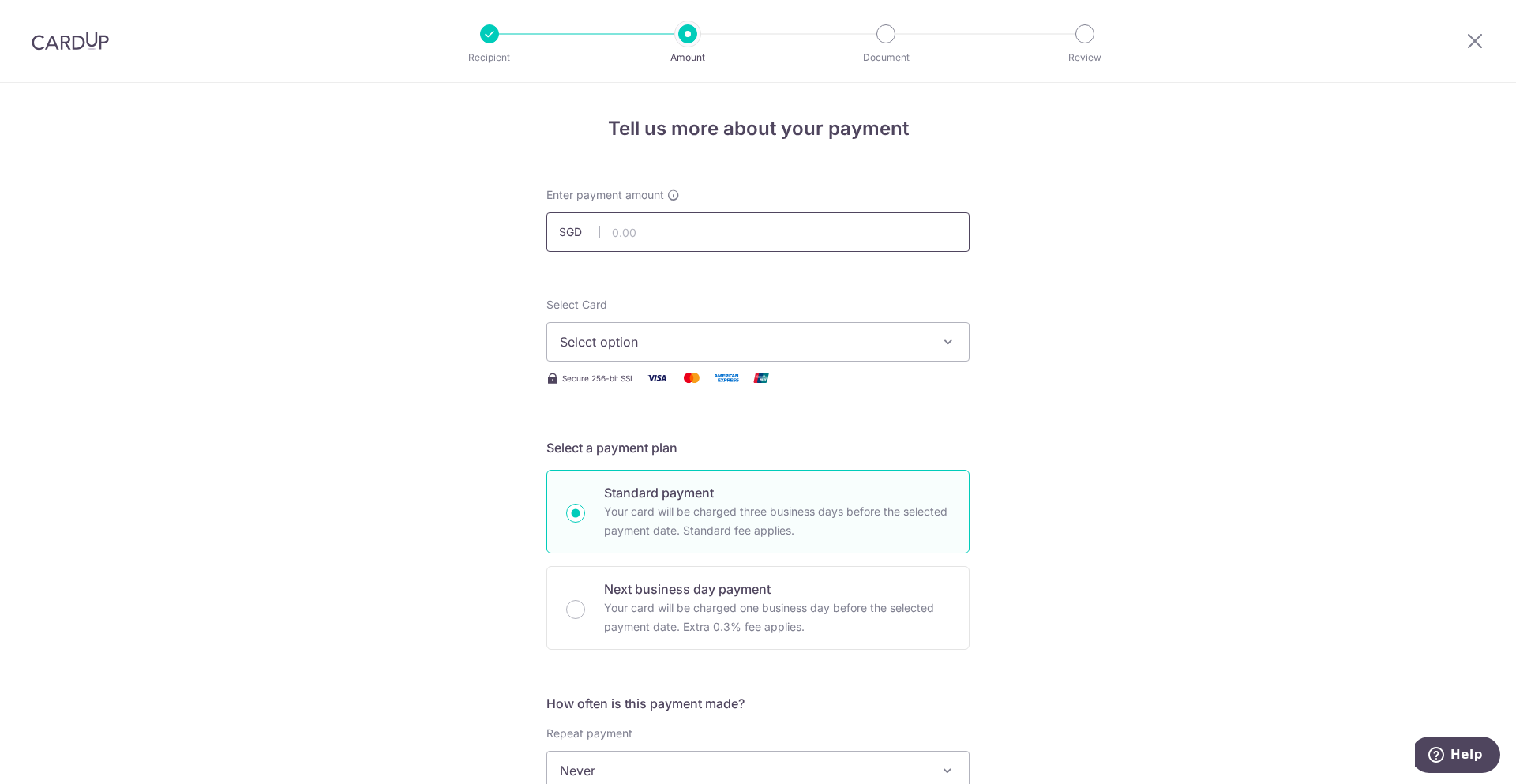
click at [685, 234] on input "text" at bounding box center [758, 232] width 423 height 39
type input "389.69"
drag, startPoint x: 1048, startPoint y: 356, endPoint x: 955, endPoint y: 320, distance: 99.7
click at [1049, 356] on div "Tell us more about your payment Enter payment amount SGD 389.69 389.69 Select C…" at bounding box center [758, 796] width 1516 height 1428
click at [896, 333] on span "Select option" at bounding box center [744, 342] width 368 height 19
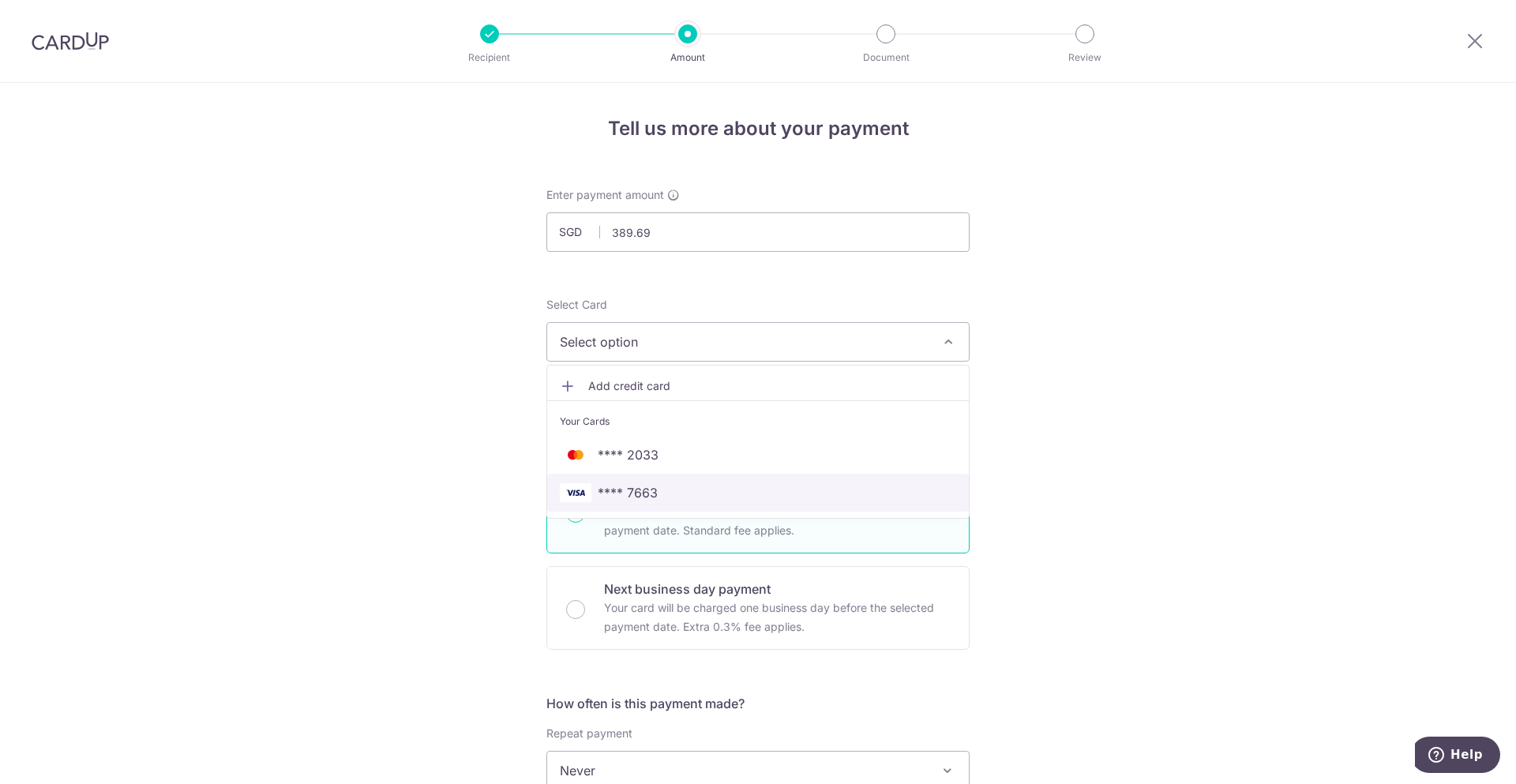
click at [654, 490] on span "**** 7663" at bounding box center [758, 492] width 397 height 19
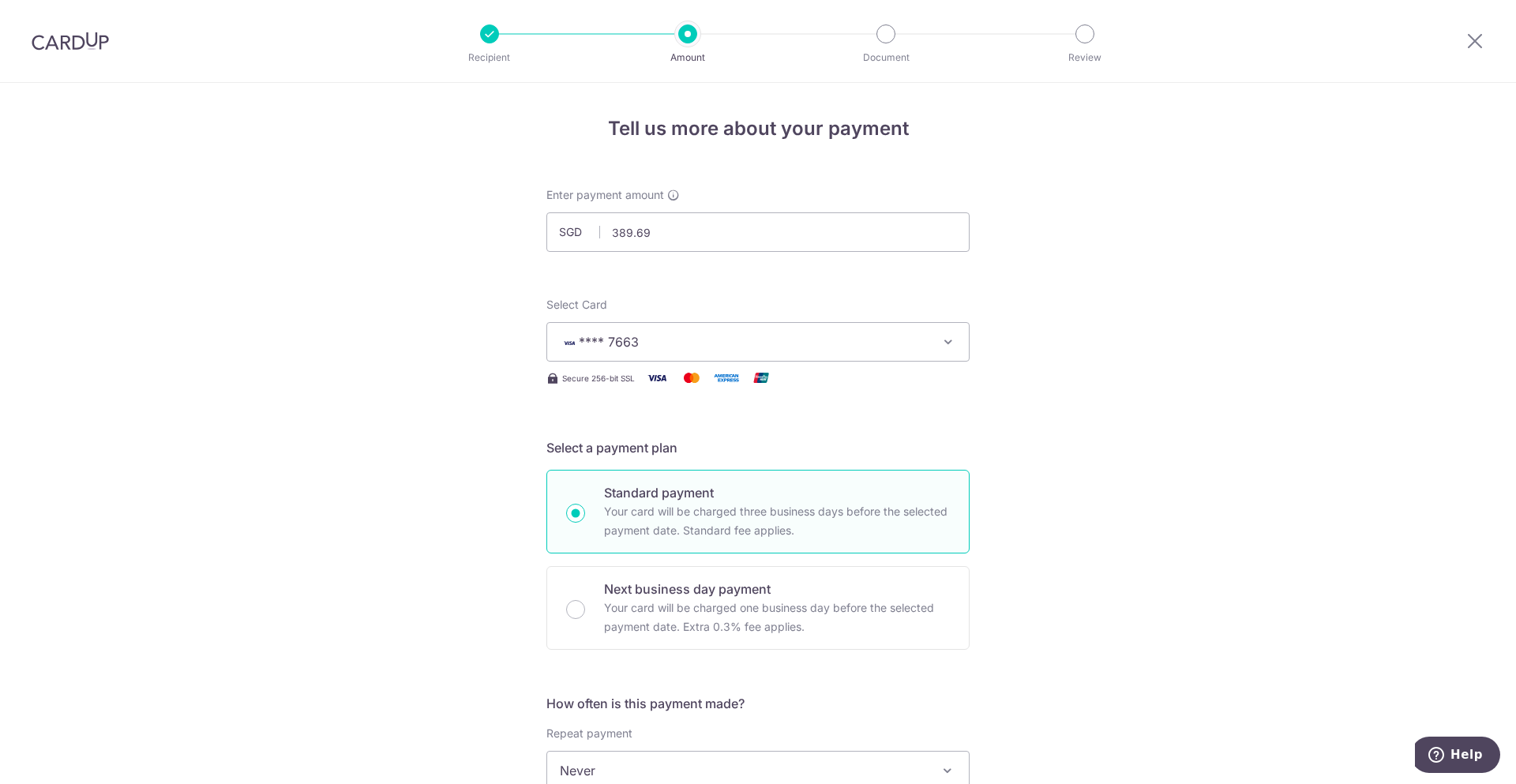
click at [1154, 531] on div "Tell us more about your payment Enter payment amount SGD 389.69 389.69 Select C…" at bounding box center [758, 796] width 1516 height 1428
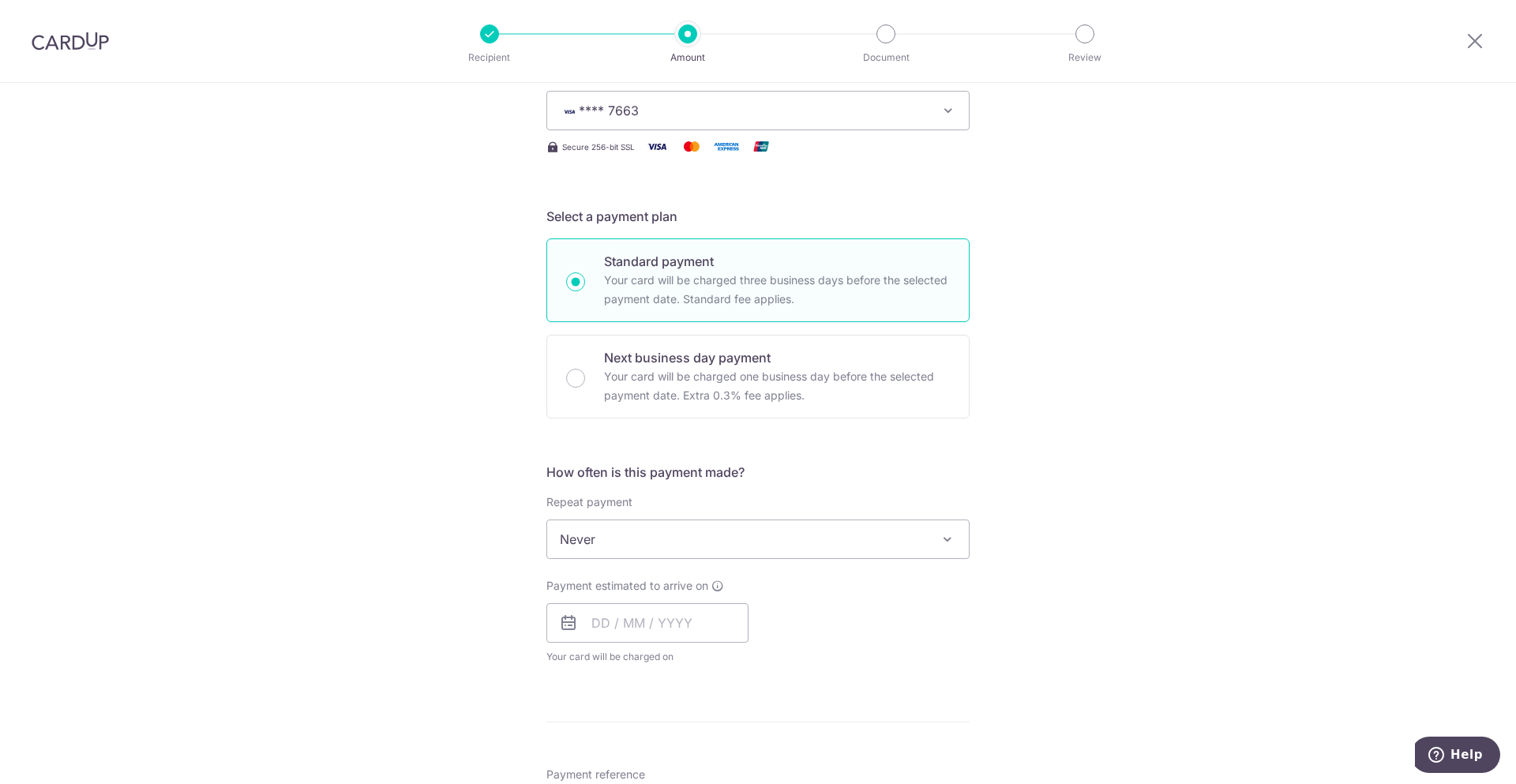
scroll to position [253, 0]
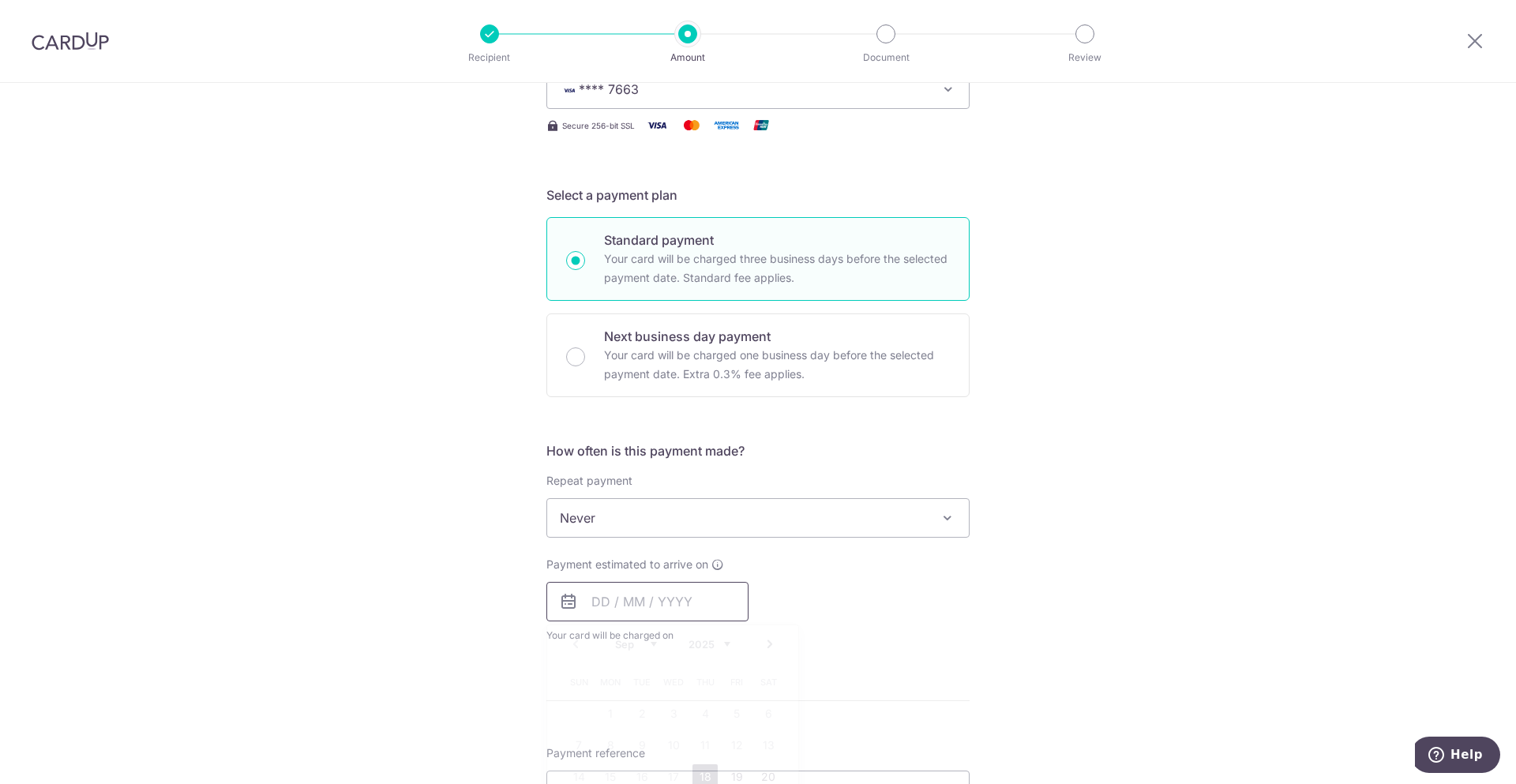
click at [665, 595] on input "text" at bounding box center [647, 601] width 202 height 39
click at [700, 775] on link "18" at bounding box center [705, 776] width 25 height 25
type input "[DATE]"
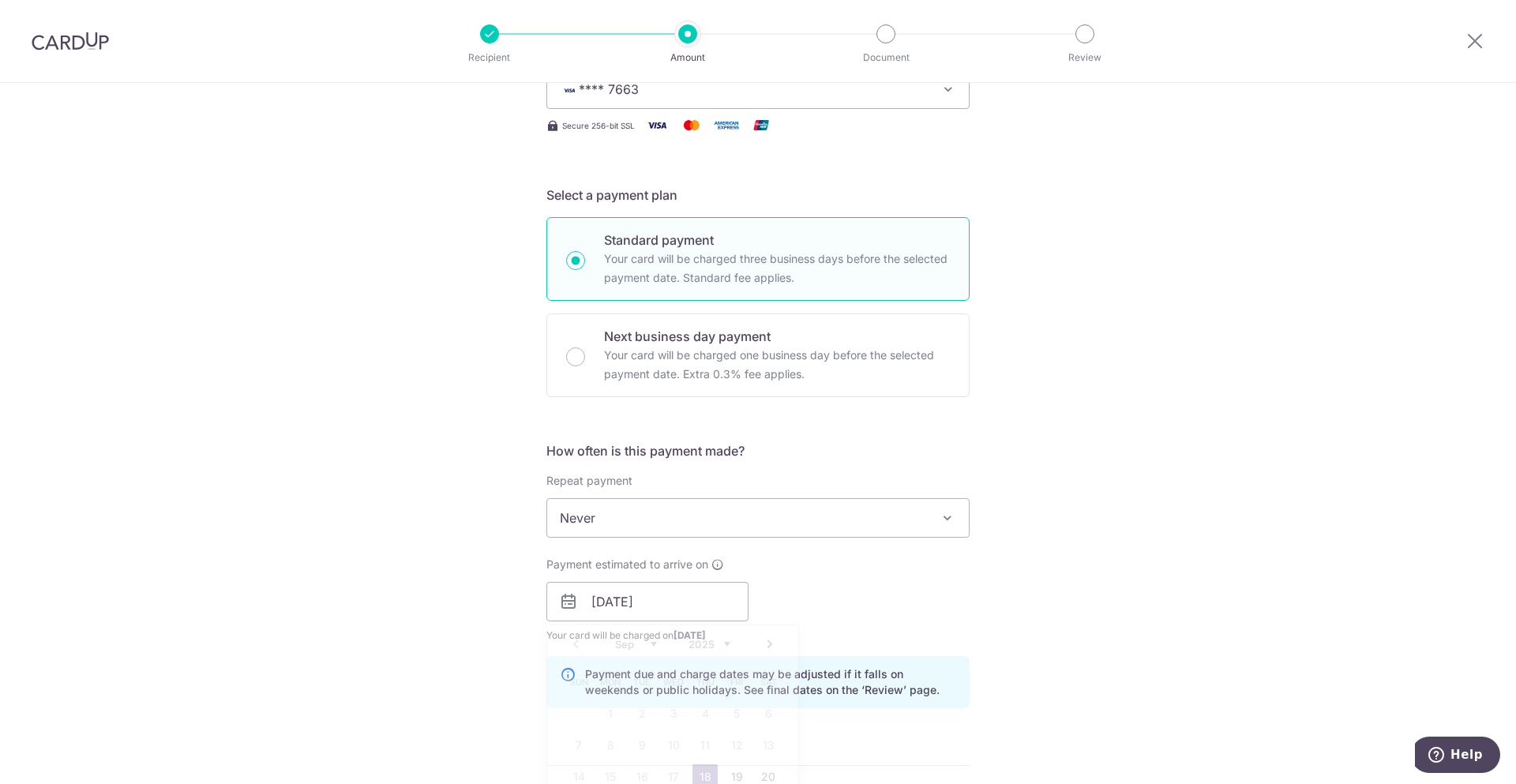
click at [1081, 650] on div "Tell us more about your payment Enter payment amount SGD 389.69 389.69 Select C…" at bounding box center [758, 576] width 1516 height 1493
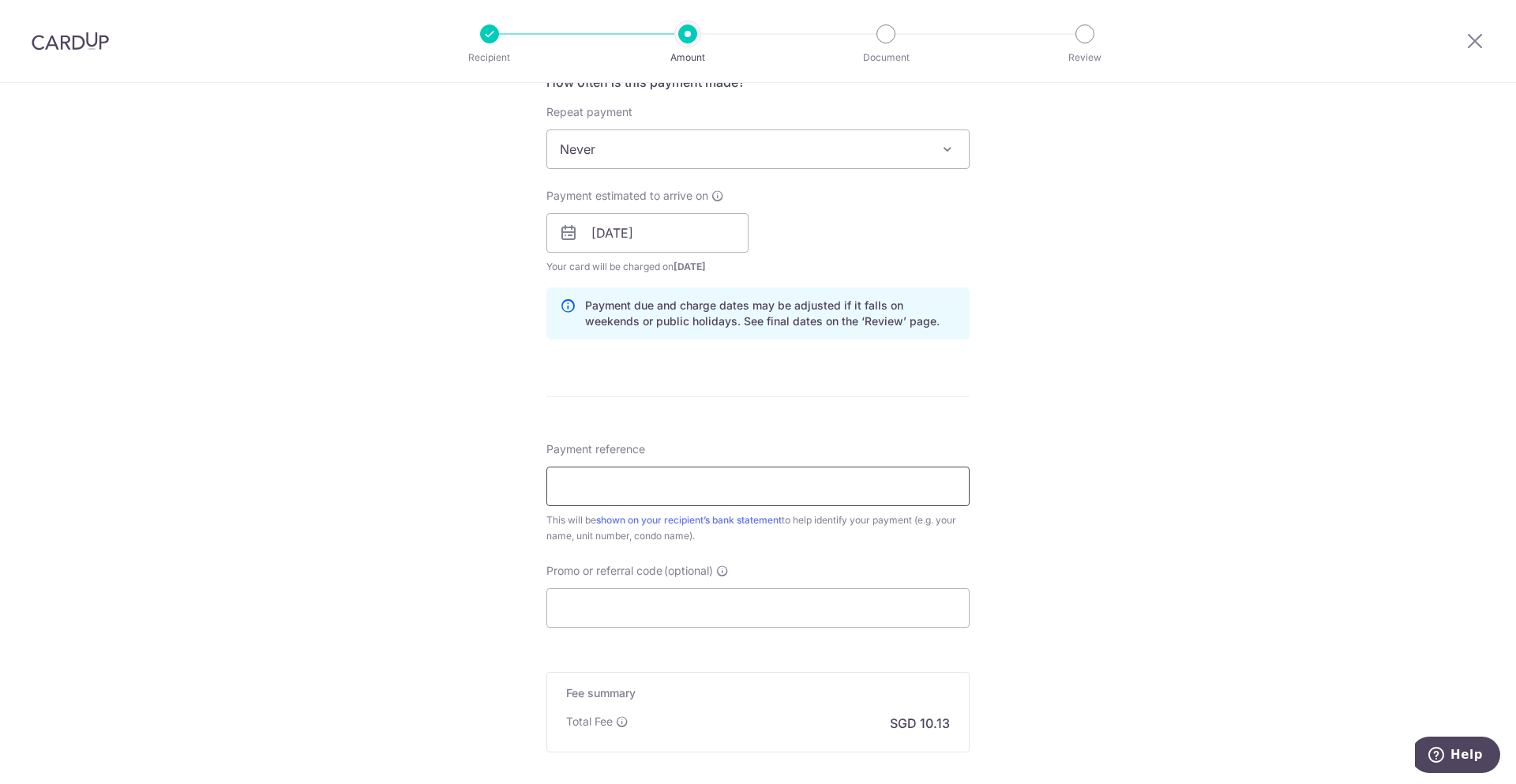
click at [648, 491] on input "Payment reference" at bounding box center [758, 486] width 423 height 39
drag, startPoint x: 556, startPoint y: 483, endPoint x: 573, endPoint y: 498, distance: 22.7
click at [556, 483] on input "0670813" at bounding box center [758, 486] width 423 height 39
type input "BLK67UNIT0813"
click at [1182, 634] on div "Tell us more about your payment Enter payment amount SGD 389.69 389.69 Select C…" at bounding box center [758, 208] width 1516 height 1493
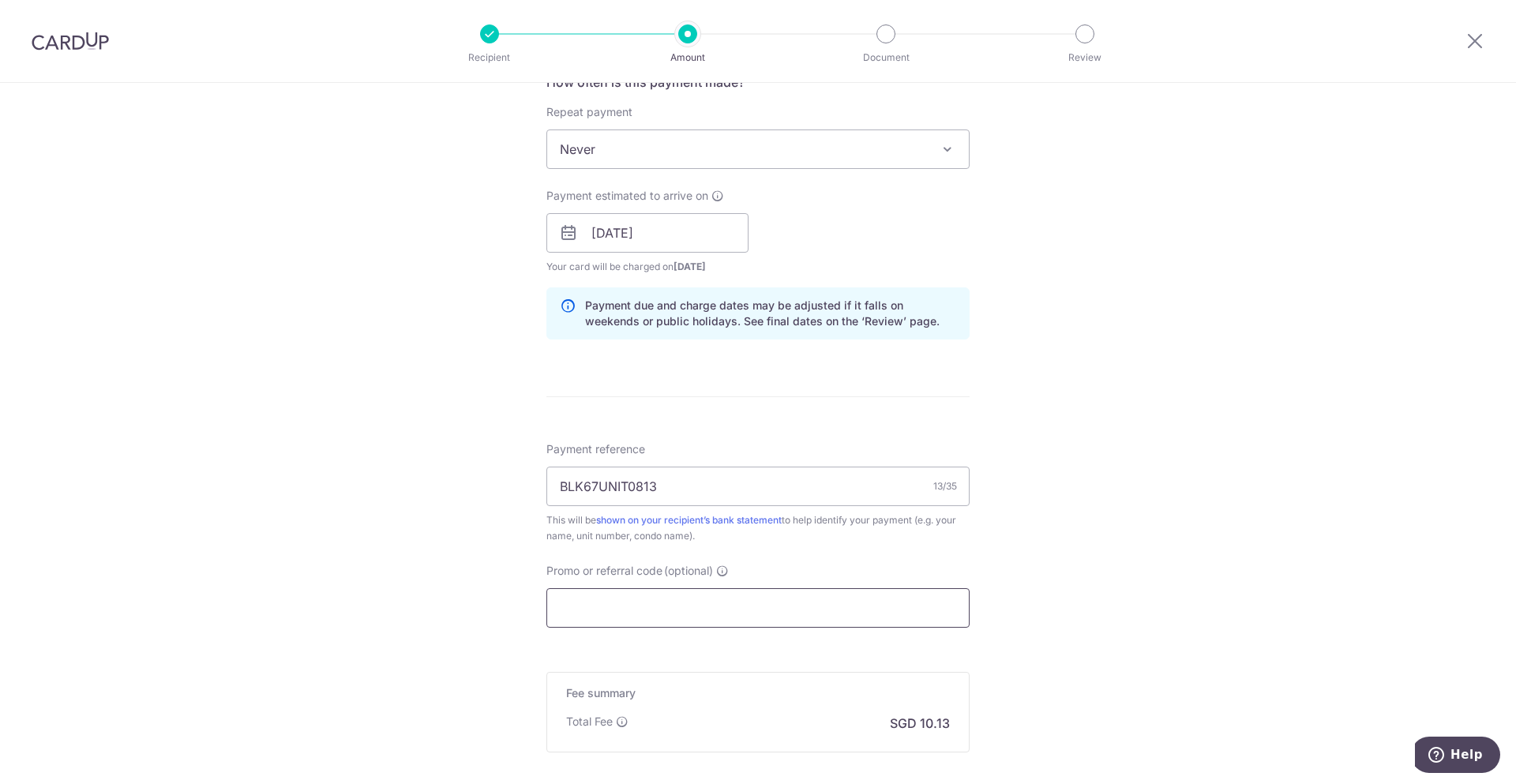
click at [809, 621] on input "Promo or referral code (optional)" at bounding box center [758, 608] width 423 height 39
paste input "B2C18"
type input "B2C18"
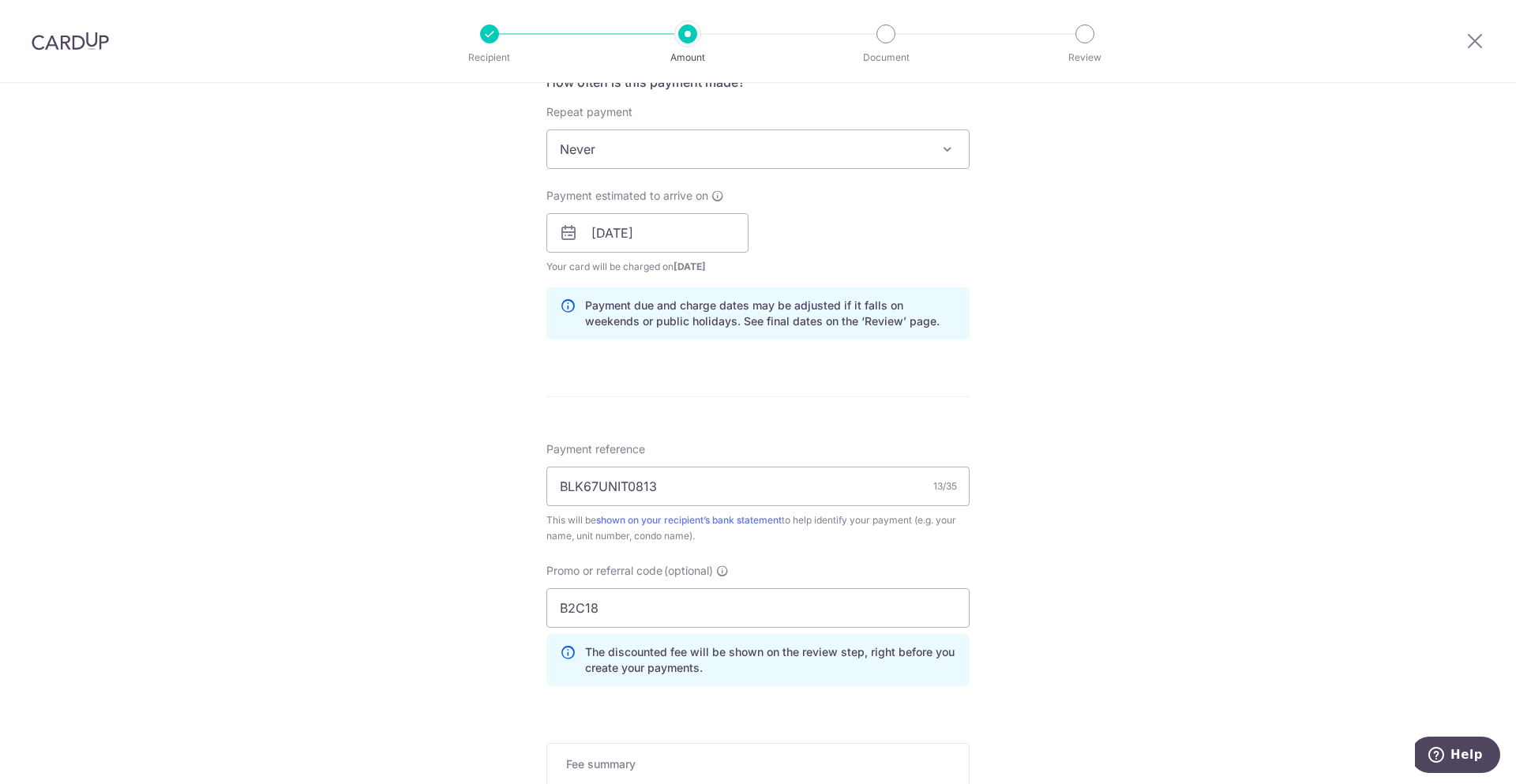
click at [1155, 612] on div "Tell us more about your payment Enter payment amount SGD 389.69 389.69 Select C…" at bounding box center [758, 243] width 1516 height 1563
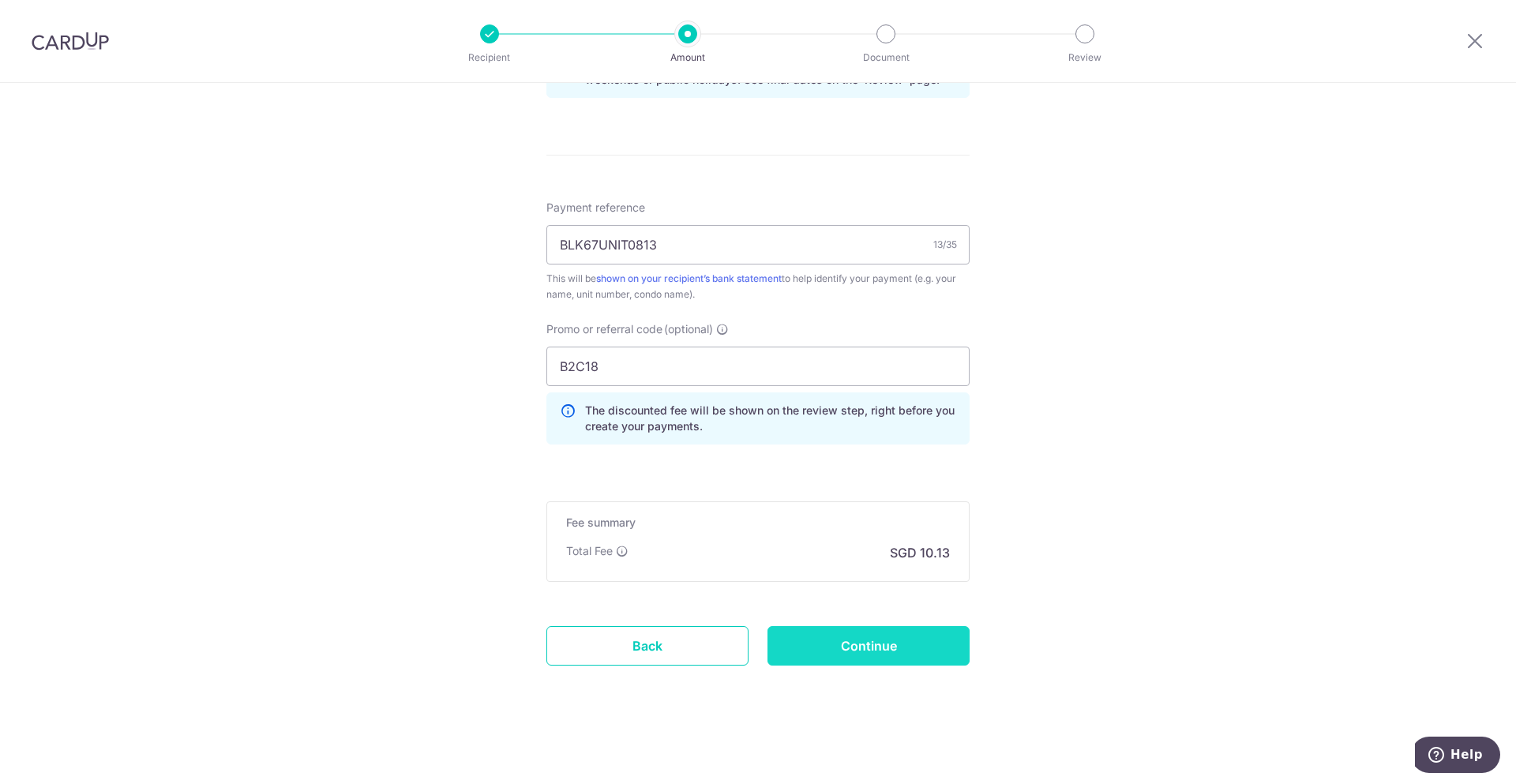
click at [898, 648] on input "Continue" at bounding box center [868, 646] width 202 height 39
type input "Create Schedule"
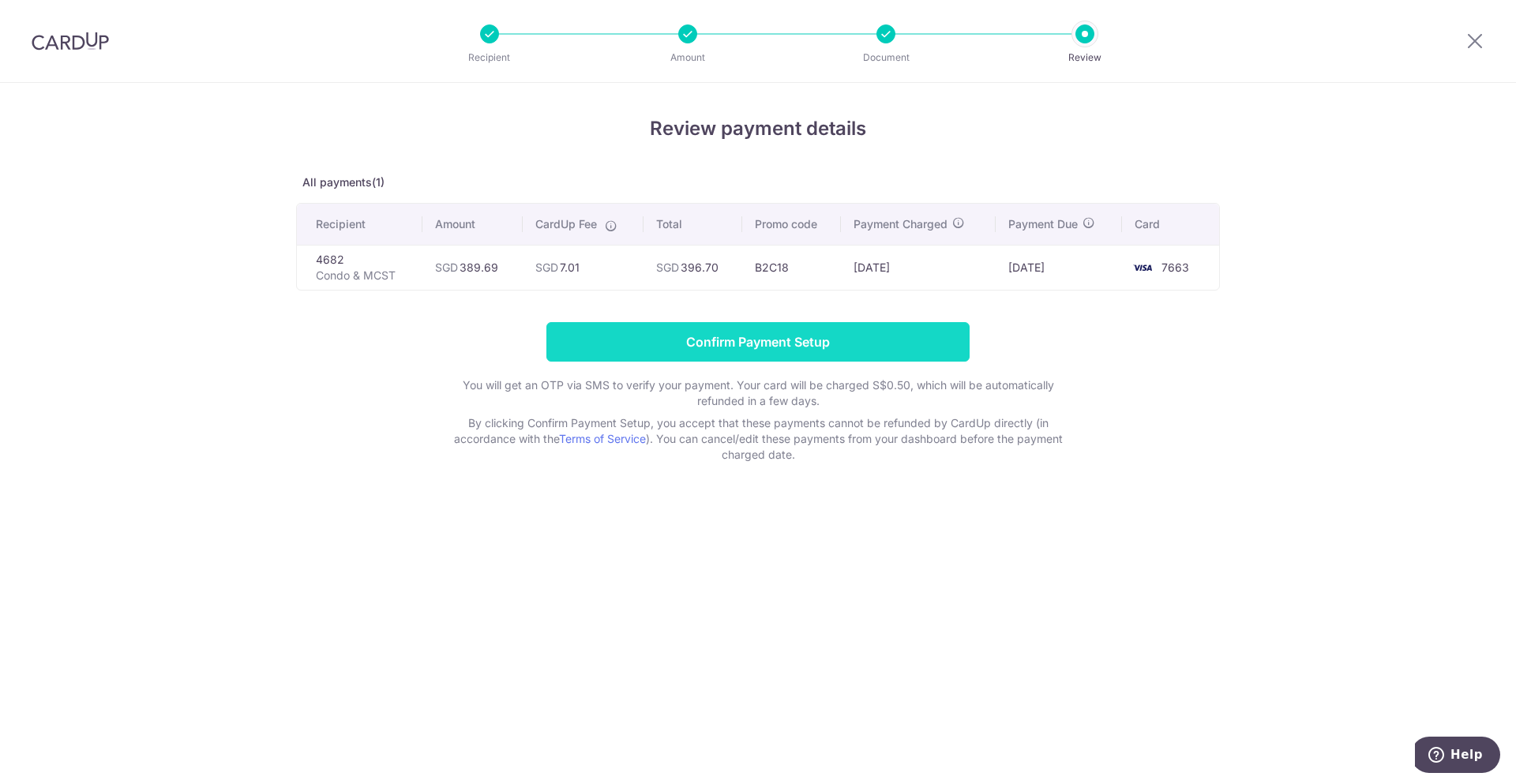
click at [742, 348] on input "Confirm Payment Setup" at bounding box center [758, 342] width 423 height 39
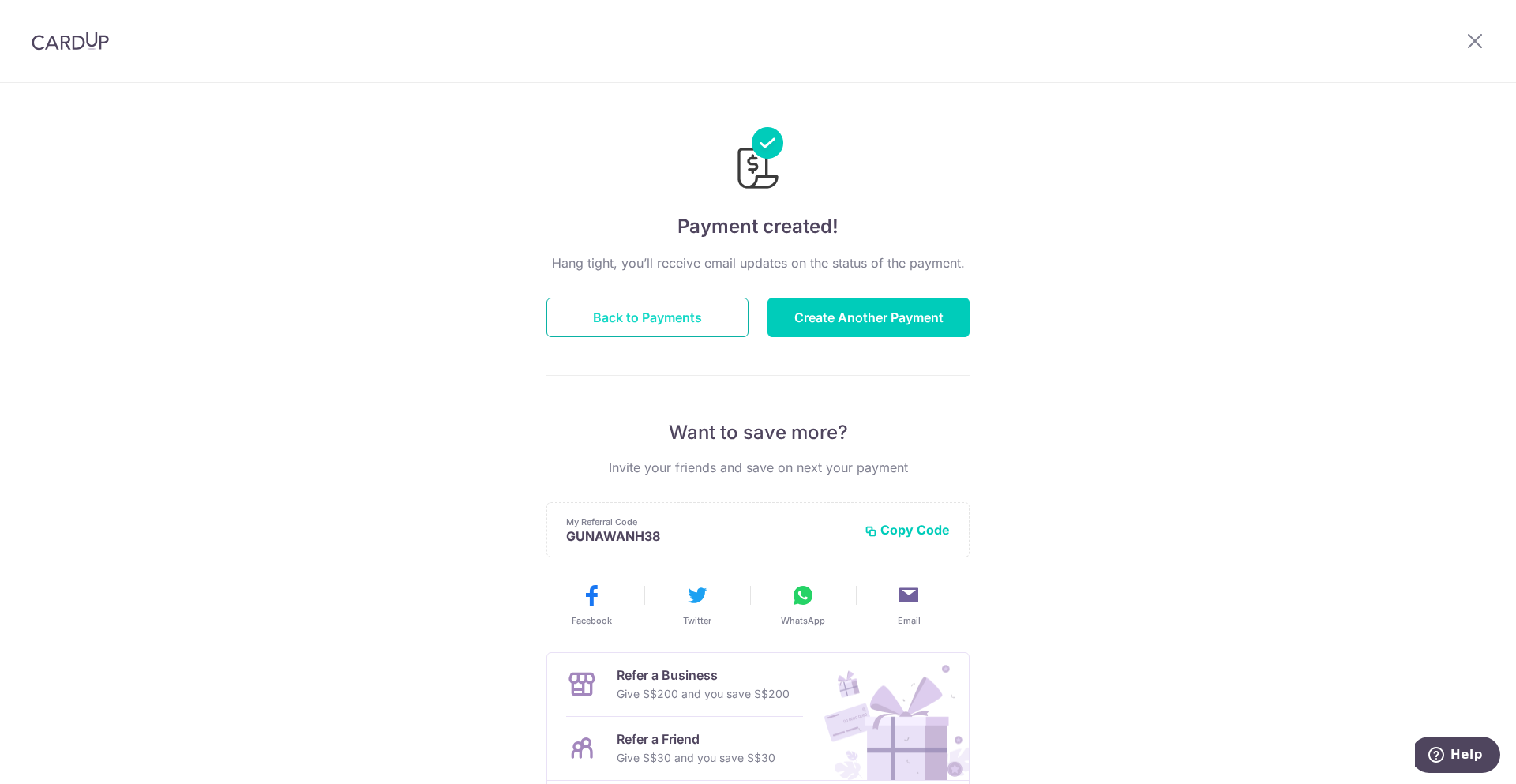
click at [696, 324] on button "Back to Payments" at bounding box center [647, 317] width 202 height 39
